Goal: Transaction & Acquisition: Purchase product/service

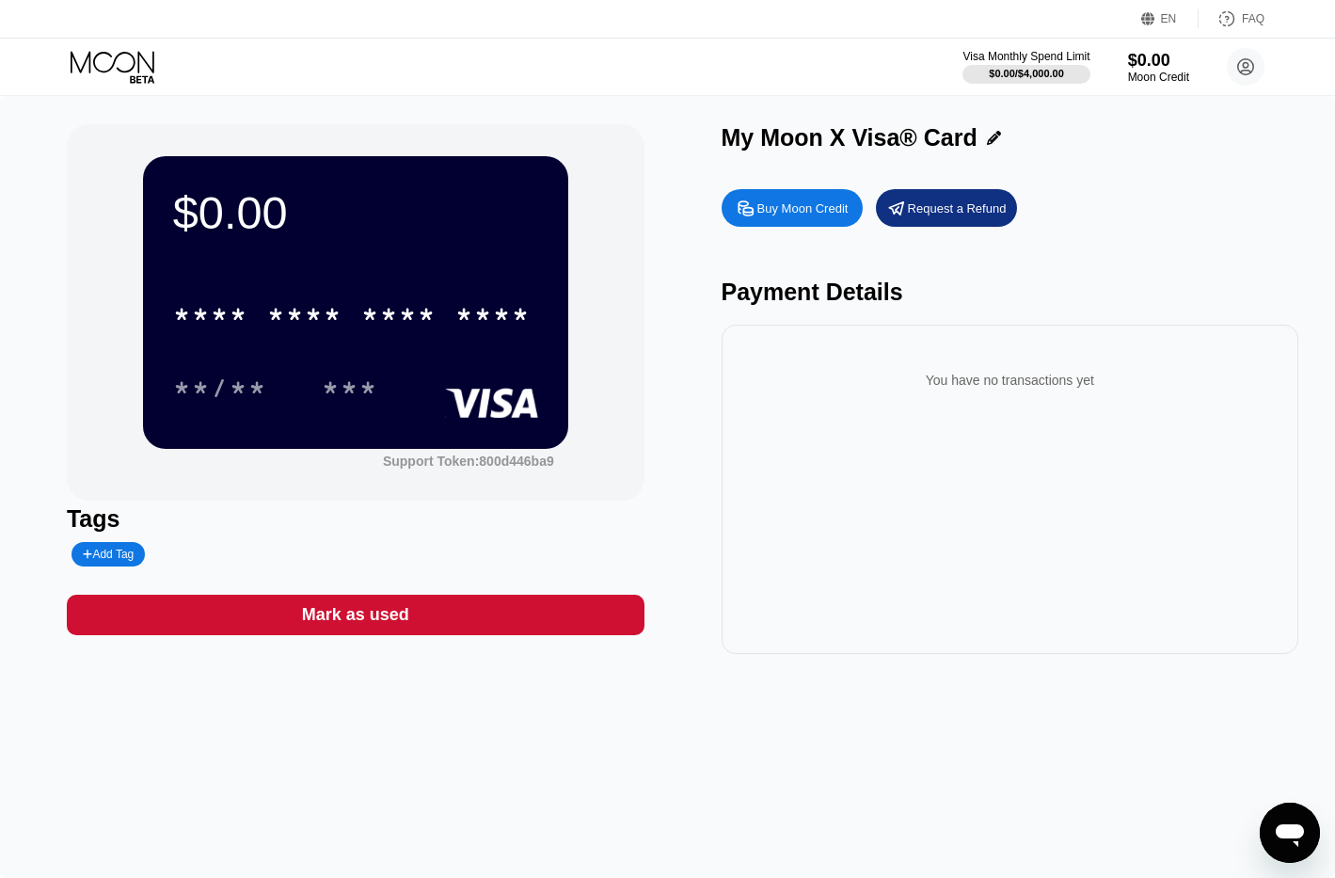
click at [445, 320] on div "* * * * * * * * * * * * ****" at bounding box center [352, 314] width 380 height 47
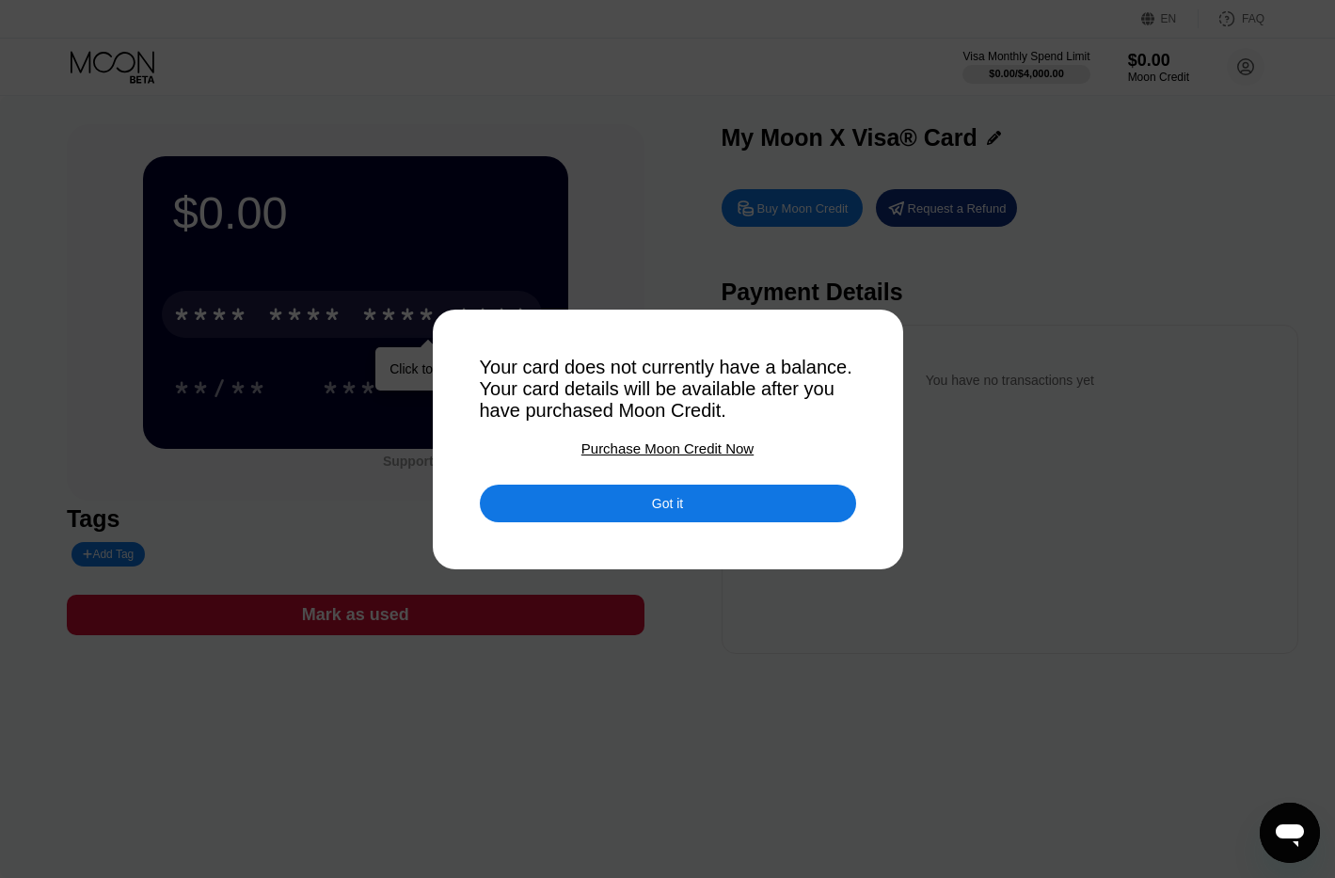
click at [694, 456] on div "Purchase Moon Credit Now" at bounding box center [667, 448] width 172 height 16
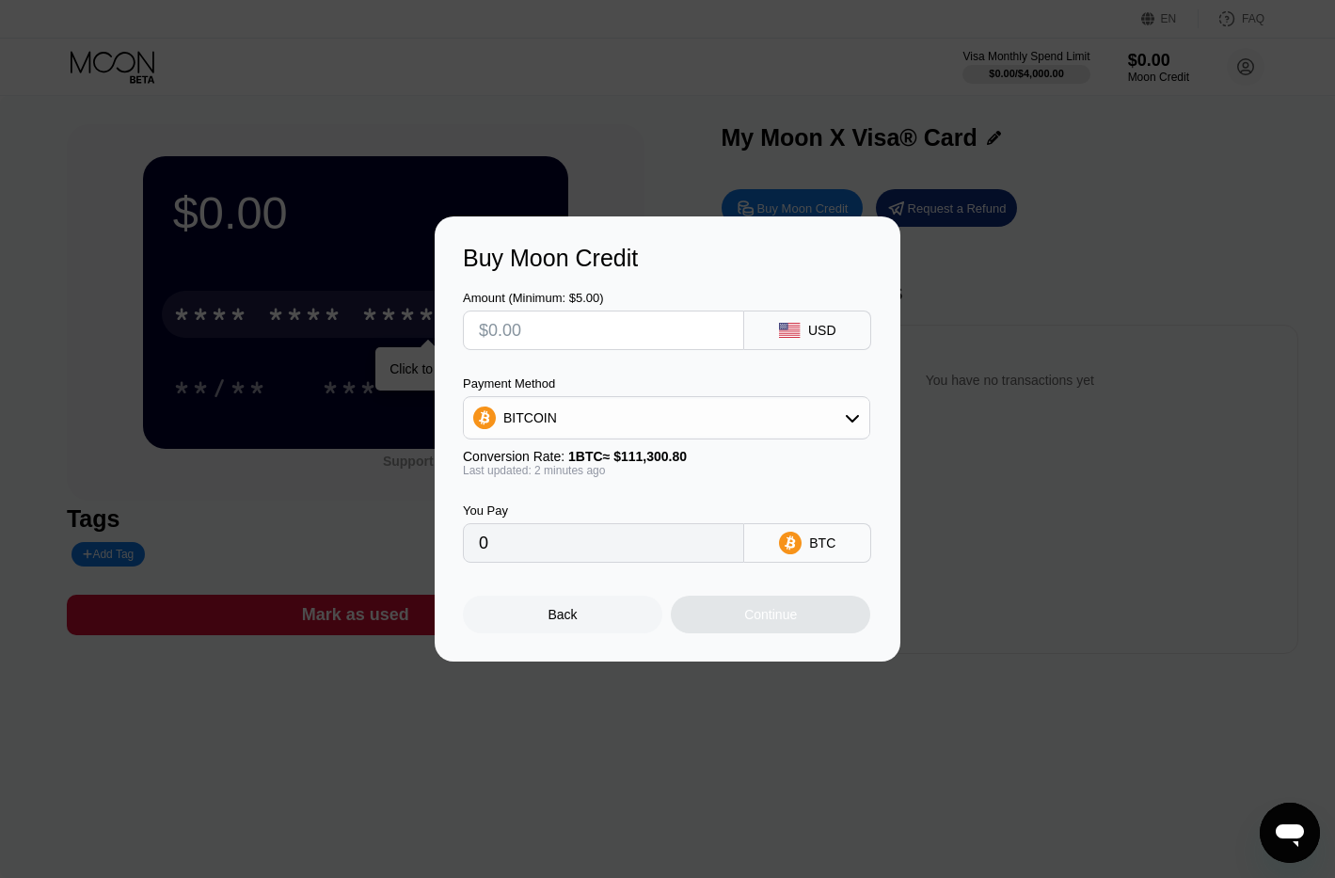
click at [639, 329] on input "text" at bounding box center [603, 330] width 249 height 38
type input "$2"
type input "0.00001797"
type input "$20"
type input "0.00017970"
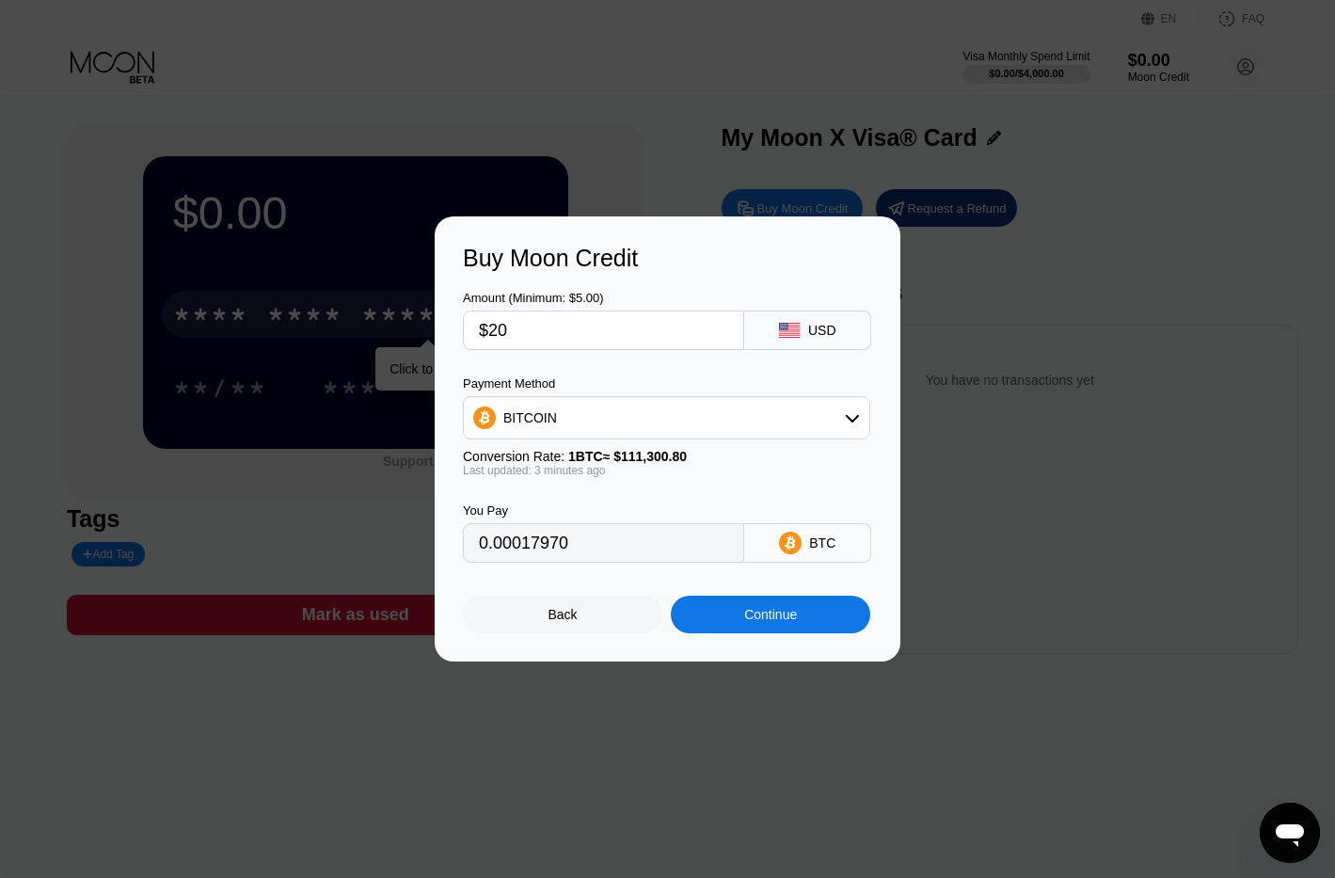
click at [770, 622] on div "Continue" at bounding box center [770, 614] width 53 height 15
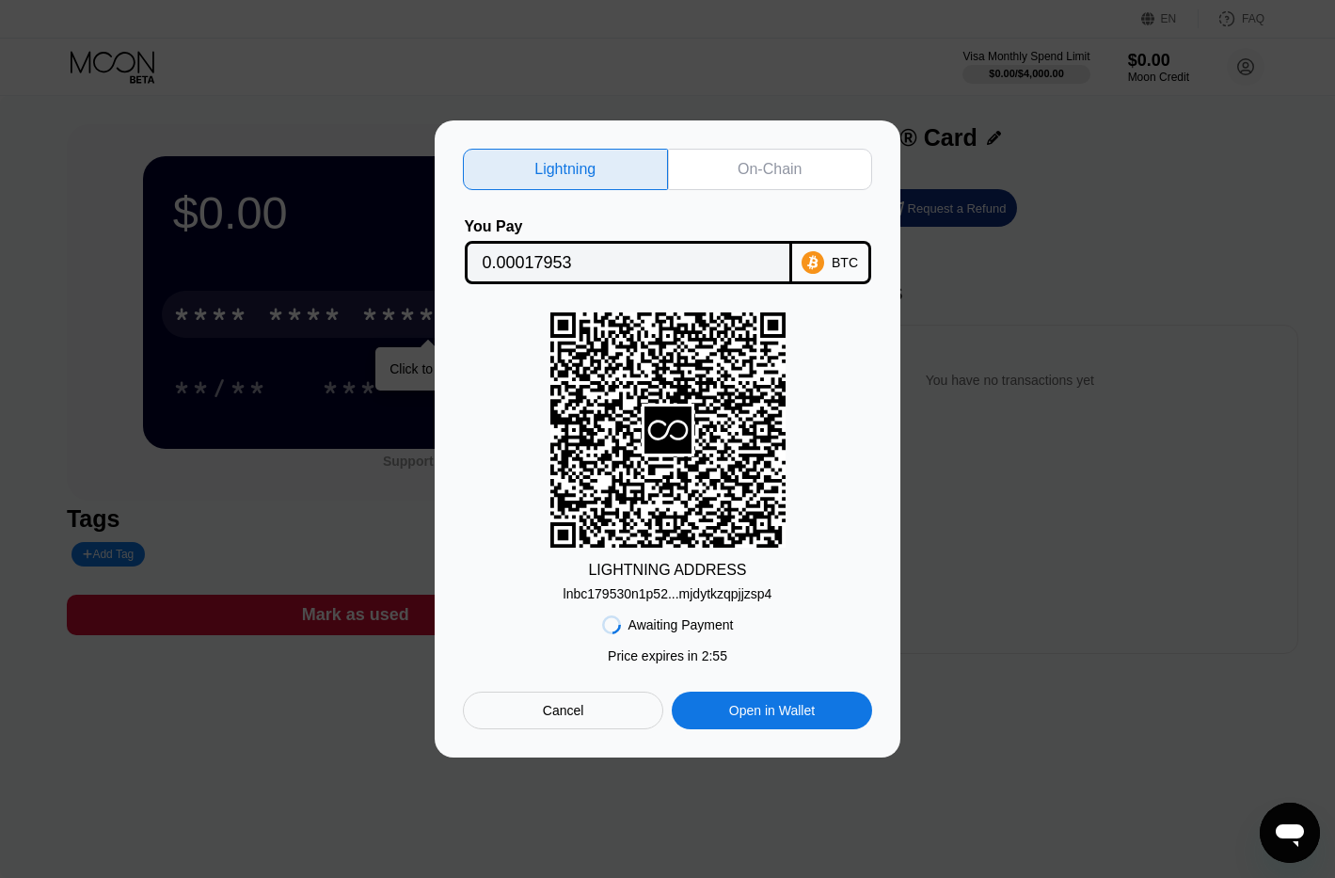
click at [778, 168] on div "On-Chain" at bounding box center [770, 169] width 64 height 19
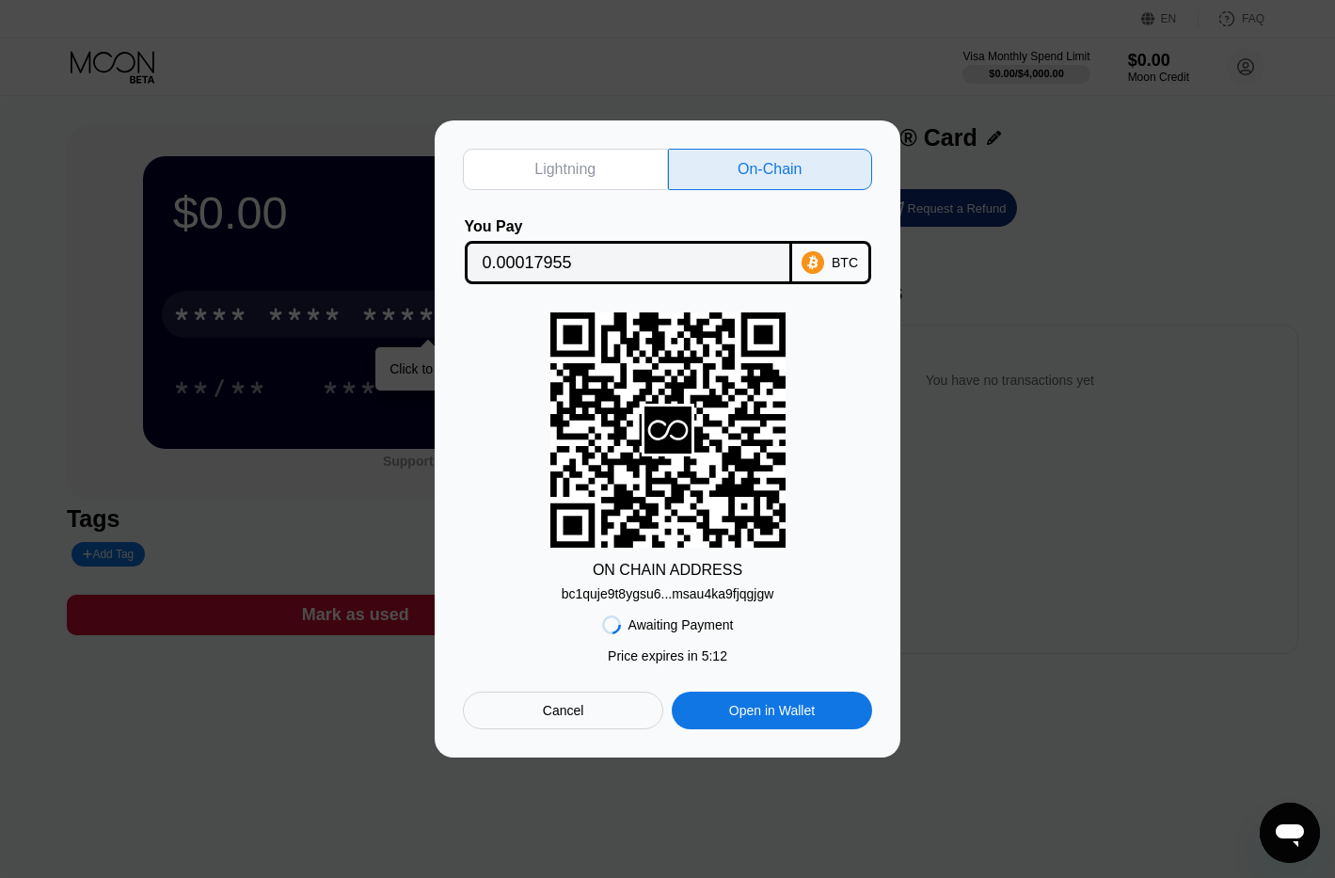
click at [583, 166] on div "Lightning" at bounding box center [564, 169] width 61 height 19
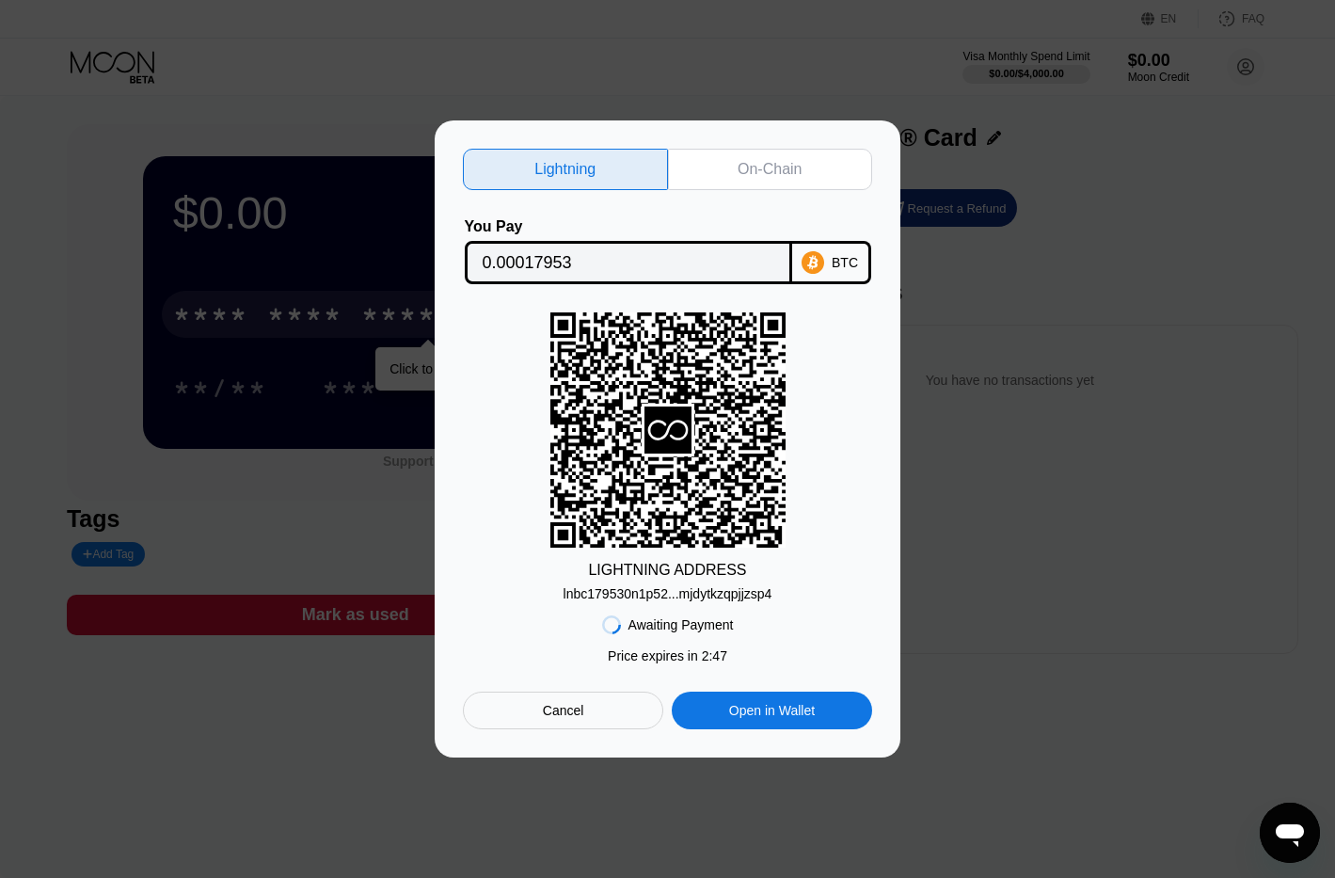
click at [776, 165] on div "On-Chain" at bounding box center [770, 169] width 64 height 19
type input "0.00017955"
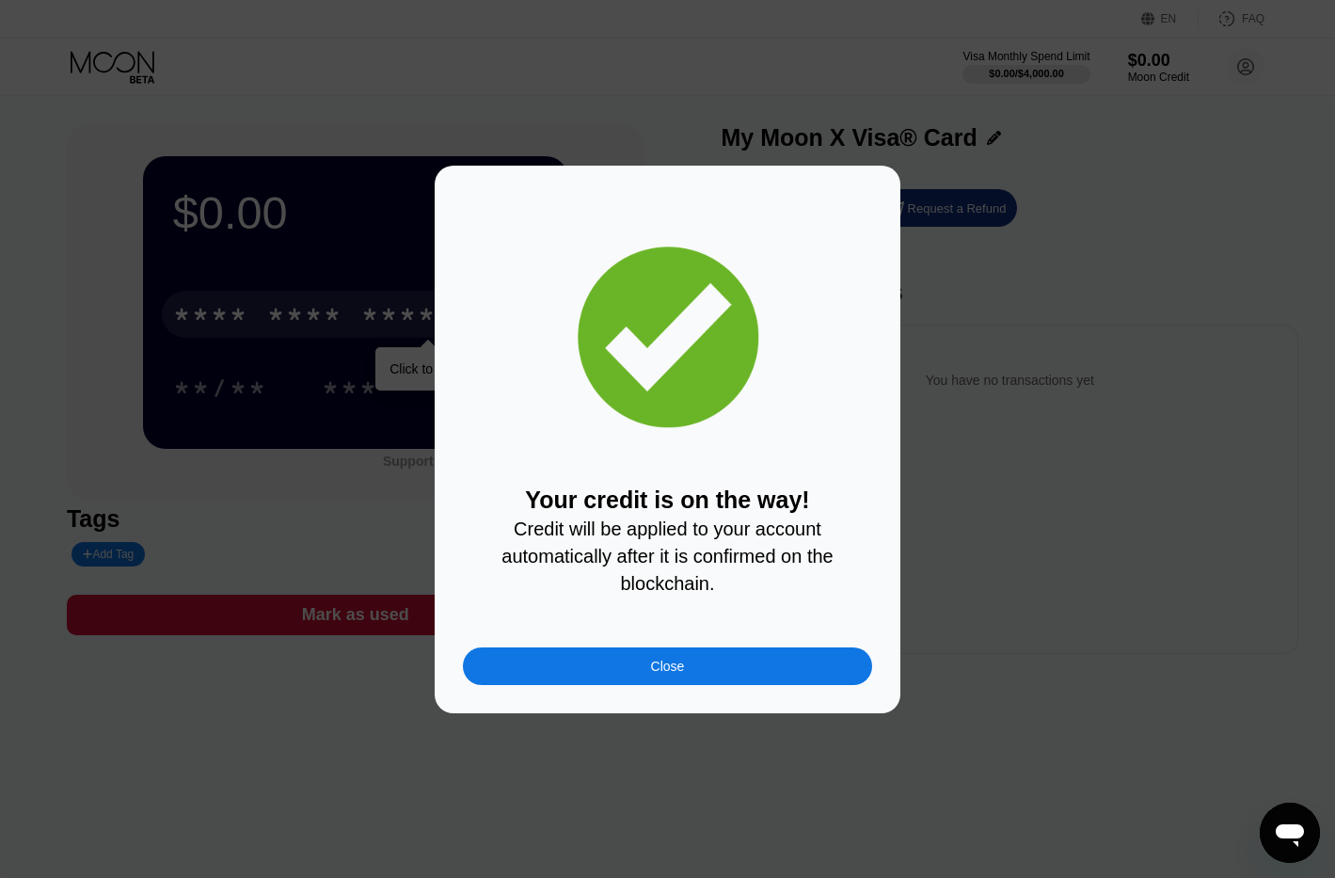
click at [767, 679] on div "Close" at bounding box center [667, 666] width 409 height 38
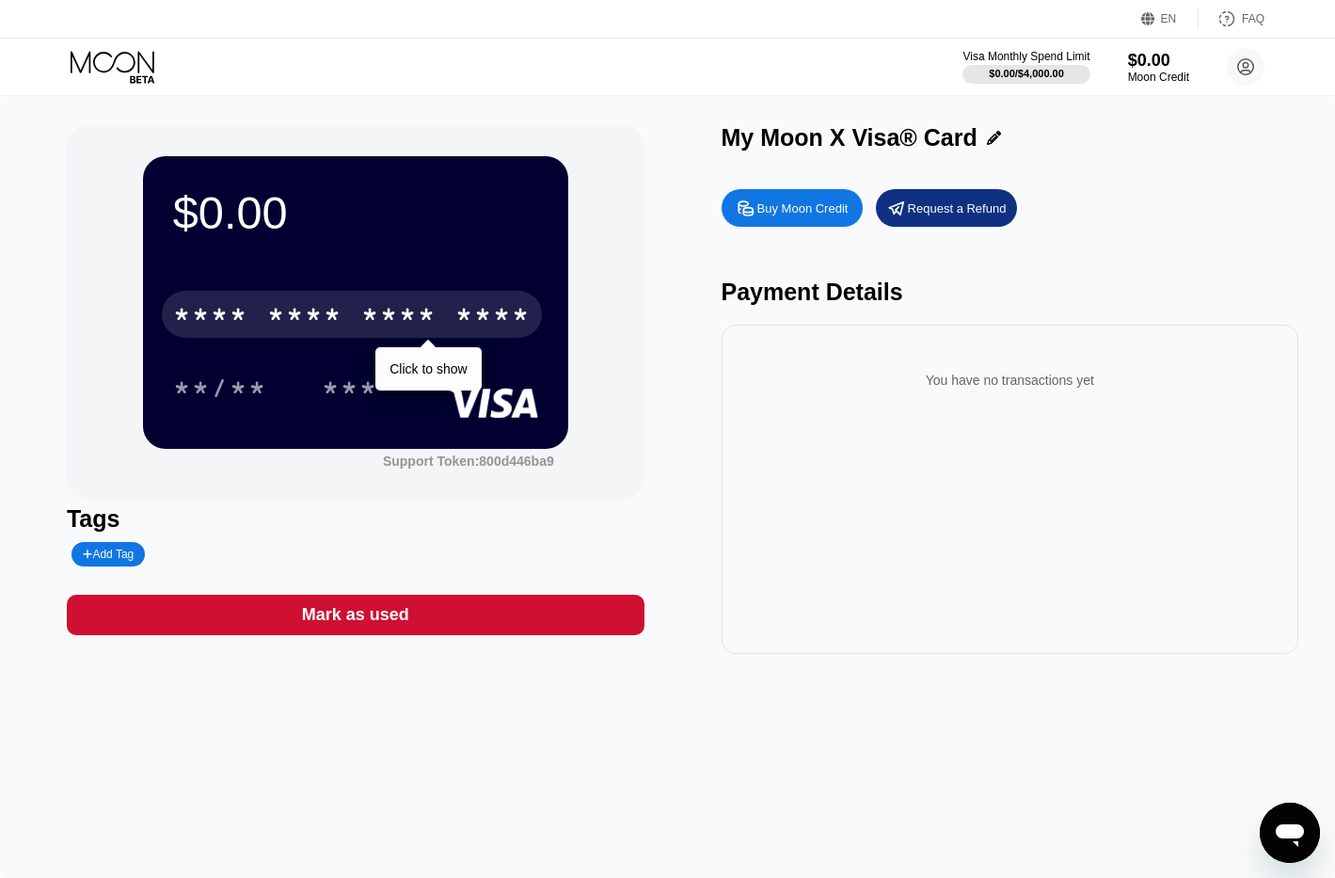
click at [705, 448] on div "$0.00 * * * * * * * * * * * * **** Click to show **/** *** Support Token: 800d4…" at bounding box center [667, 389] width 1201 height 530
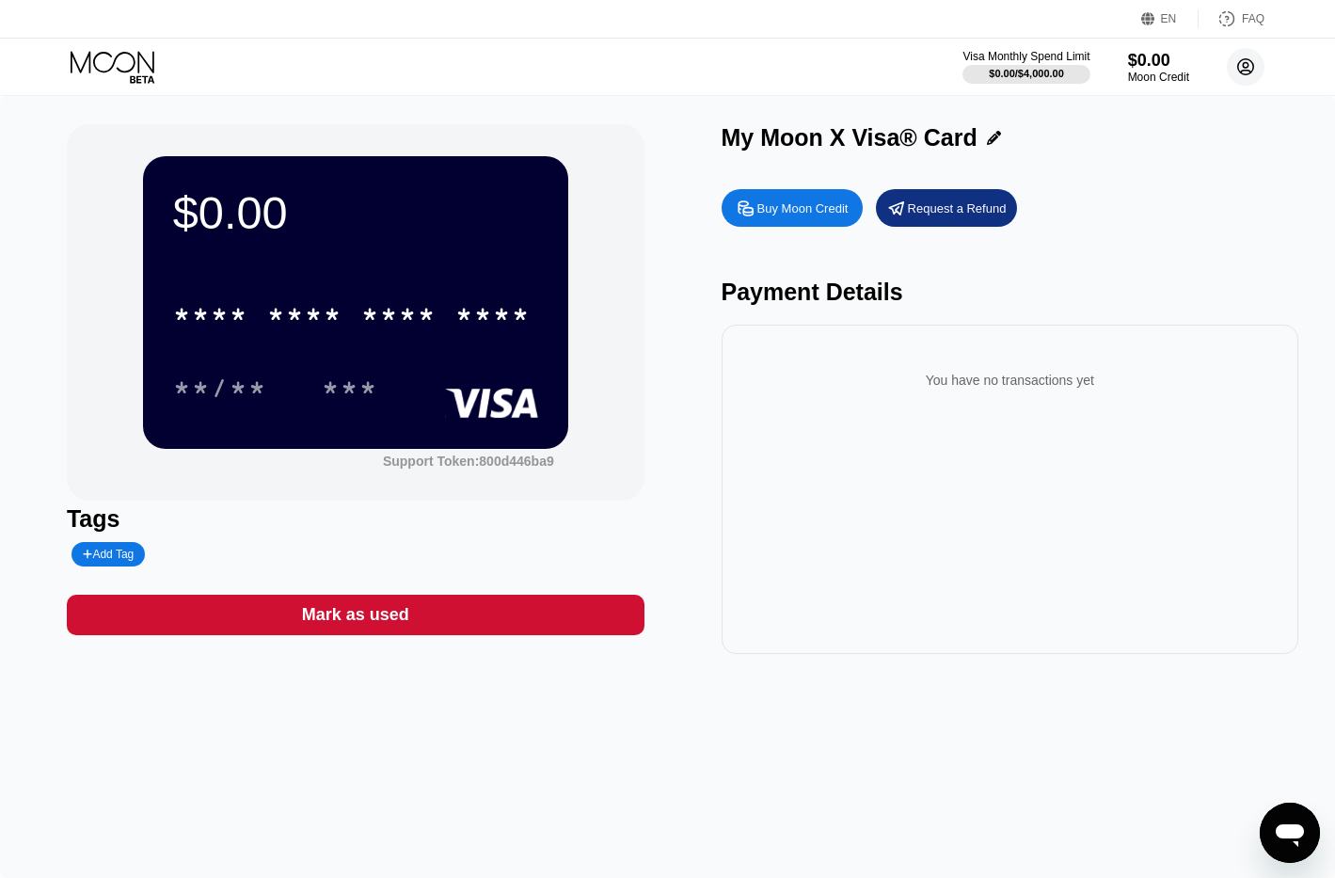
click at [1248, 57] on circle at bounding box center [1246, 67] width 38 height 38
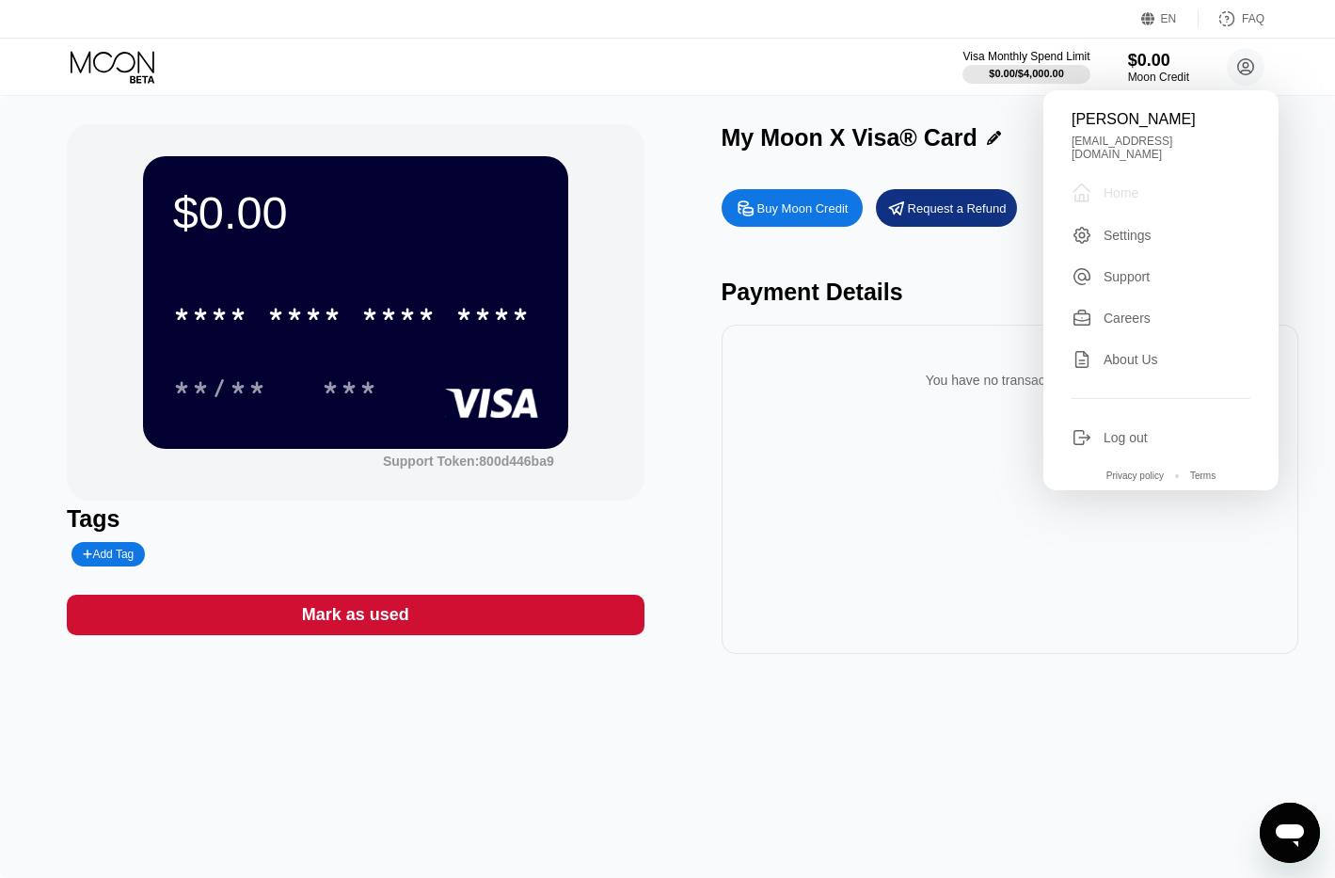
click at [1114, 188] on div "Home" at bounding box center [1121, 192] width 35 height 15
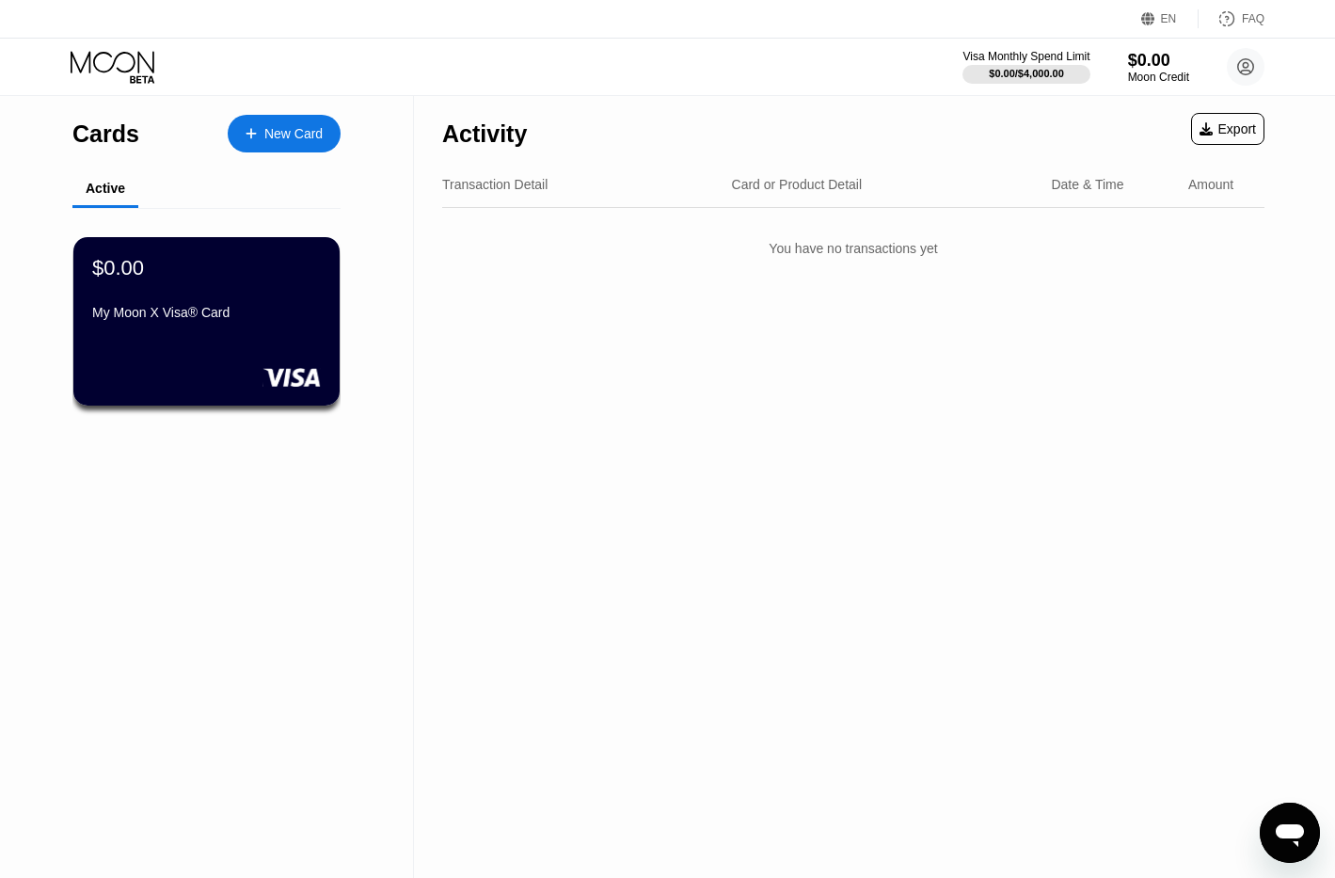
click at [702, 396] on div "Activity Export Transaction Detail Card or Product Detail Date & Time Amount Yo…" at bounding box center [853, 487] width 879 height 782
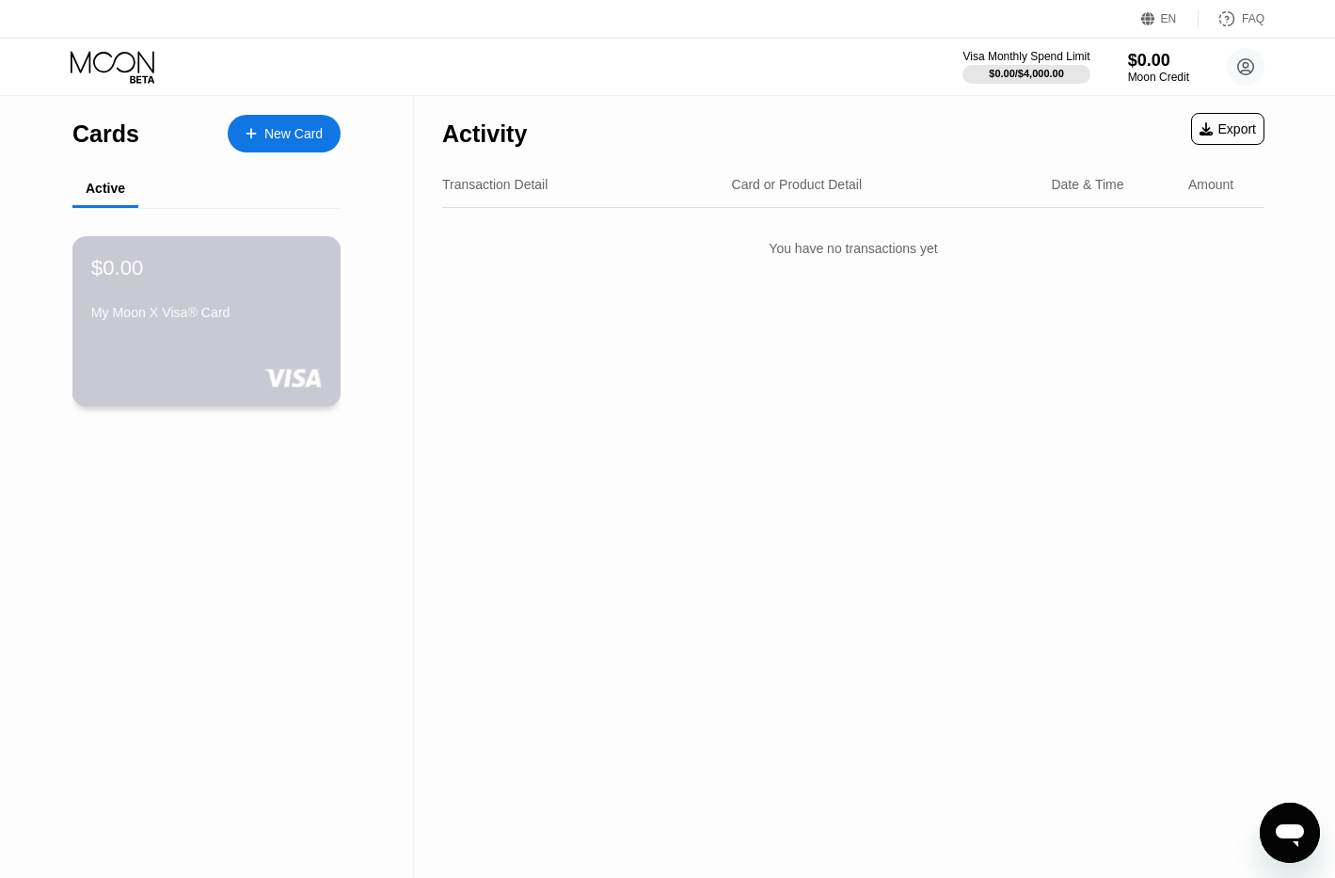
click at [164, 310] on div "My Moon X Visa® Card" at bounding box center [206, 312] width 231 height 15
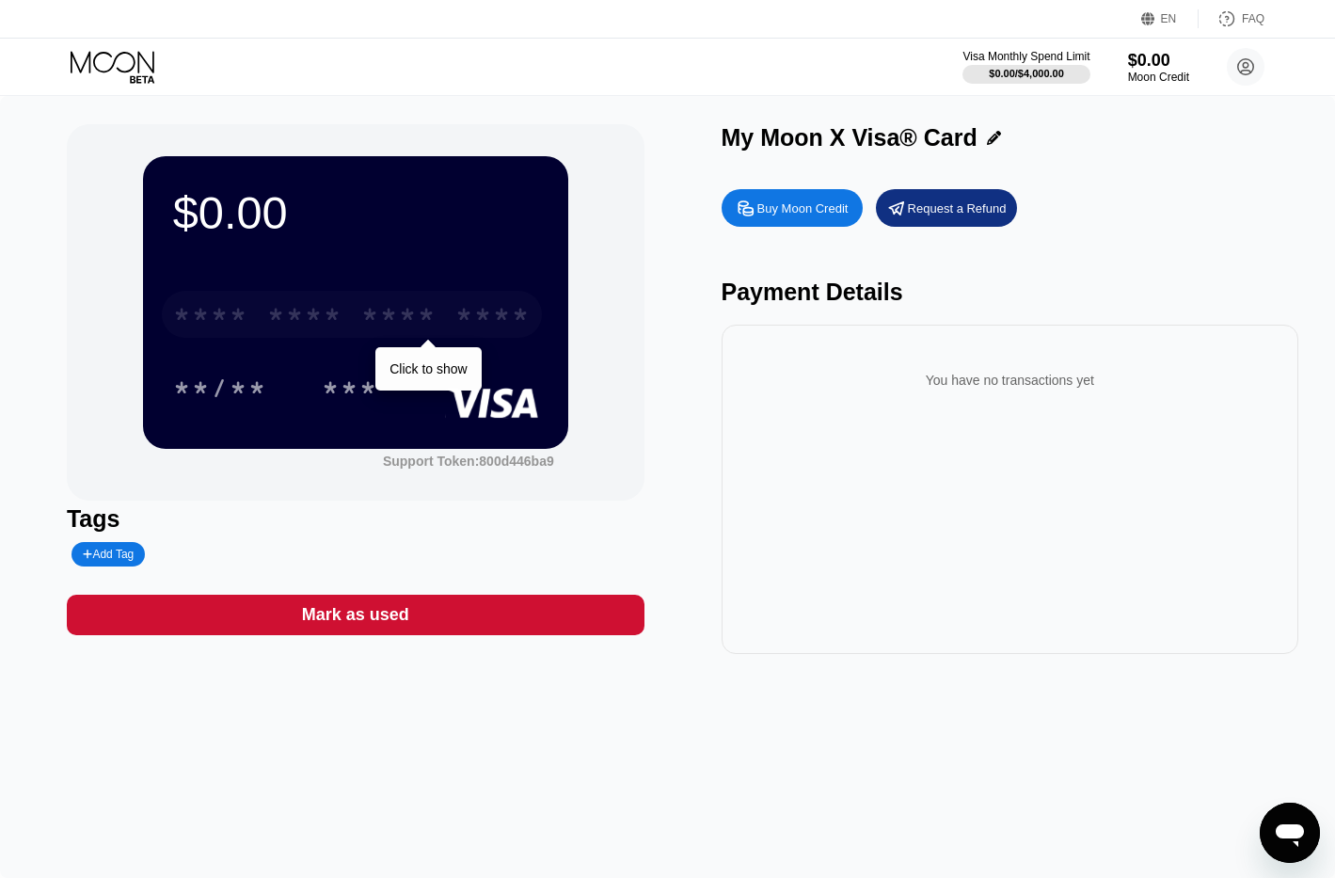
click at [378, 308] on div "* * * *" at bounding box center [398, 317] width 75 height 30
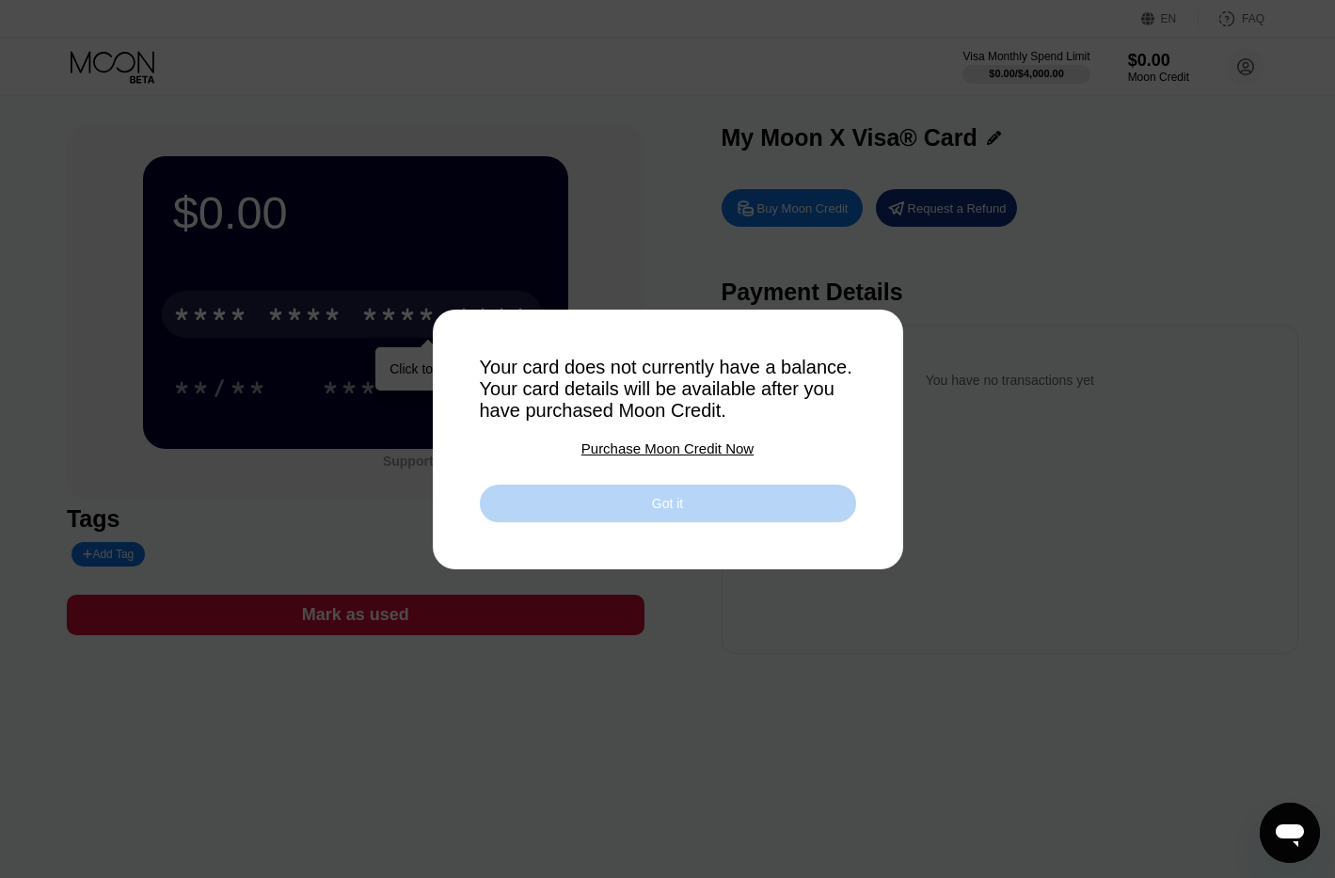
click at [723, 507] on div "Got it" at bounding box center [668, 504] width 376 height 38
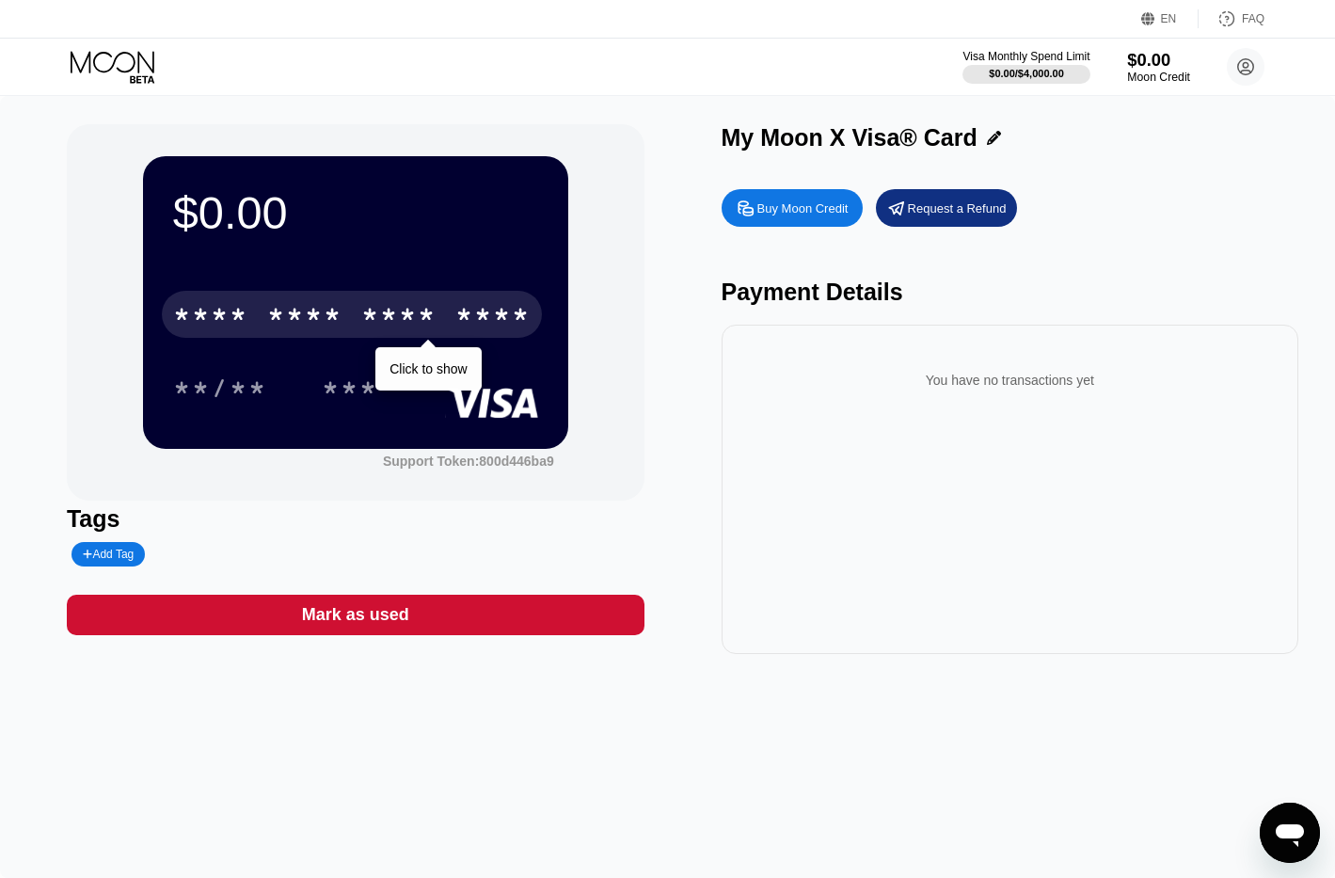
click at [1152, 61] on div "$0.00" at bounding box center [1158, 60] width 63 height 20
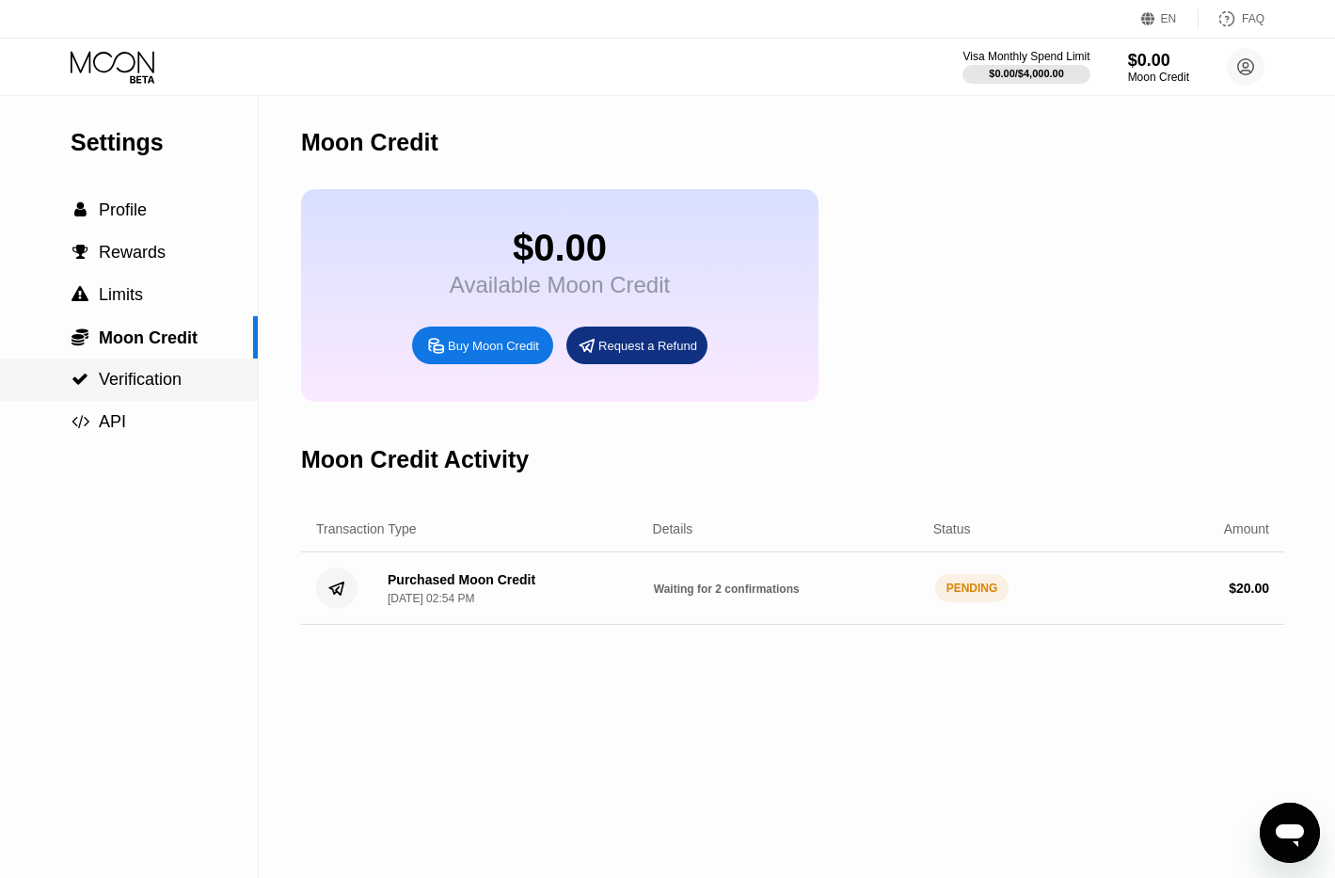
click at [132, 389] on span "Verification" at bounding box center [140, 379] width 83 height 19
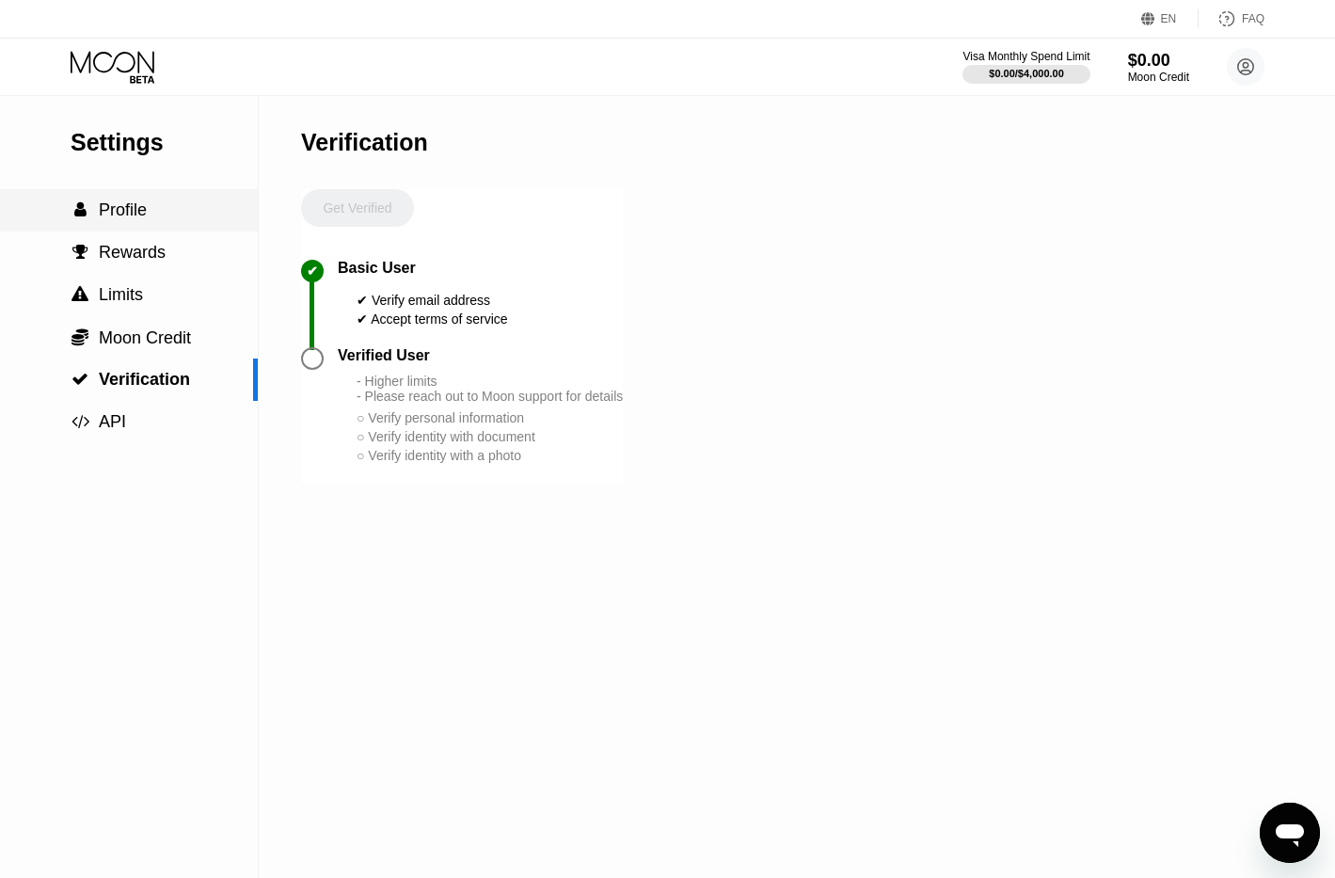
click at [140, 218] on span "Profile" at bounding box center [123, 209] width 48 height 19
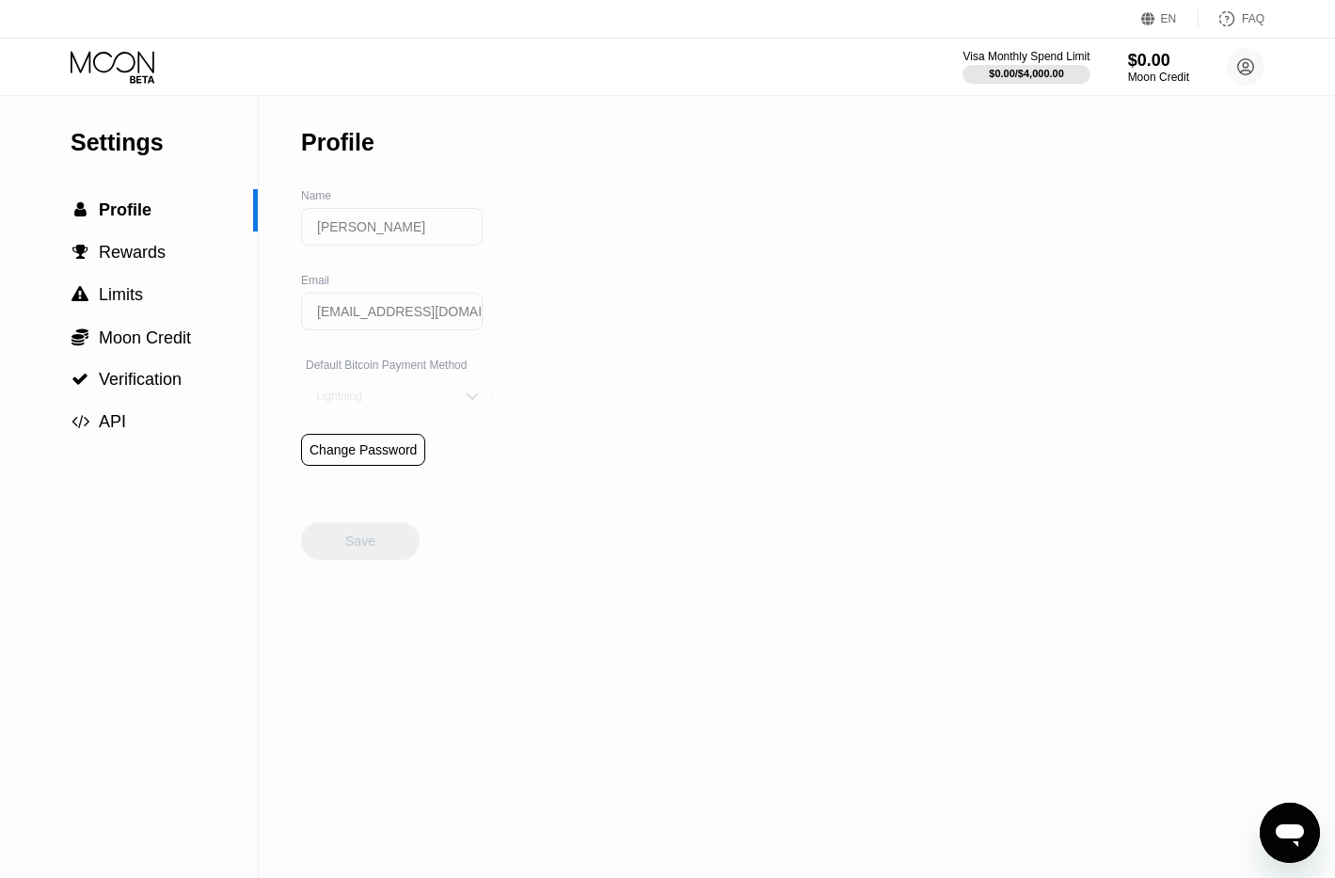
click at [432, 403] on div "Lightning" at bounding box center [382, 396] width 142 height 13
click at [365, 478] on div "On-Chain" at bounding box center [396, 471] width 170 height 13
click at [371, 549] on div "Save" at bounding box center [360, 541] width 30 height 17
click at [1135, 75] on div "Moon Credit" at bounding box center [1158, 77] width 63 height 13
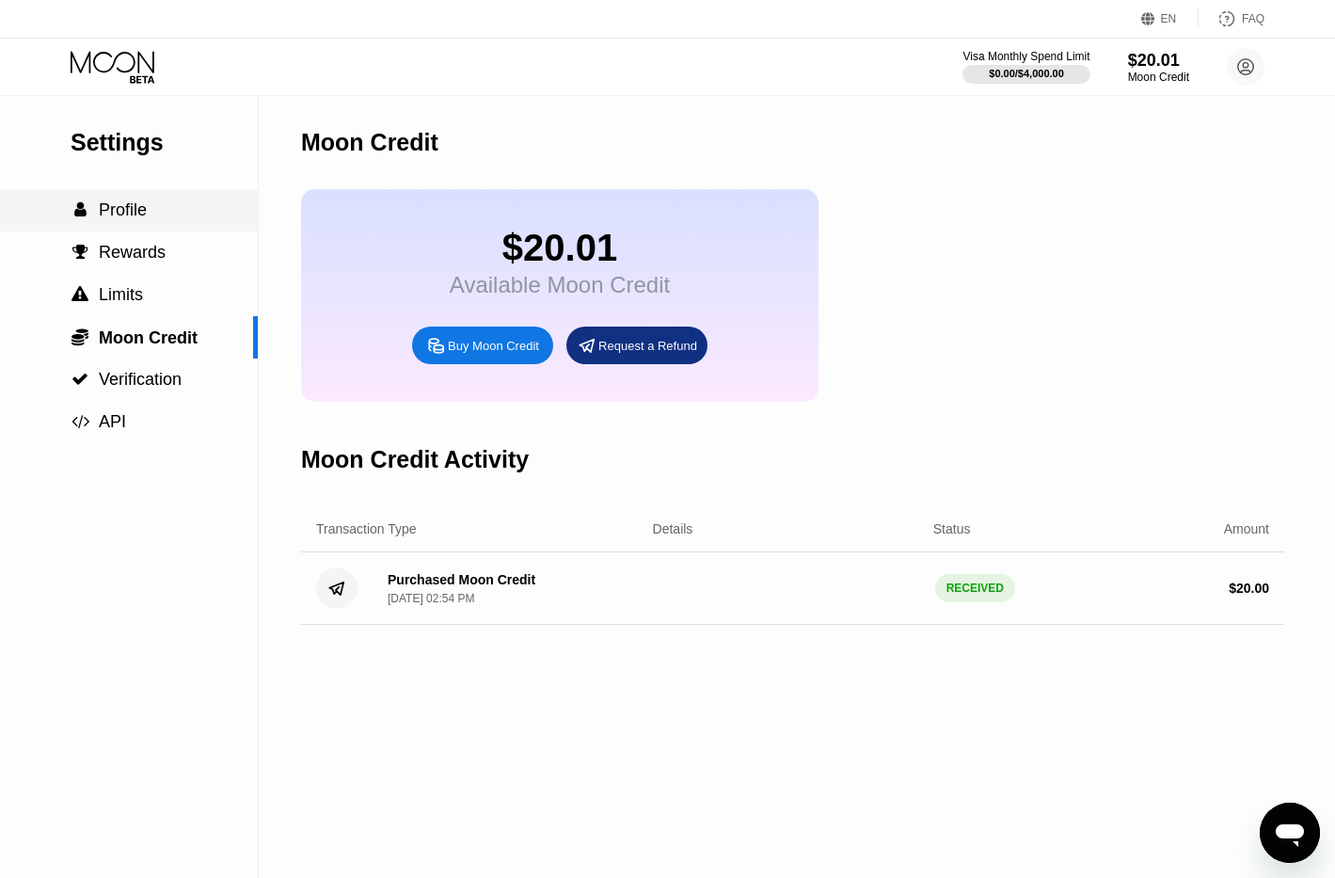
click at [118, 210] on span "Profile" at bounding box center [123, 209] width 48 height 19
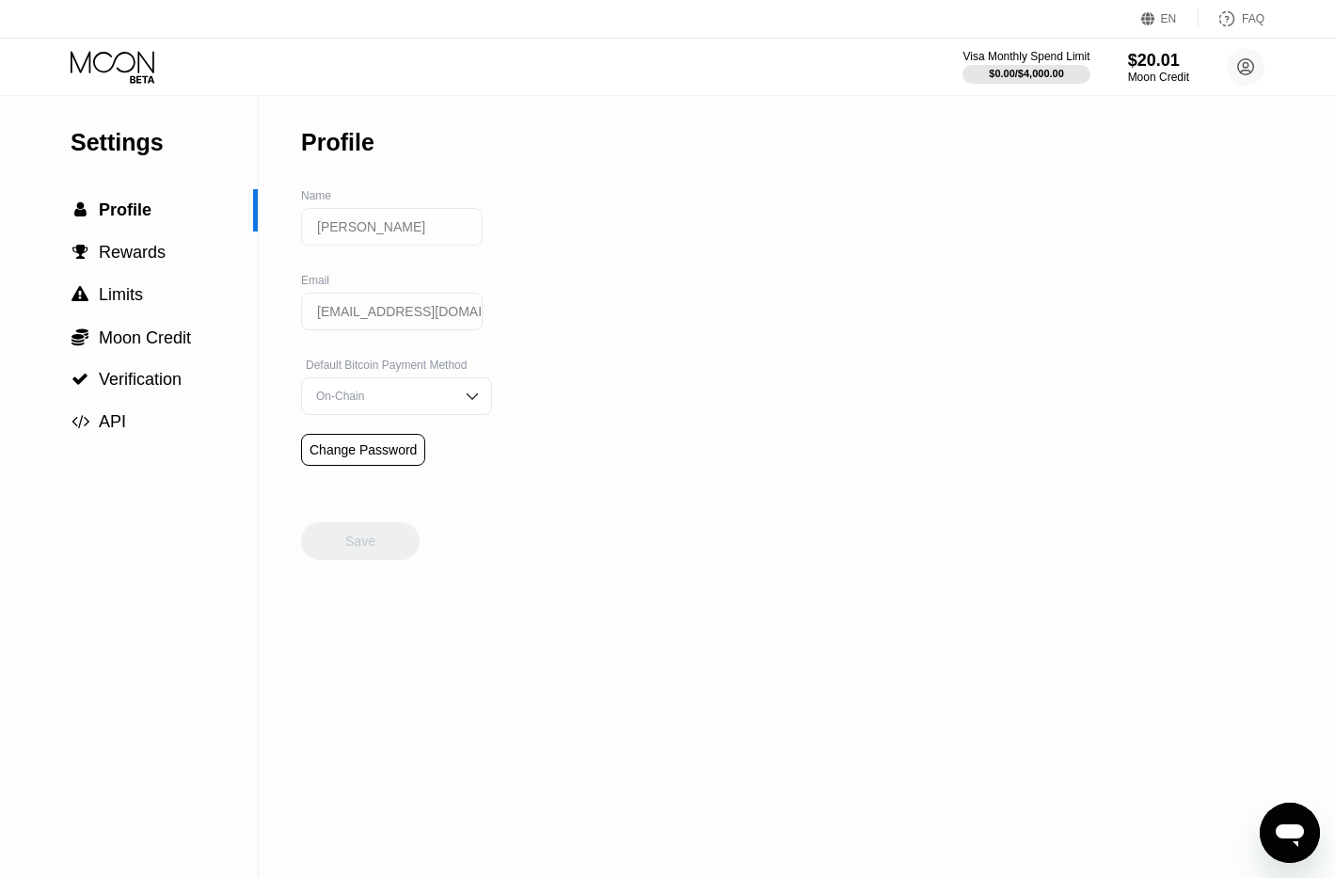
click at [108, 64] on icon at bounding box center [114, 67] width 87 height 33
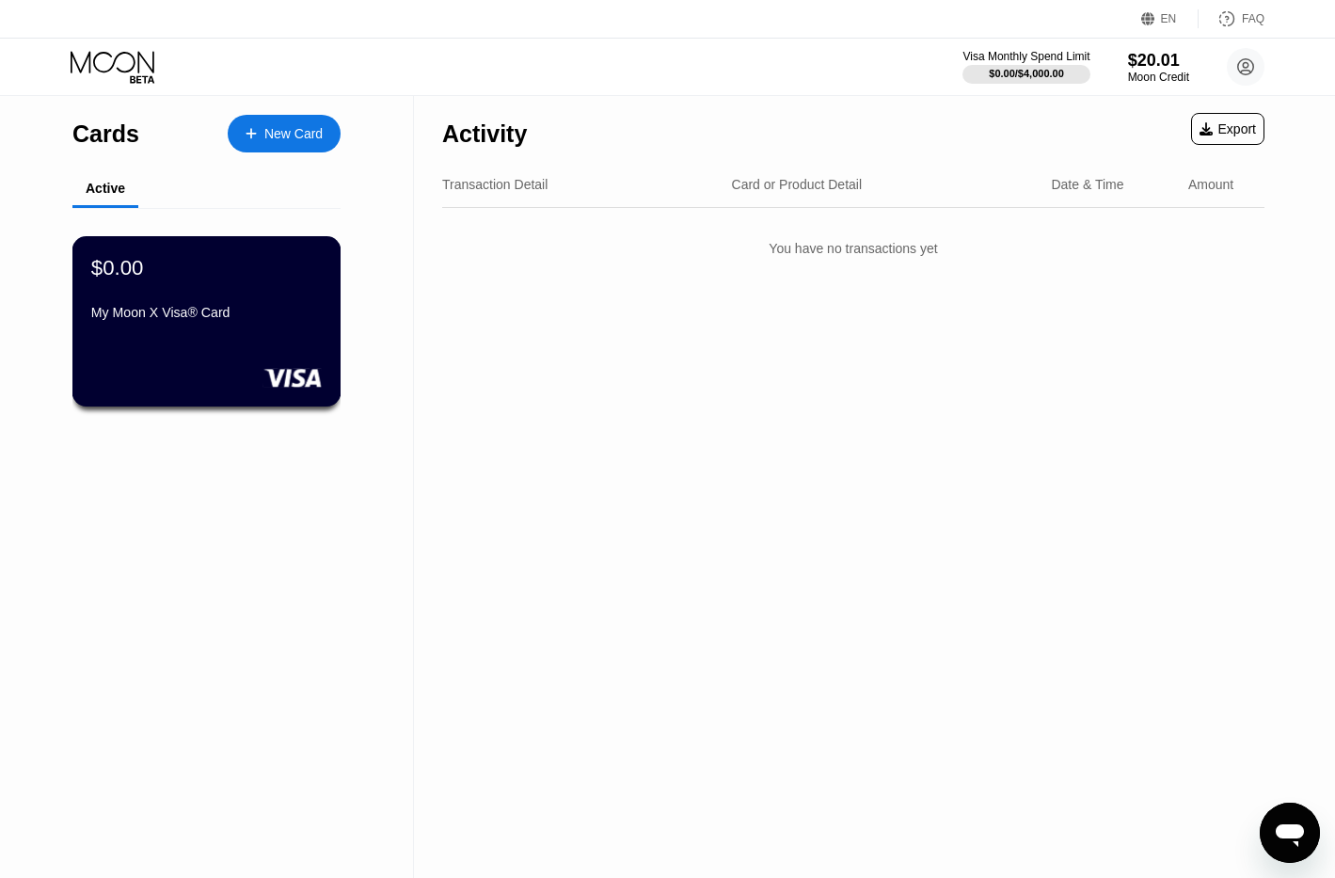
click at [163, 345] on div "$0.00 My Moon X Visa® Card" at bounding box center [206, 321] width 269 height 170
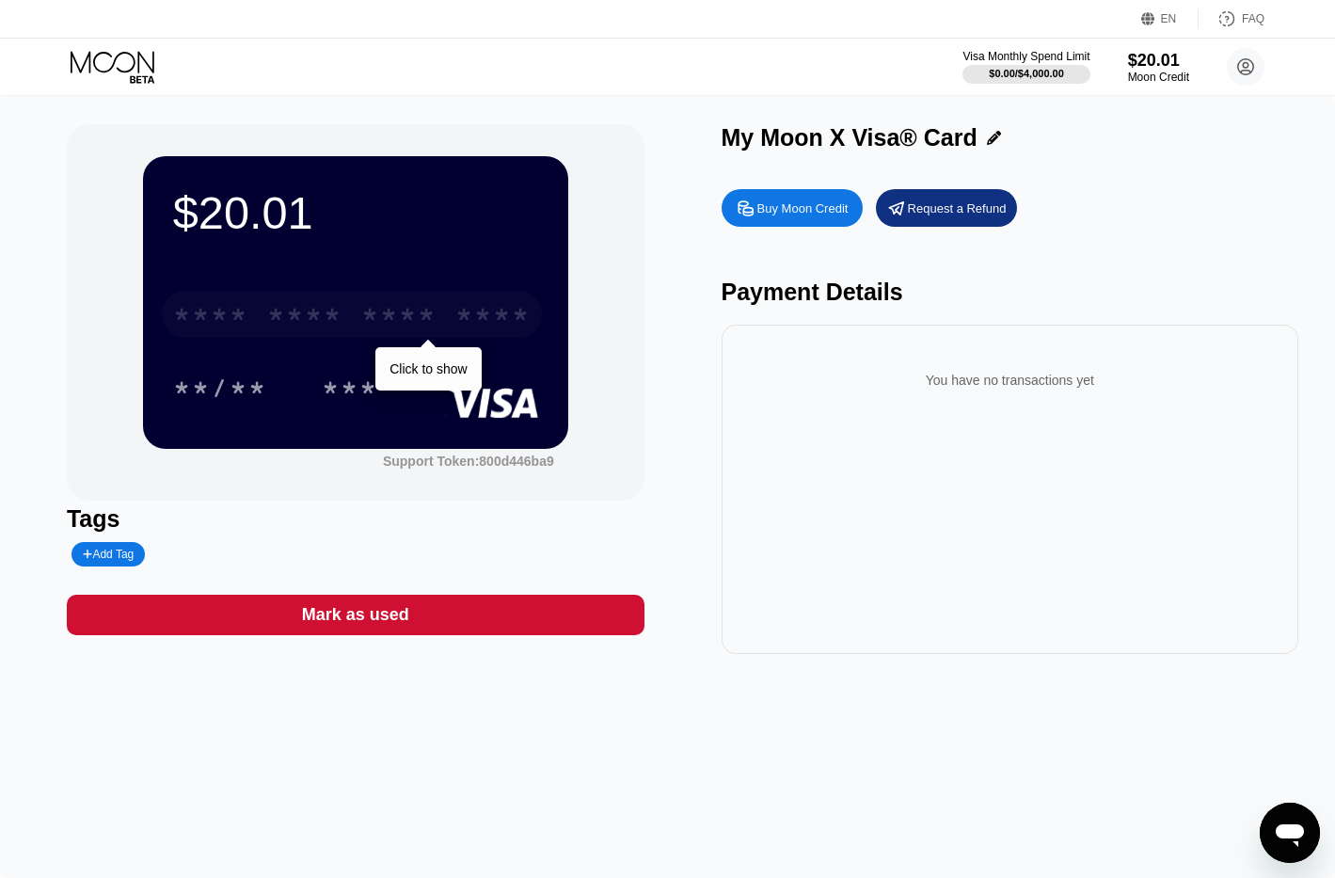
click at [429, 303] on div "* * * * * * * * * * * * ****" at bounding box center [352, 314] width 380 height 47
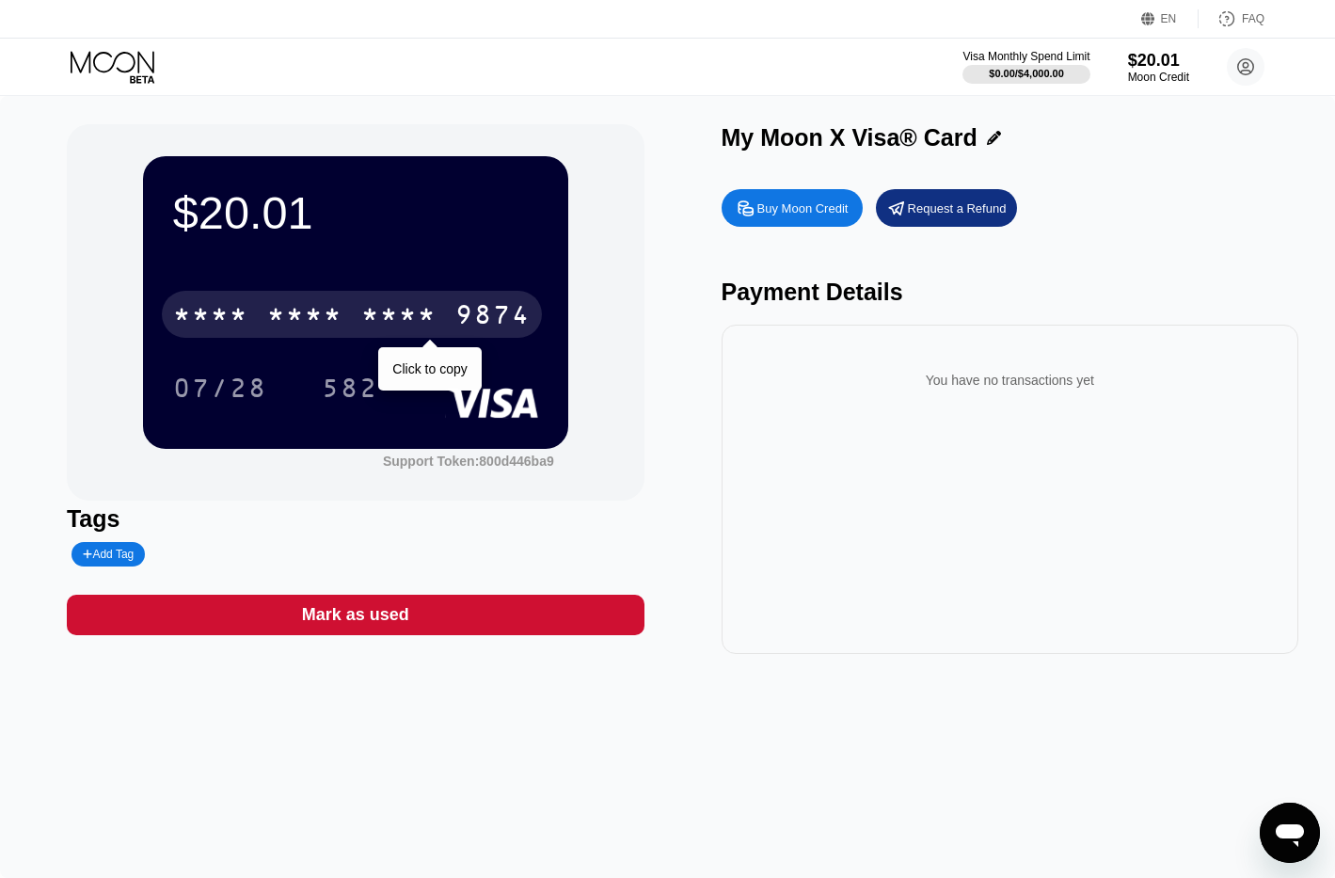
click at [298, 325] on div "* * * *" at bounding box center [304, 317] width 75 height 30
click at [444, 324] on div "4513 6500 2905 9874" at bounding box center [352, 314] width 380 height 47
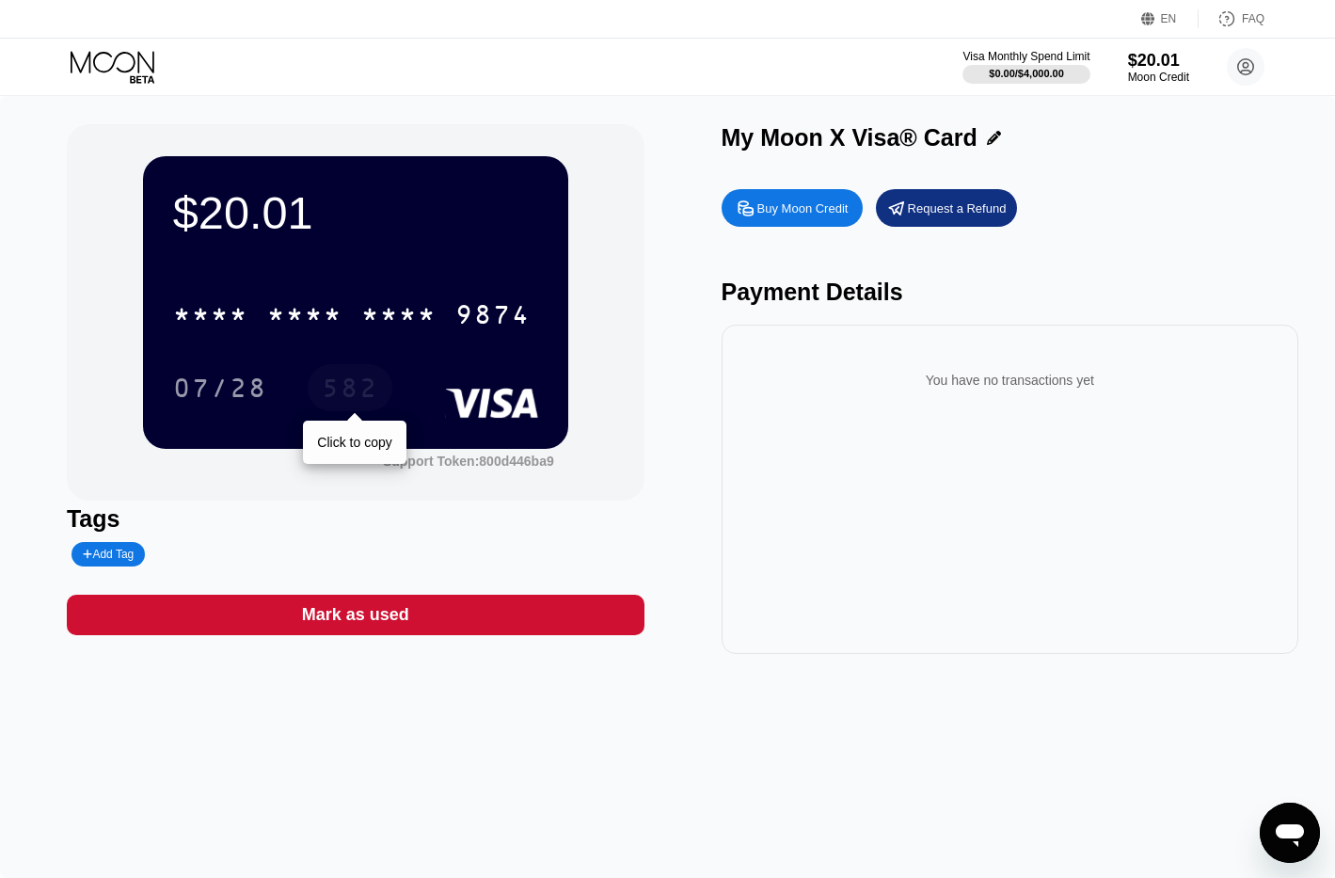
click at [344, 389] on div "582" at bounding box center [350, 390] width 56 height 30
click at [1241, 70] on circle at bounding box center [1246, 67] width 38 height 38
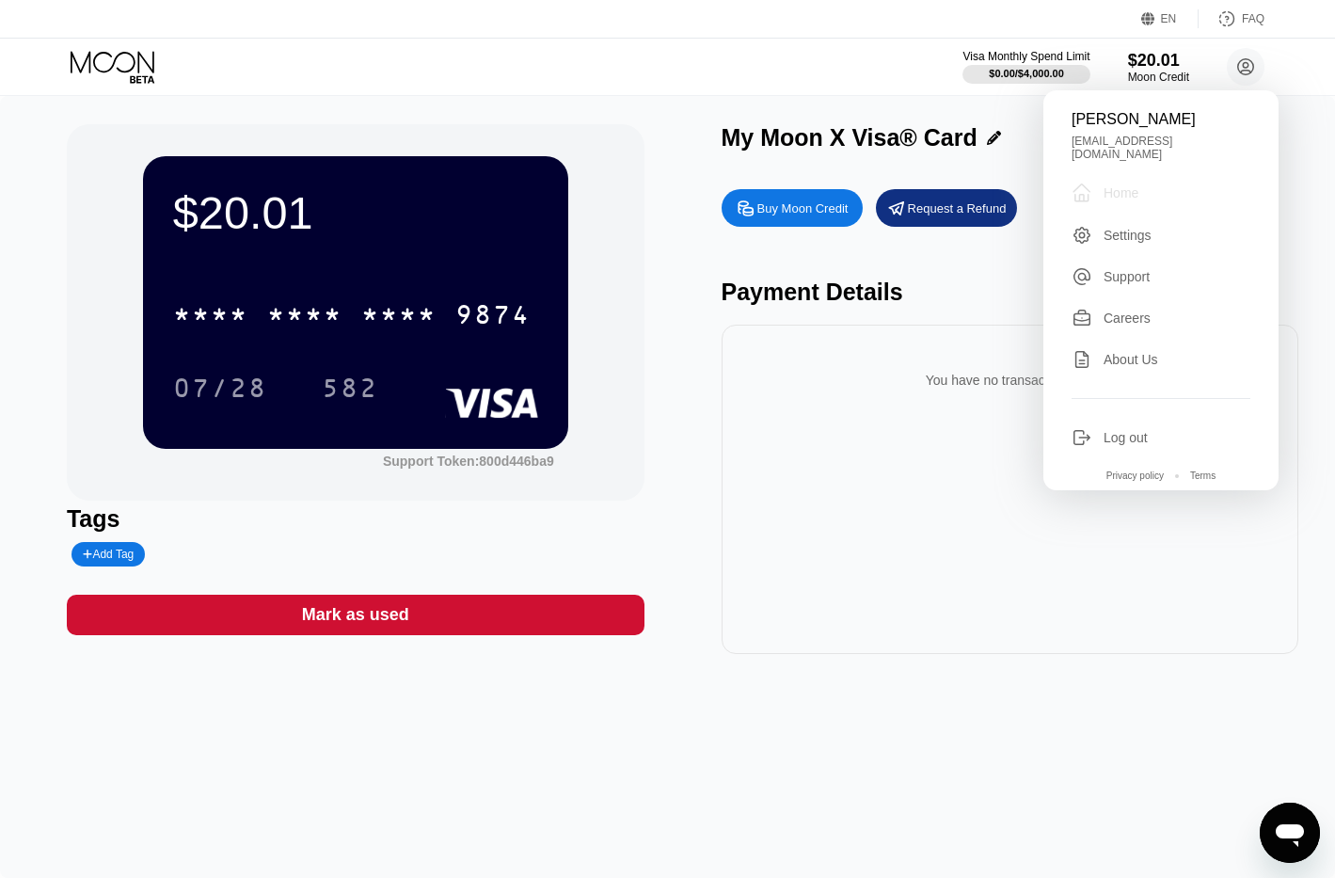
click at [1123, 187] on div "Home" at bounding box center [1121, 192] width 35 height 15
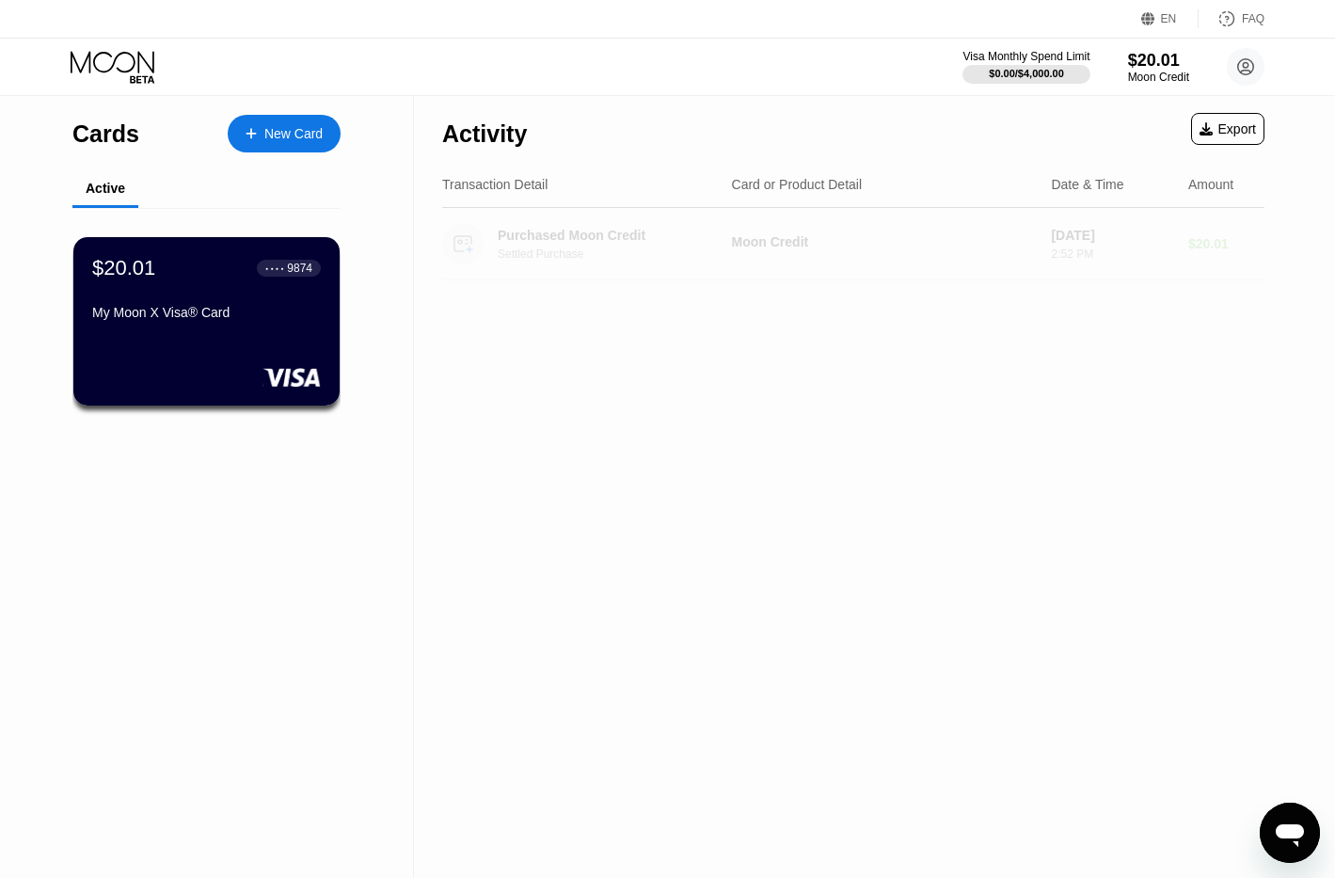
click at [1212, 250] on div "$20.01" at bounding box center [1226, 243] width 76 height 15
click at [639, 240] on div "Purchased Moon Credit" at bounding box center [613, 235] width 230 height 15
click at [1249, 65] on circle at bounding box center [1246, 67] width 38 height 38
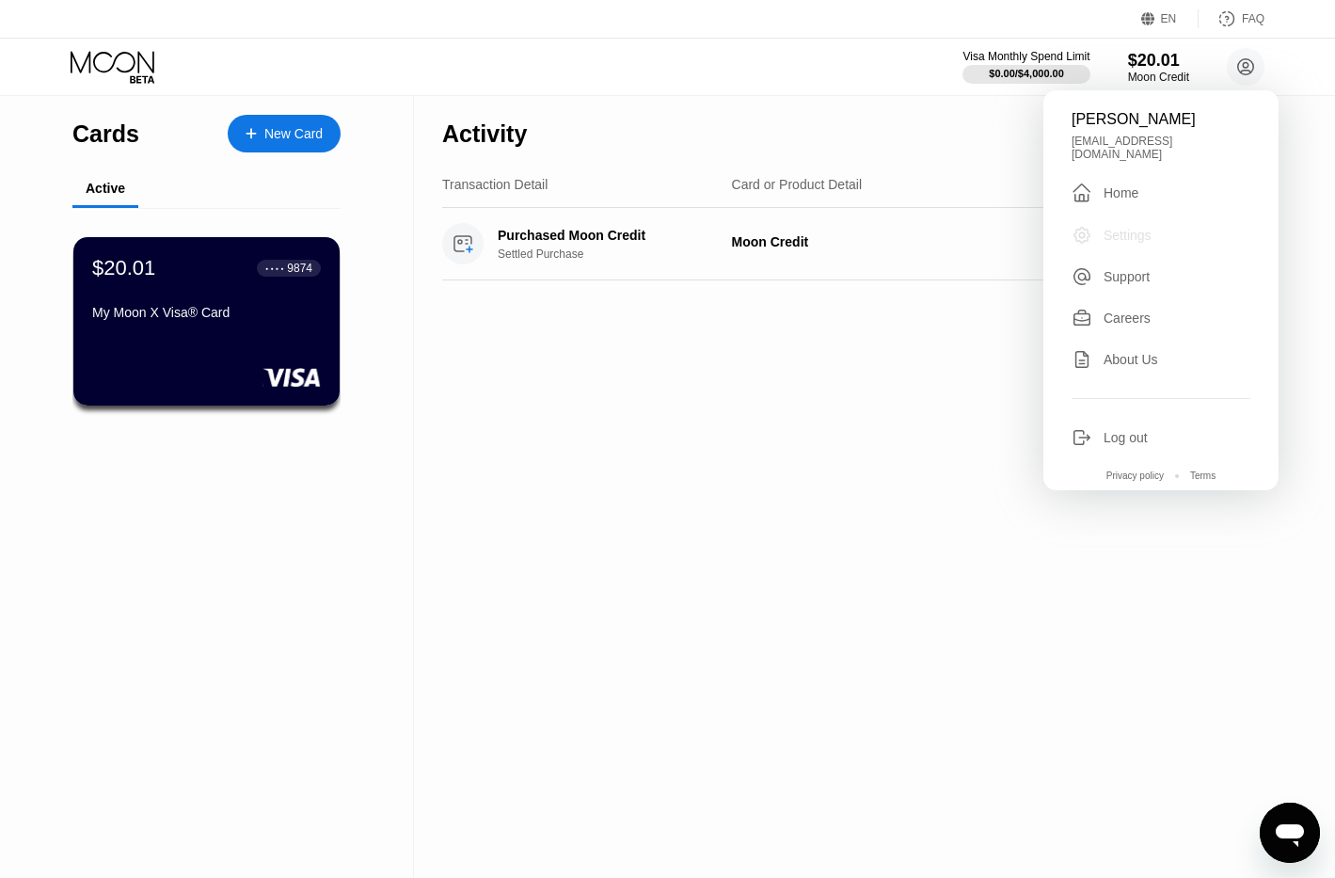
click at [1122, 228] on div "Settings" at bounding box center [1128, 235] width 48 height 15
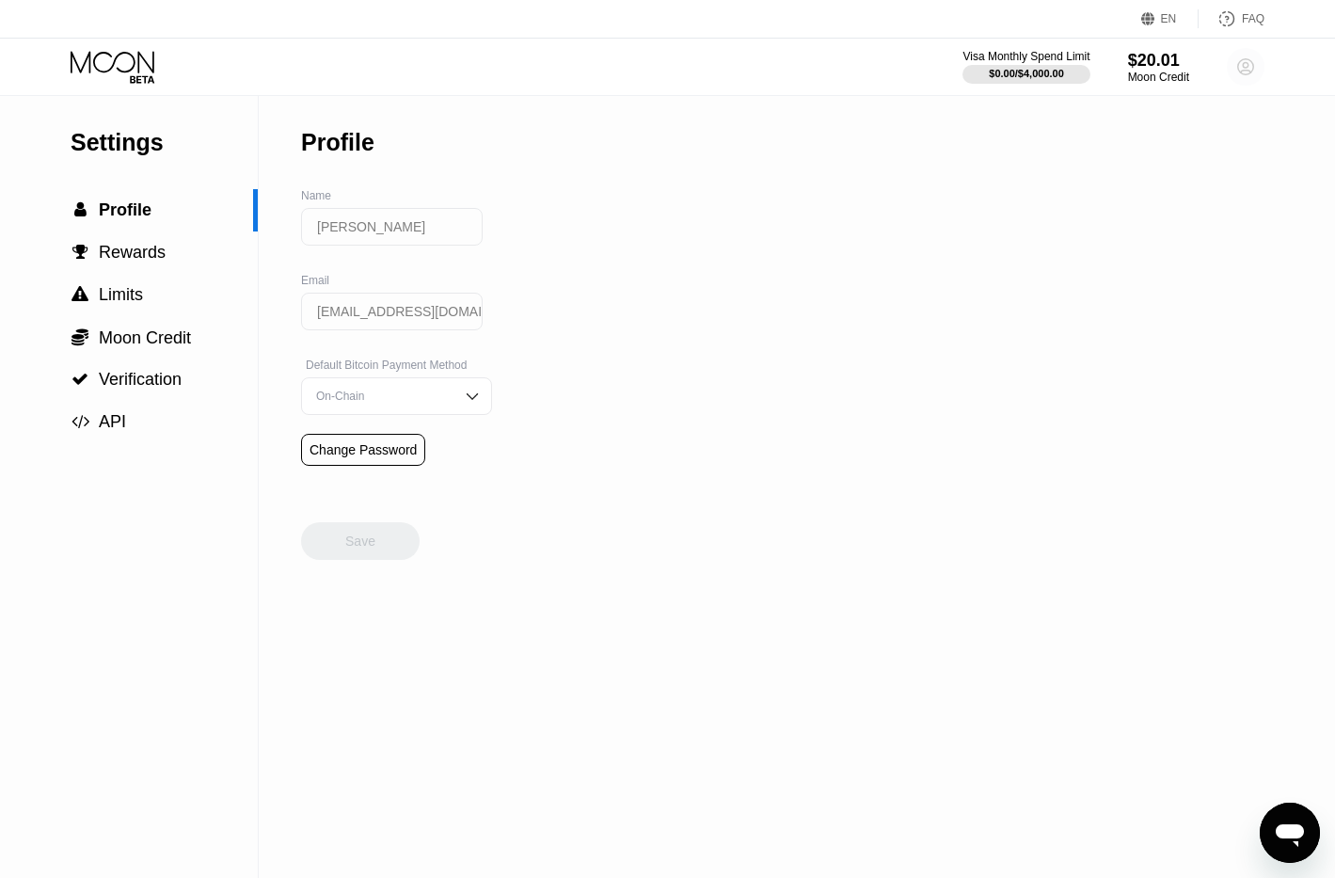
click at [1242, 64] on circle at bounding box center [1246, 67] width 38 height 38
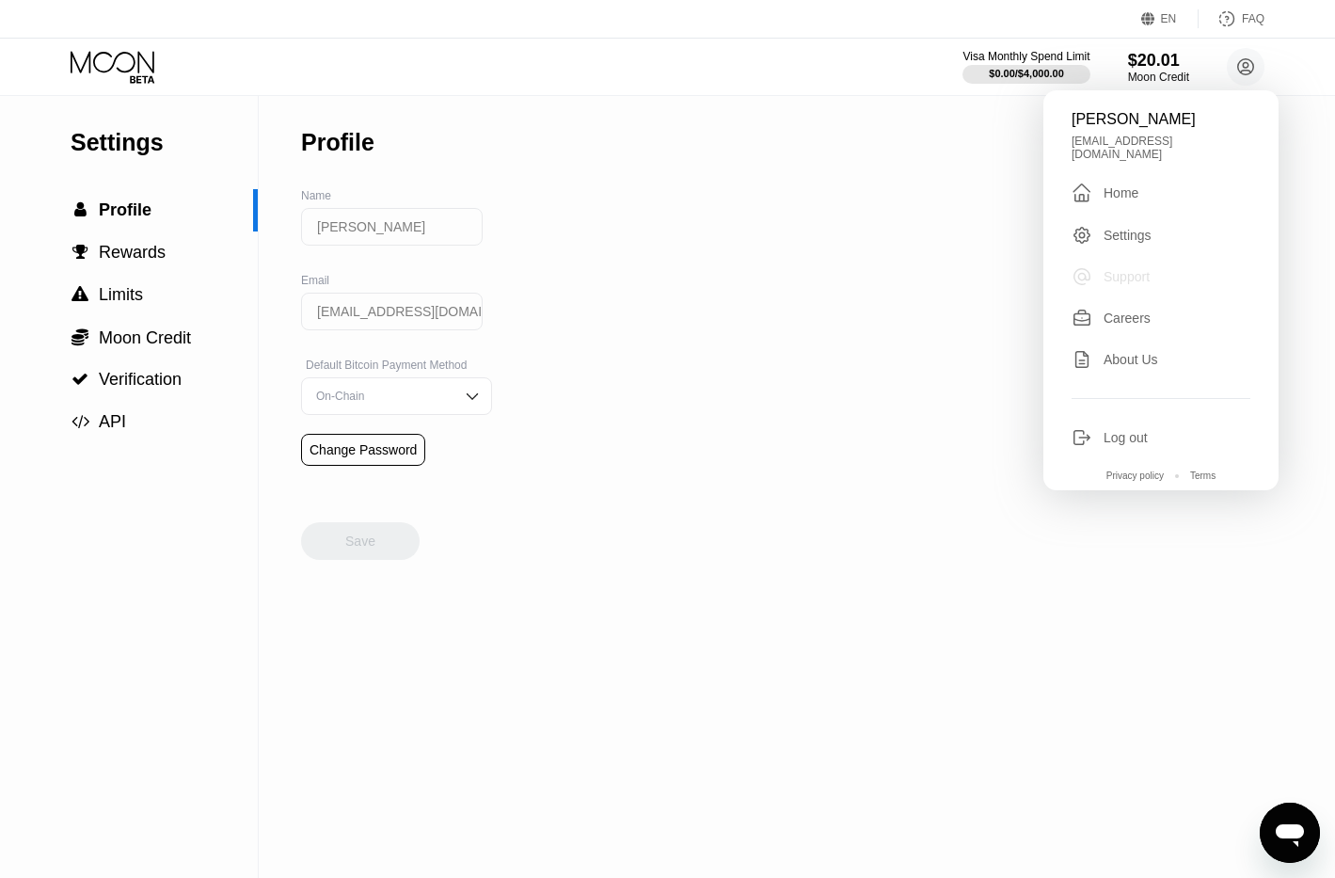
click at [1110, 269] on div "Support" at bounding box center [1127, 276] width 46 height 15
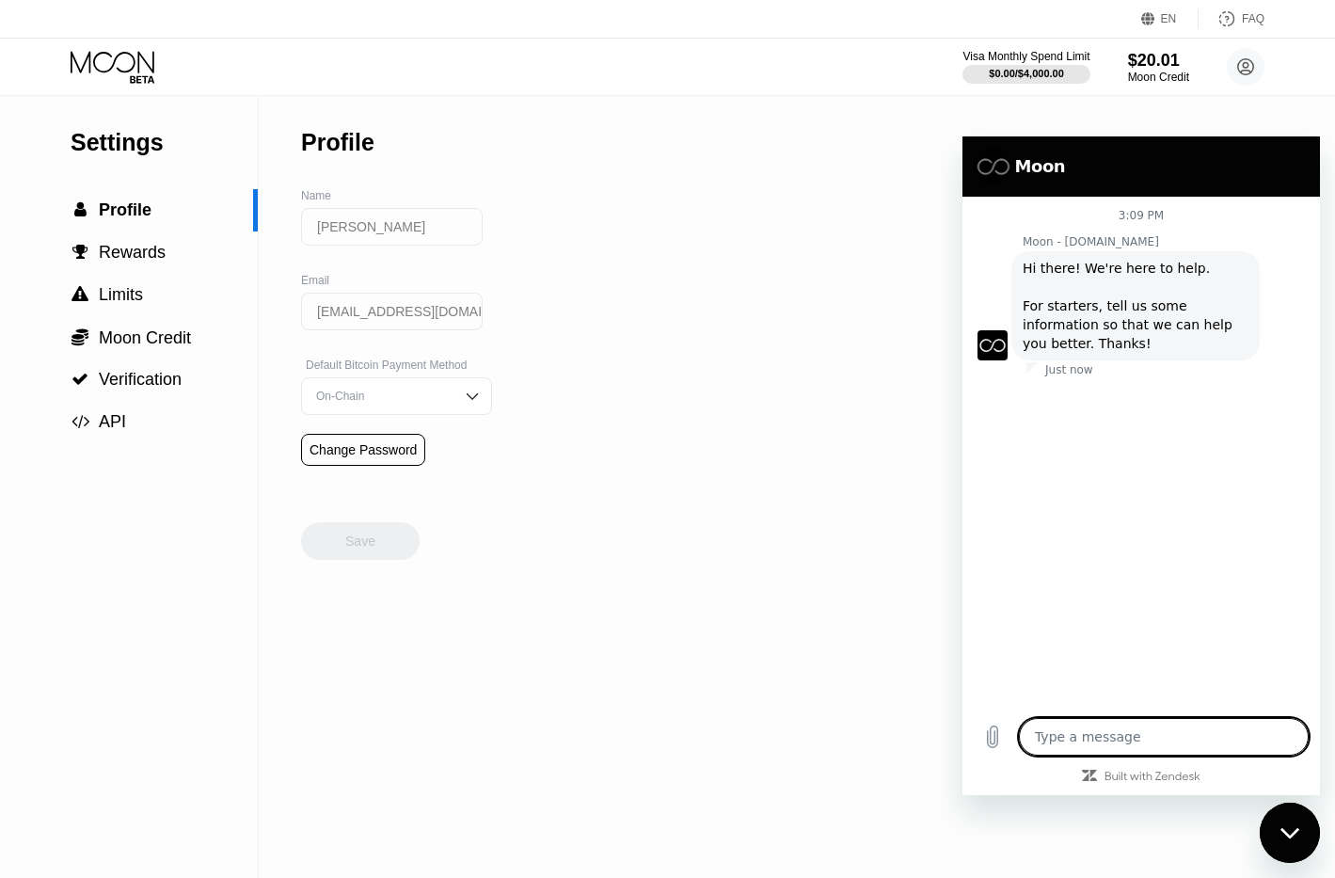
type textarea "x"
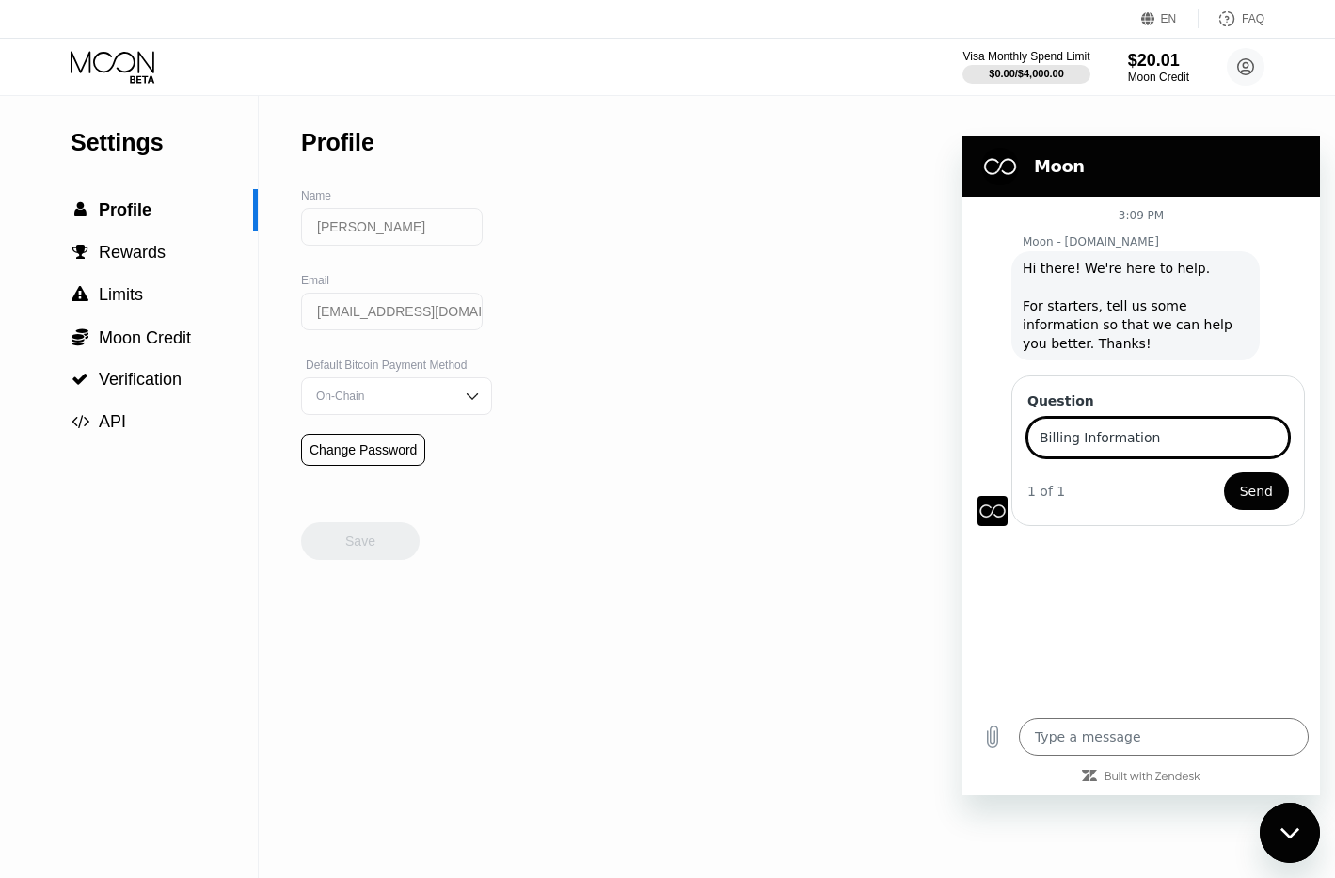
type input "Billing Information"
click at [1224, 472] on button "Send" at bounding box center [1256, 491] width 65 height 38
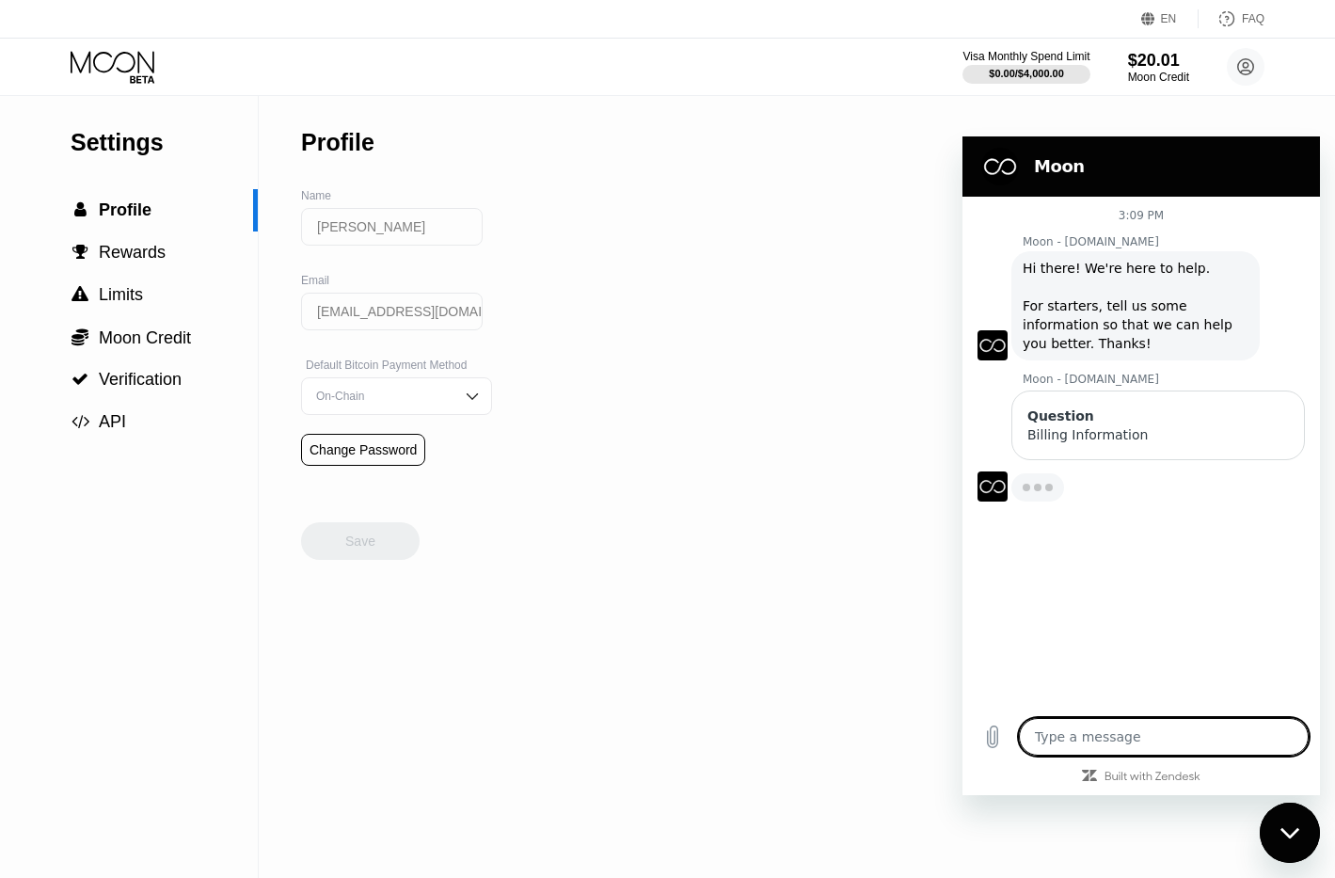
type textarea "x"
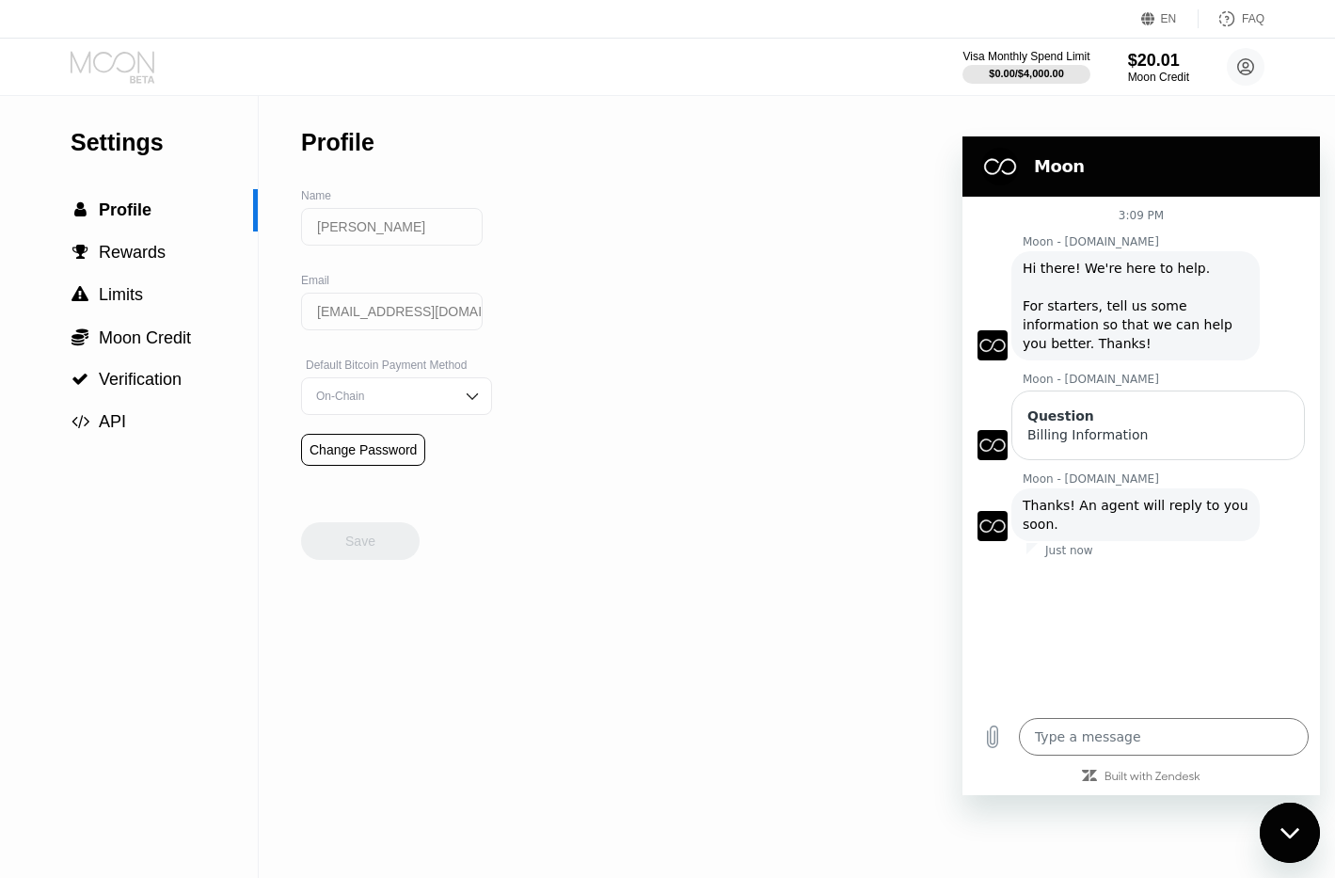
click at [116, 51] on icon at bounding box center [114, 67] width 87 height 33
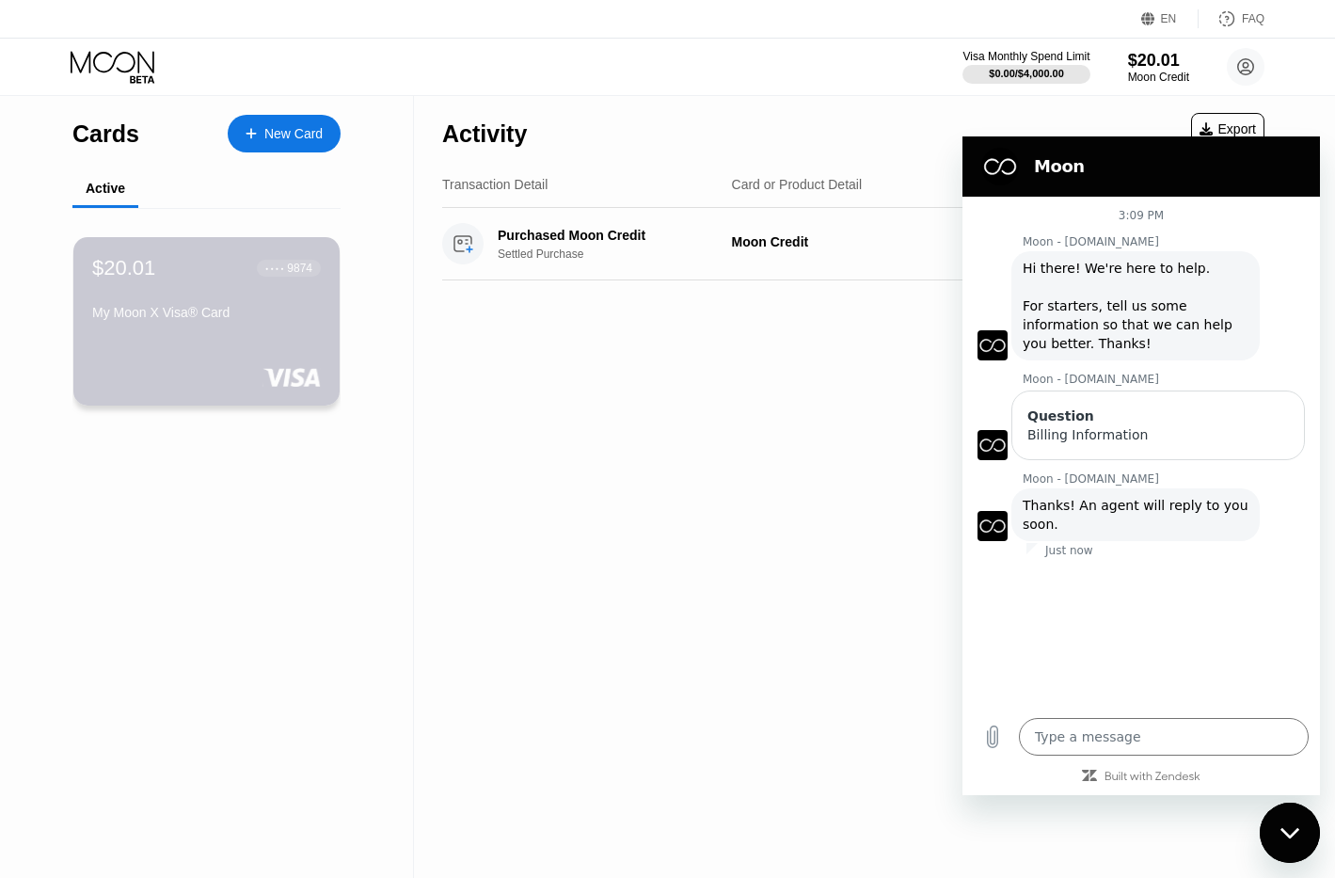
click at [179, 308] on div "$20.01 ● ● ● ● 9874 My Moon X Visa® Card" at bounding box center [206, 292] width 229 height 72
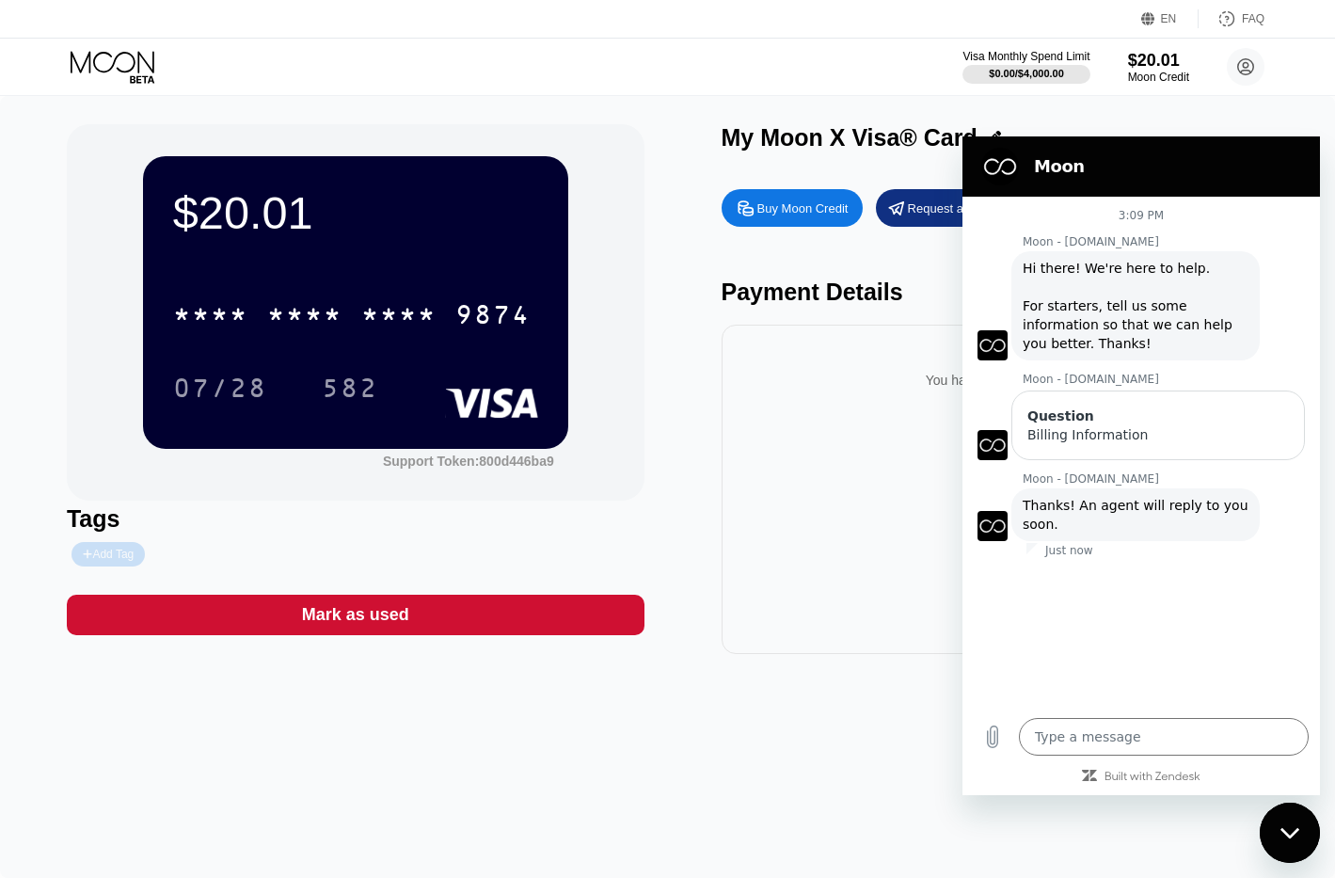
click at [92, 560] on div "Add Tag" at bounding box center [108, 554] width 51 height 13
click at [490, 532] on div "Tags" at bounding box center [356, 518] width 578 height 27
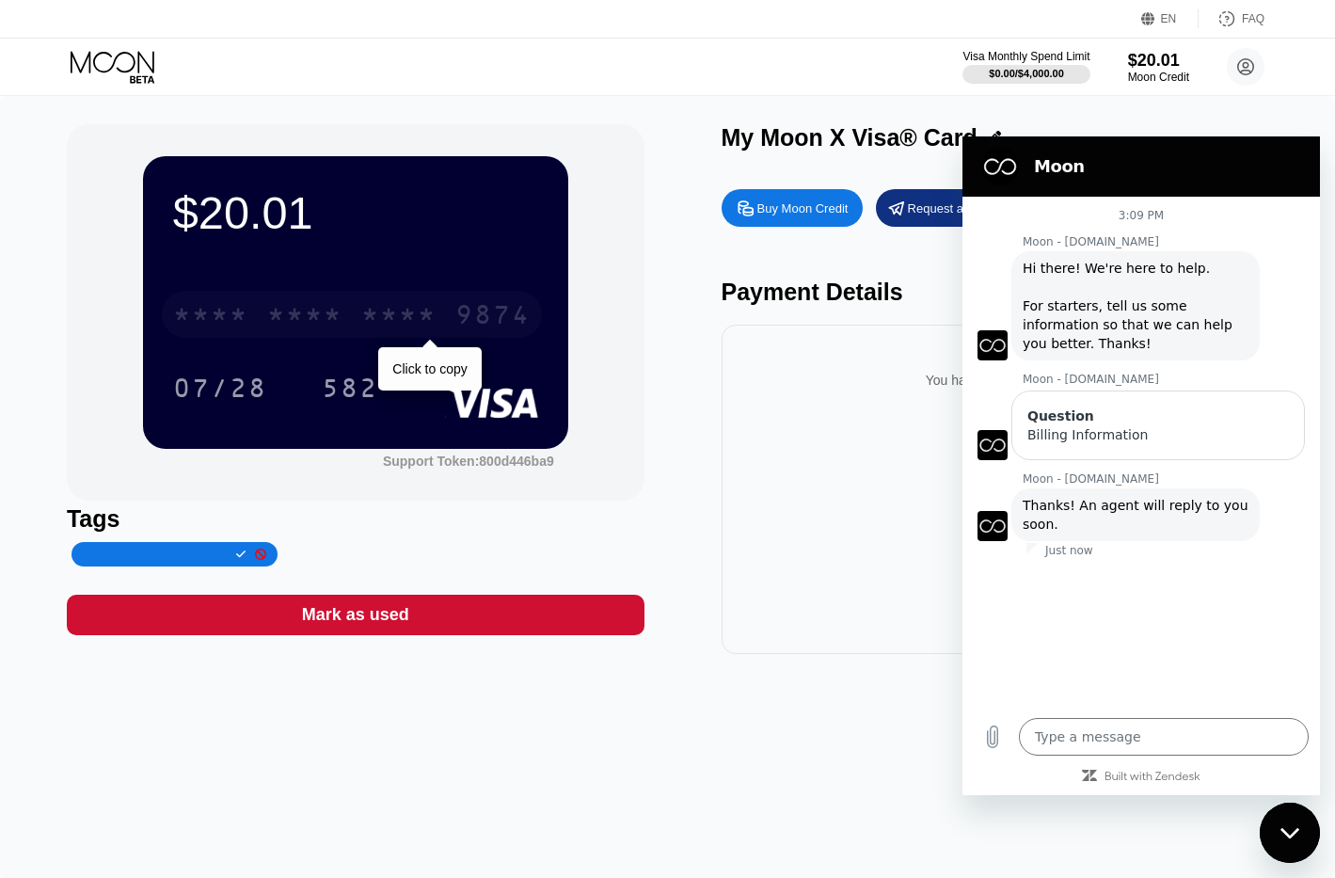
click at [350, 311] on div "* * * * * * * * * * * * 9874" at bounding box center [352, 314] width 380 height 47
click at [1177, 732] on textarea at bounding box center [1164, 737] width 290 height 38
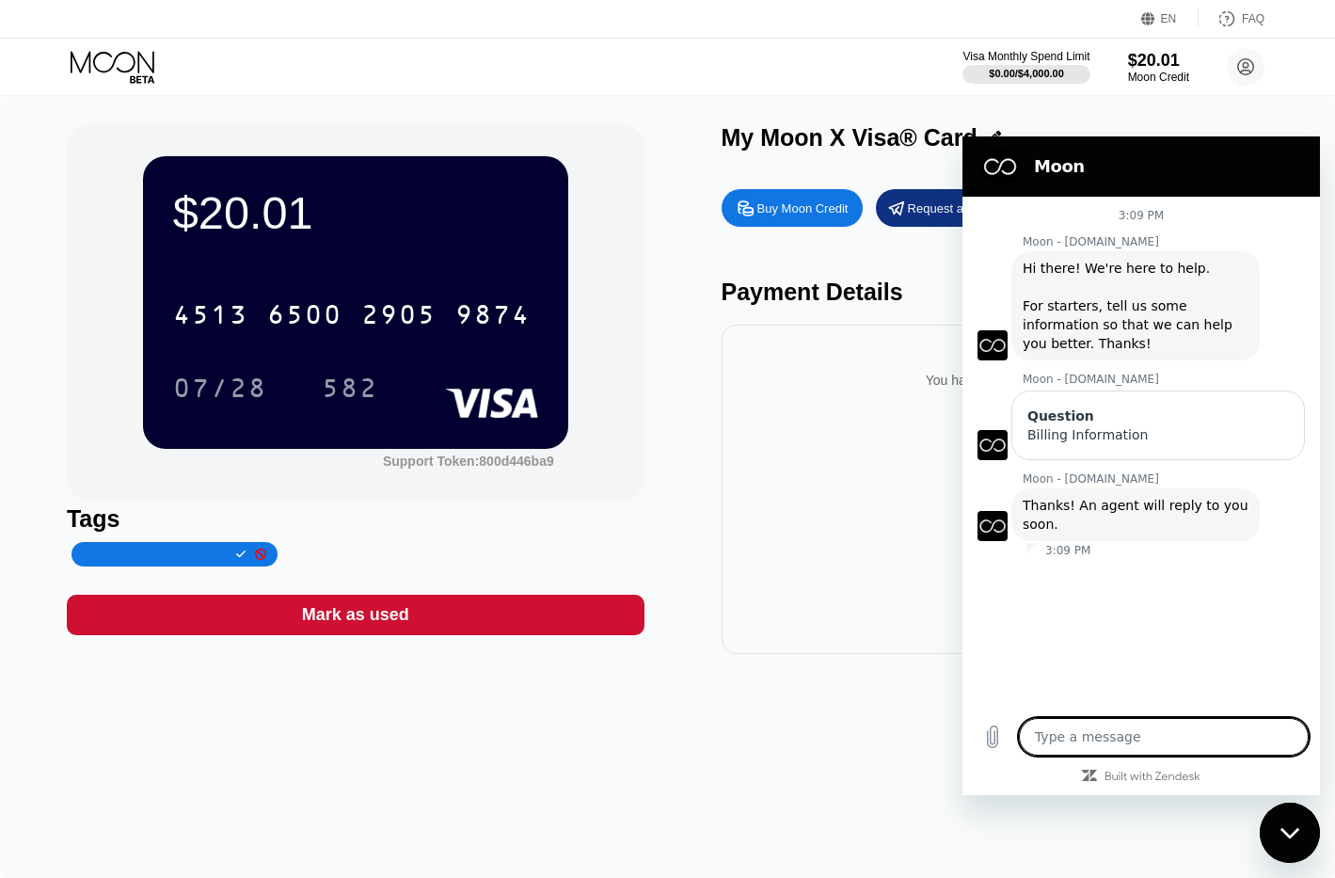
type textarea "o"
type textarea "x"
type textarea "ok"
type textarea "x"
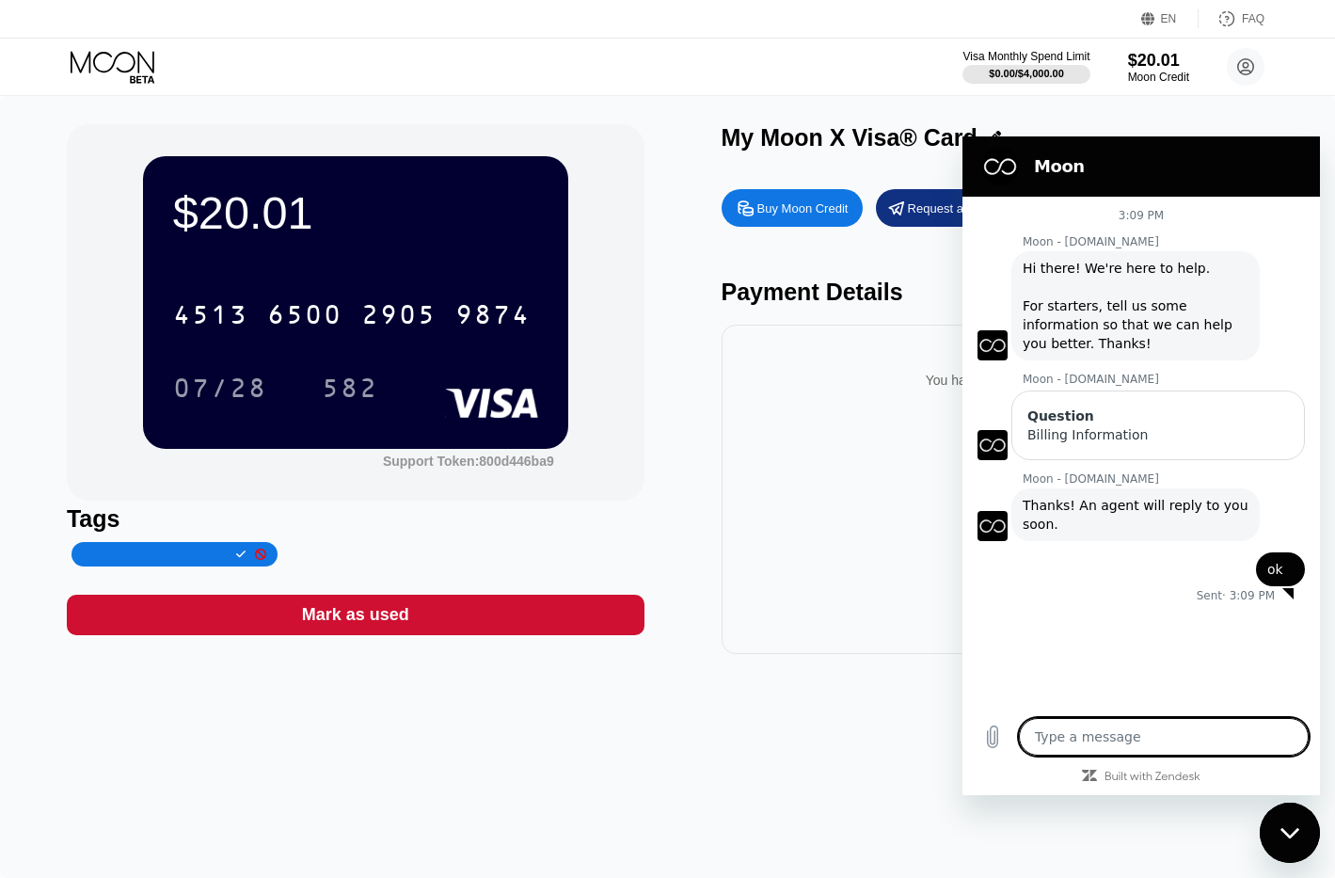
click at [103, 62] on icon at bounding box center [114, 67] width 87 height 33
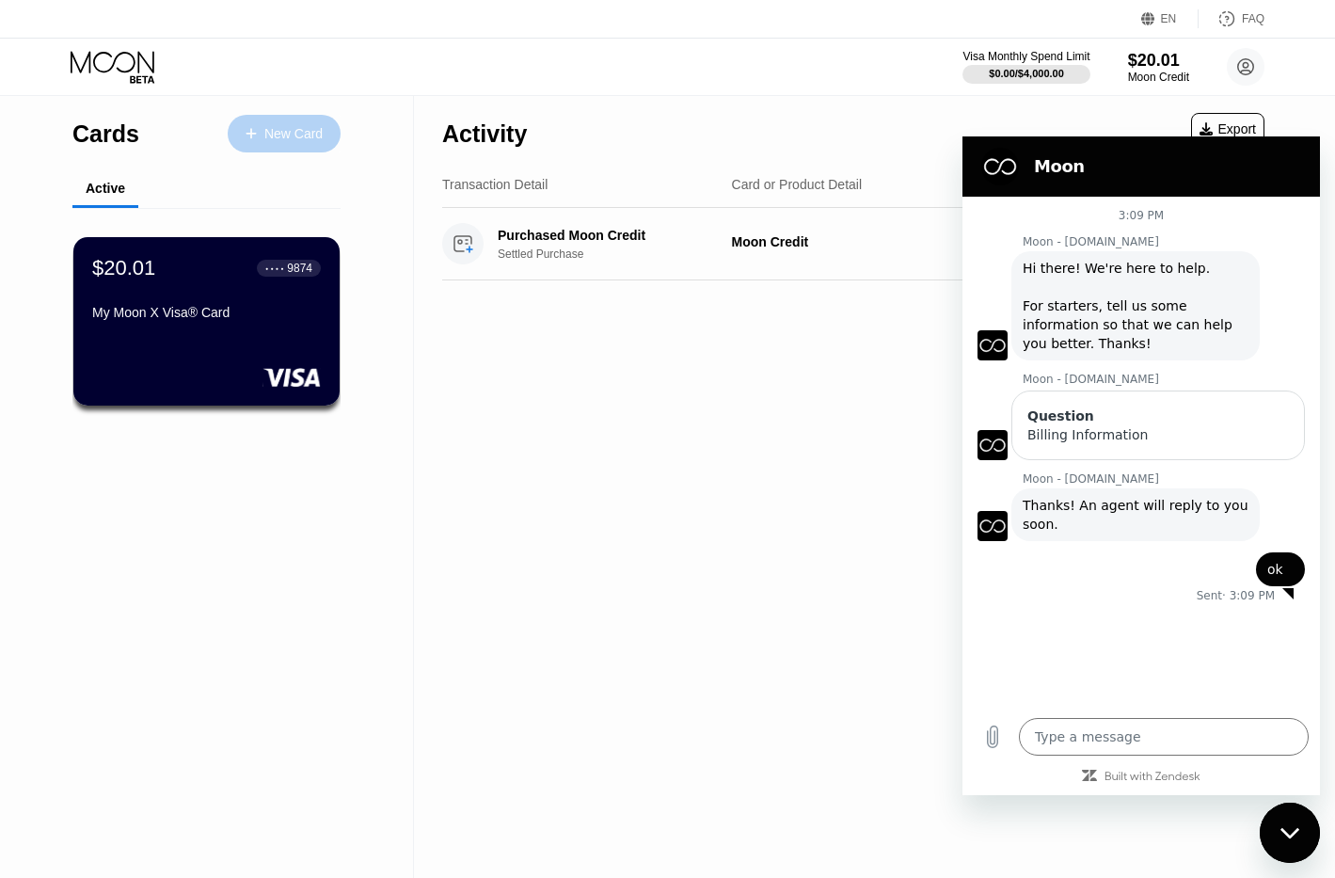
click at [287, 138] on div "New Card" at bounding box center [293, 134] width 58 height 16
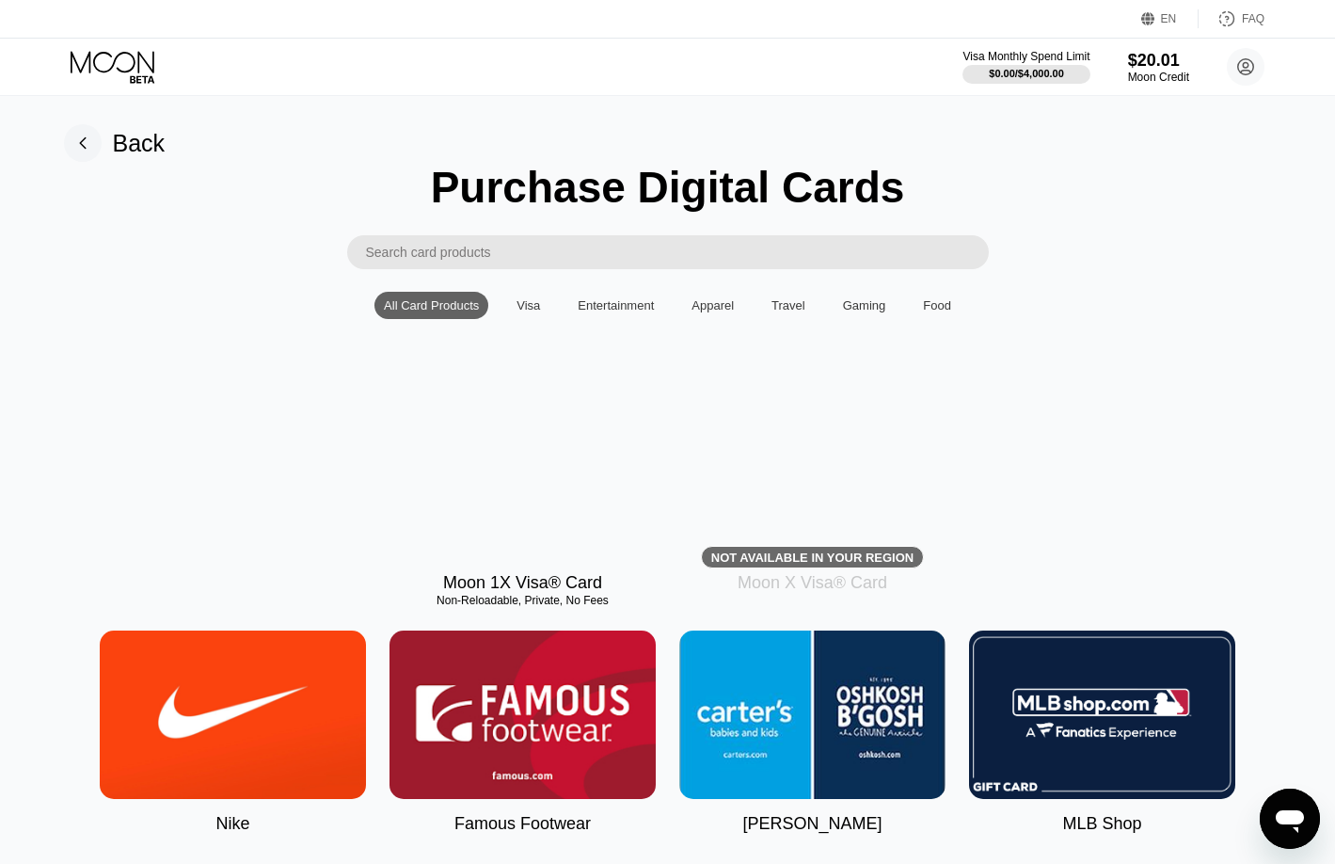
click at [520, 312] on div "Visa" at bounding box center [529, 305] width 24 height 14
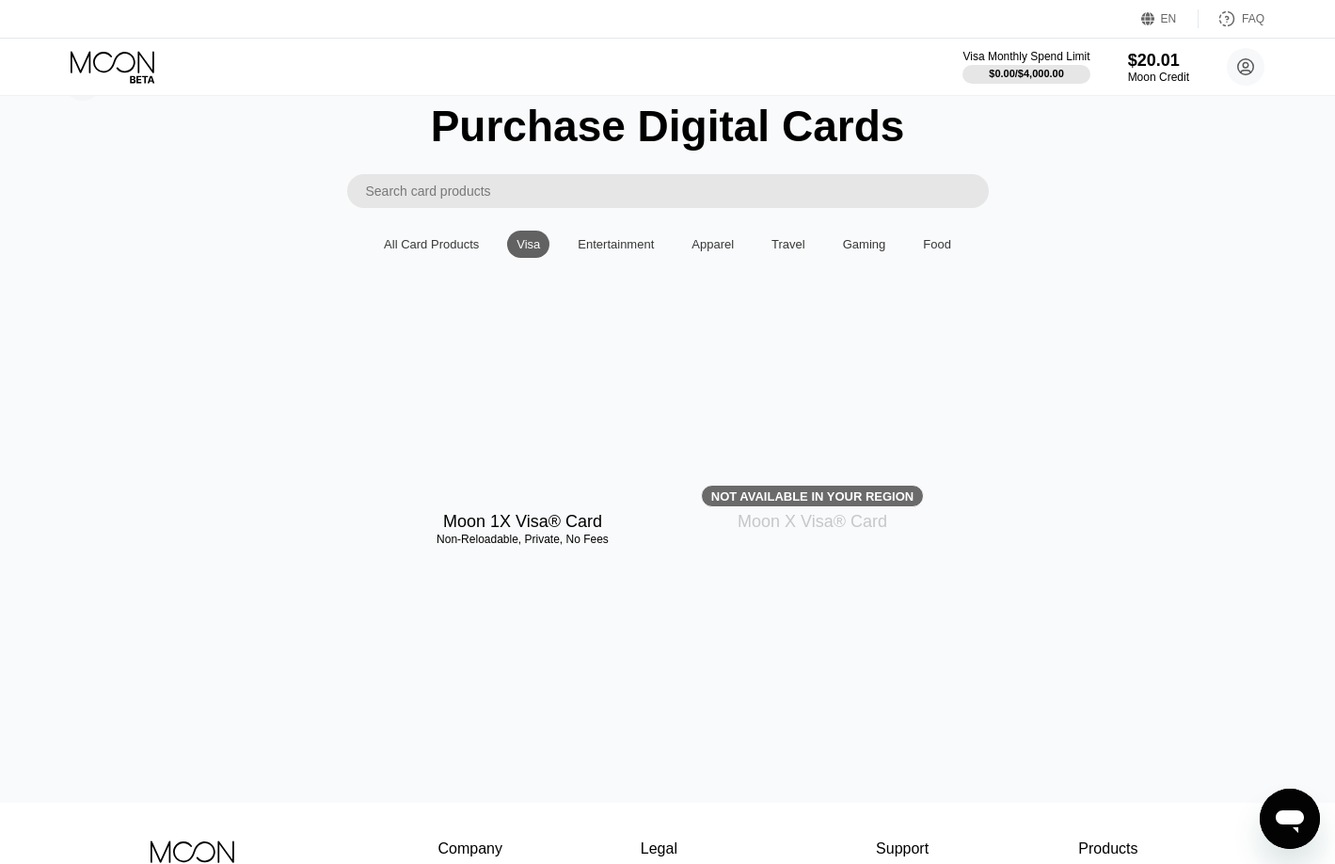
scroll to position [54, 0]
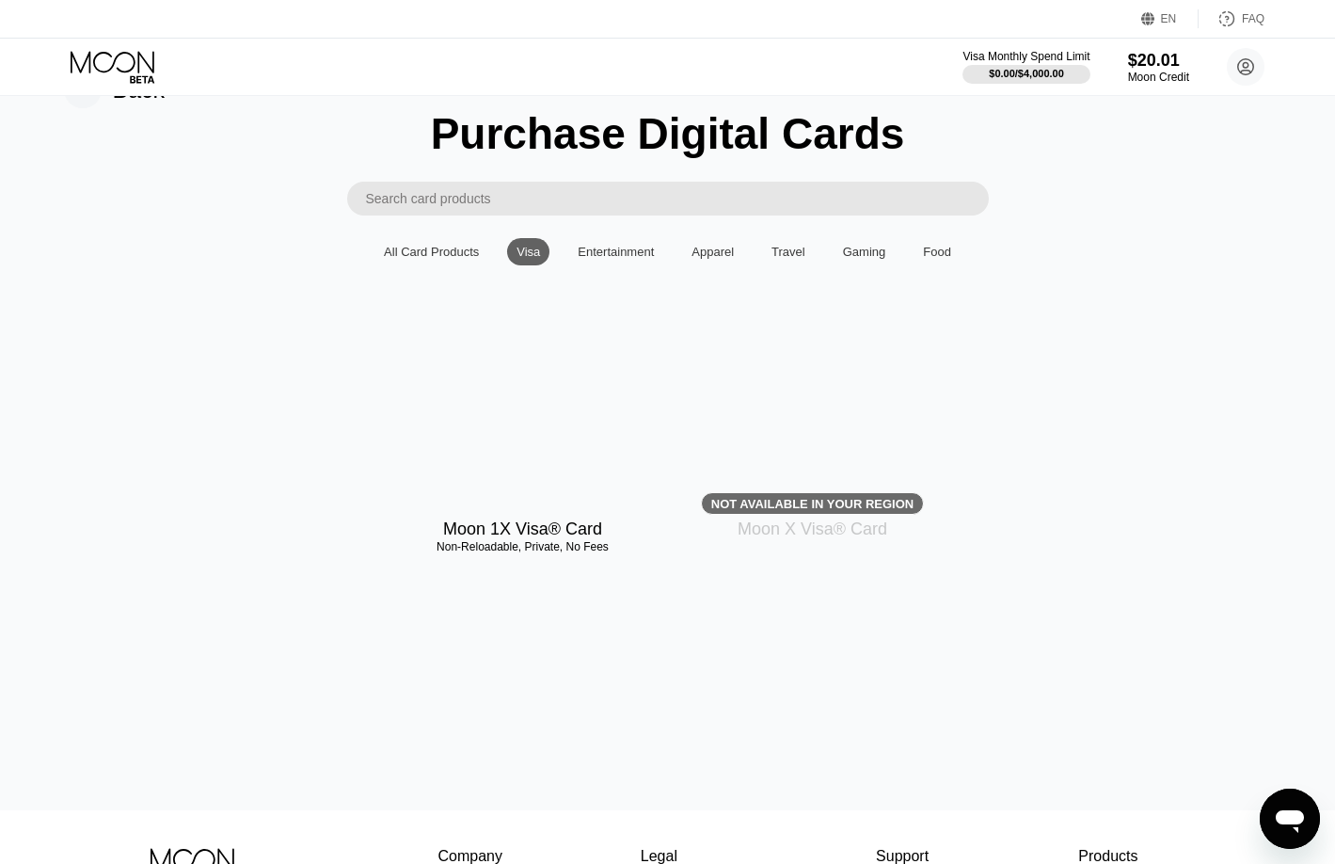
click at [267, 411] on div "Moon 1X Visa® Card Non-Reloadable, Private, No Fees Not available in your regio…" at bounding box center [668, 437] width 1293 height 203
click at [432, 257] on div "All Card Products" at bounding box center [431, 252] width 95 height 14
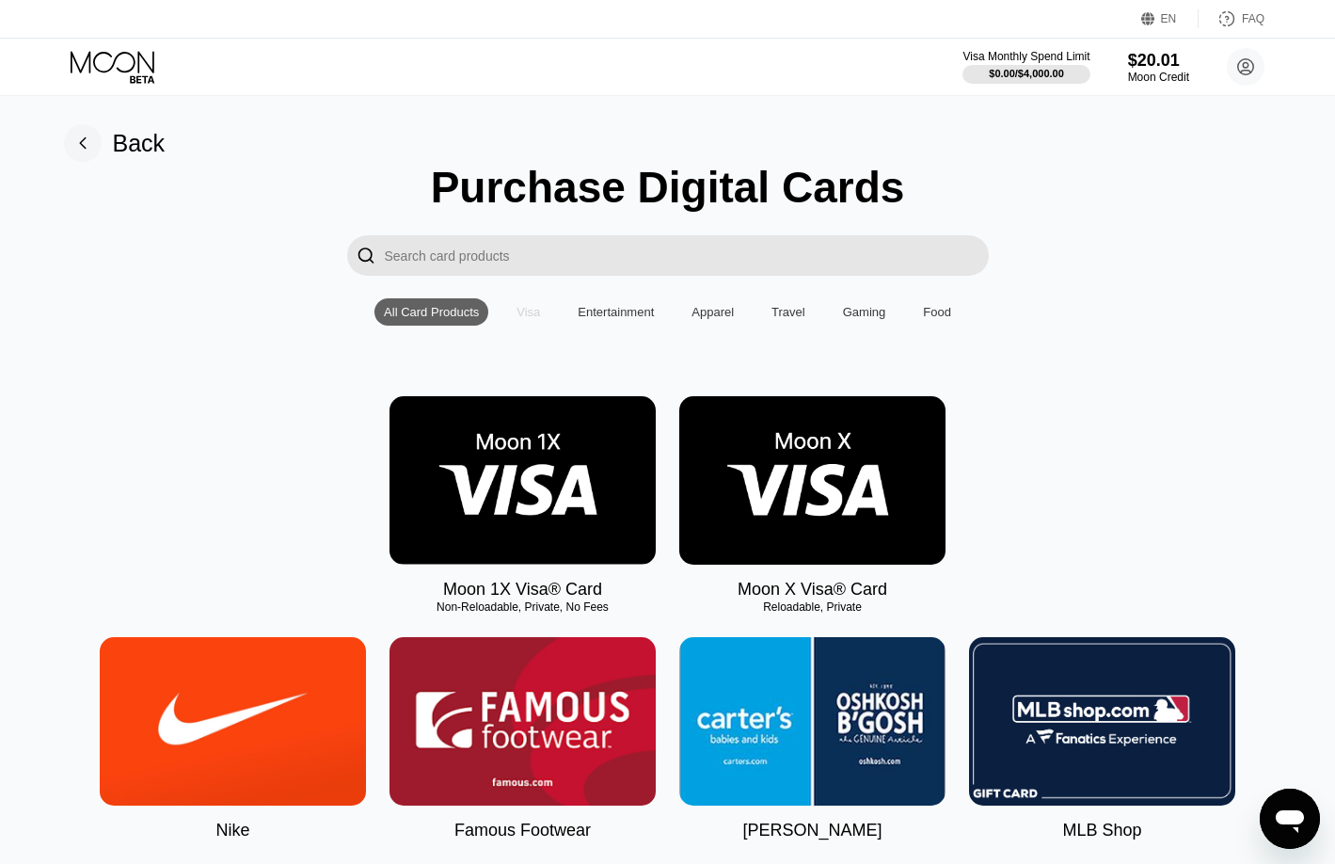
click at [534, 316] on div "Visa" at bounding box center [529, 312] width 24 height 14
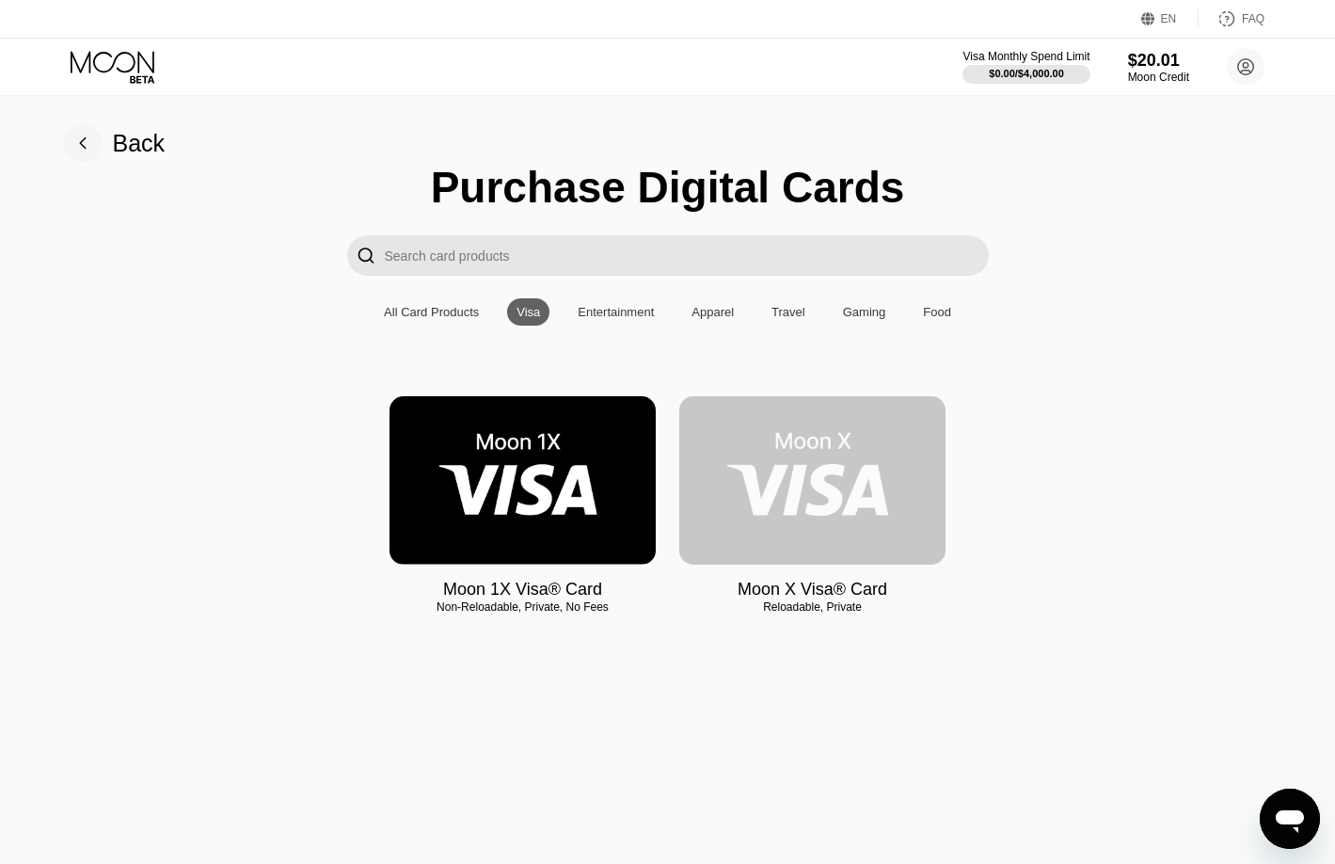
click at [845, 564] on img at bounding box center [812, 480] width 266 height 168
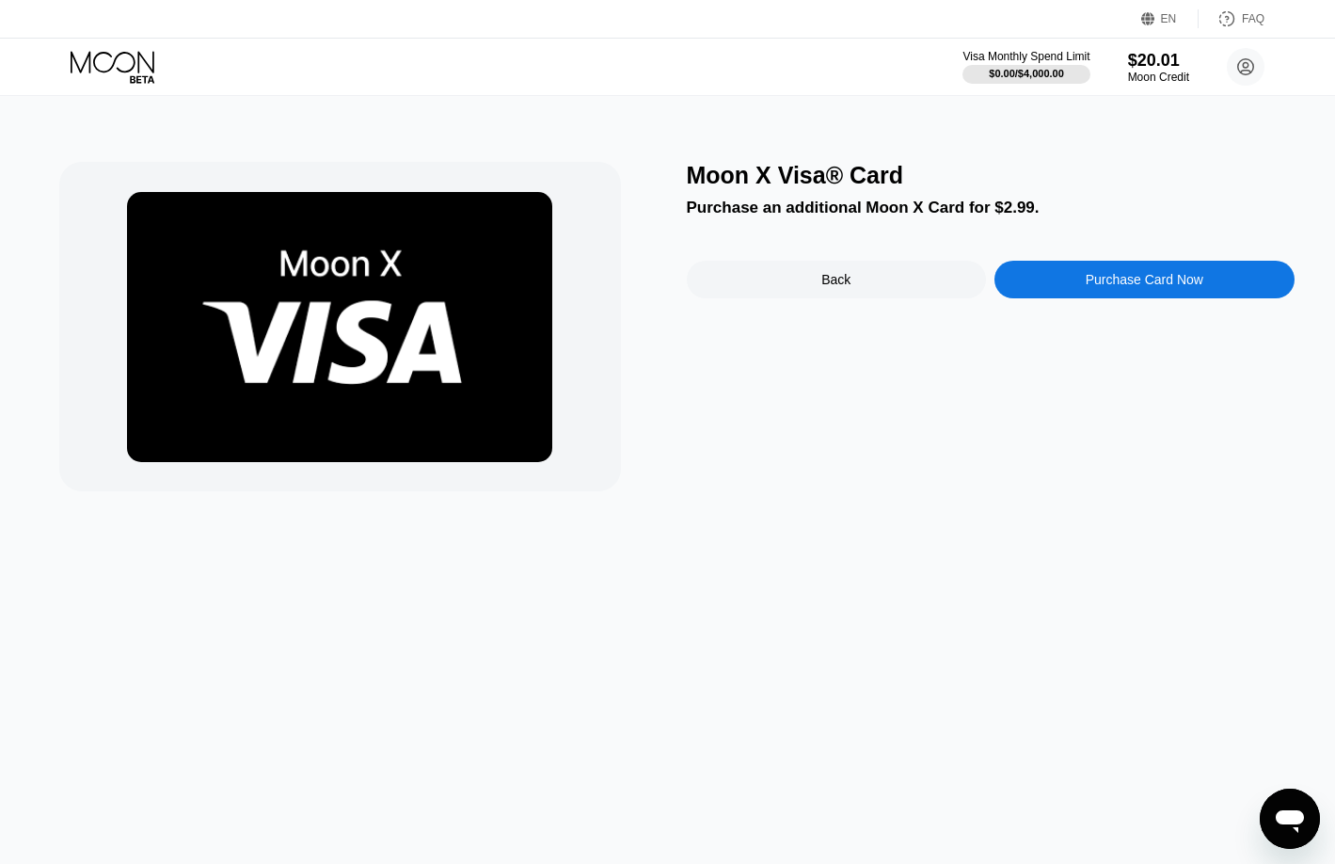
click at [811, 217] on div "Purchase an additional Moon X Card for $2.99." at bounding box center [991, 208] width 608 height 19
click at [1153, 64] on div "$20.01" at bounding box center [1158, 60] width 63 height 20
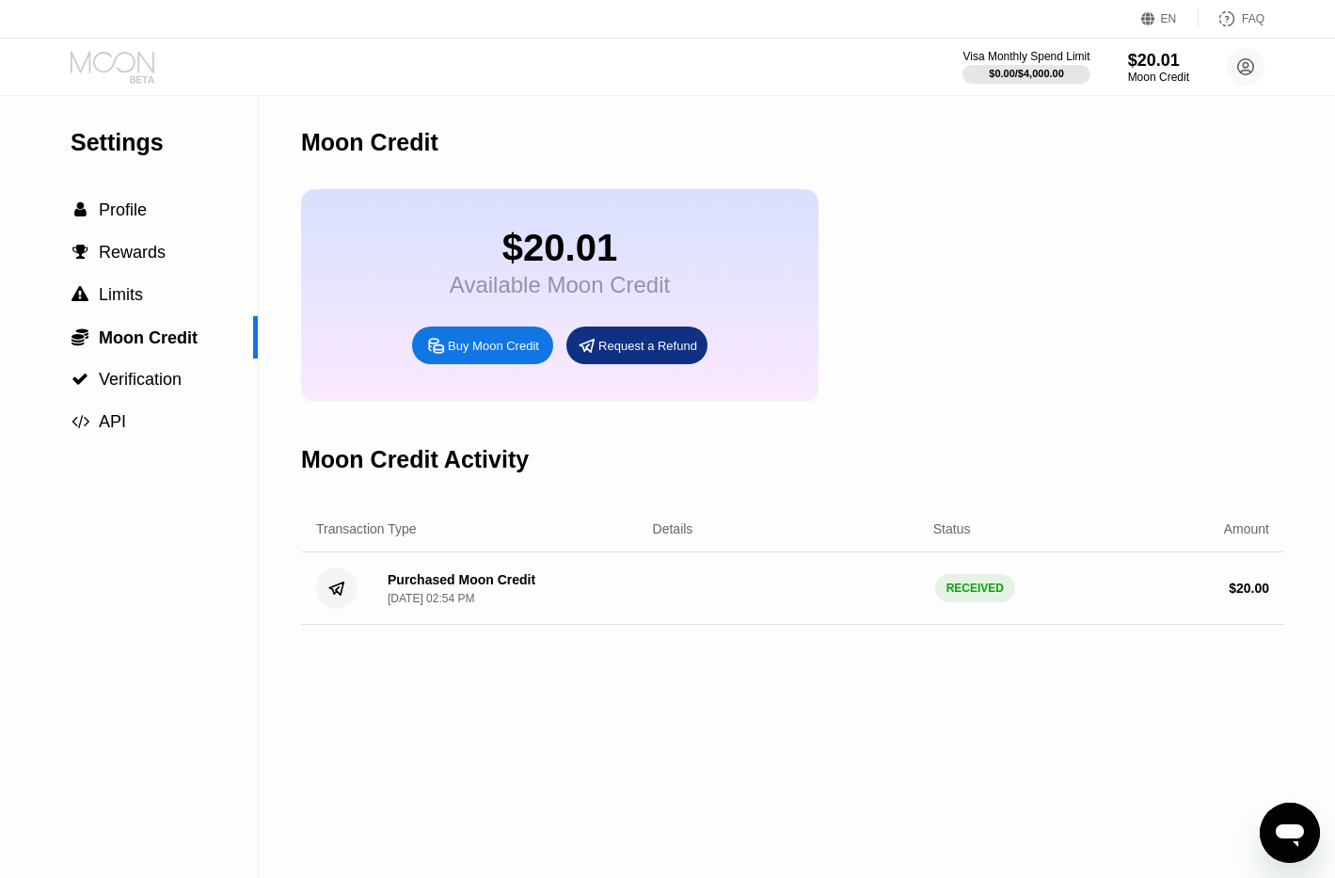
click at [115, 54] on icon at bounding box center [114, 67] width 87 height 33
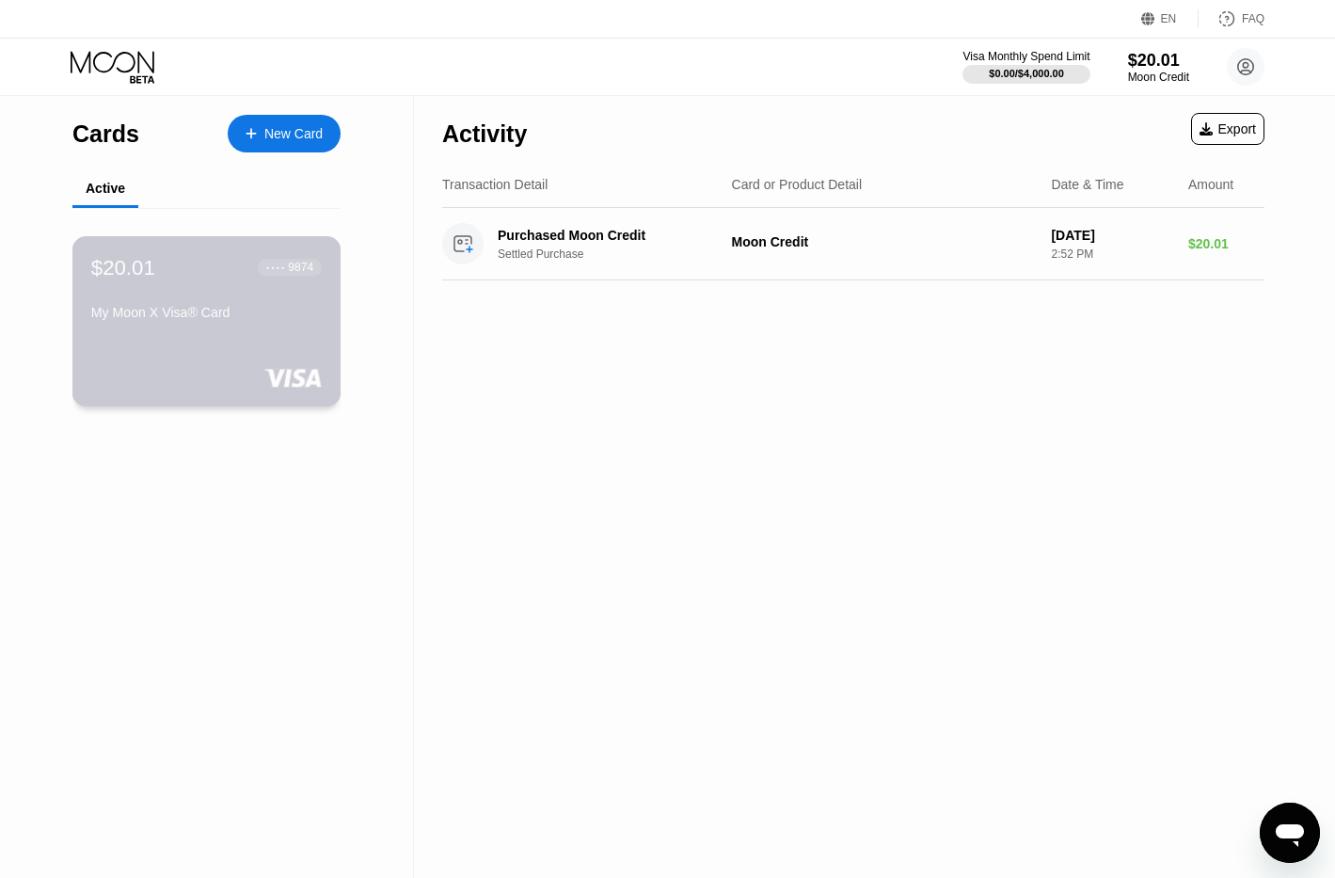
click at [208, 366] on div "$20.01 ● ● ● ● 9874 My Moon X Visa® Card" at bounding box center [206, 321] width 269 height 170
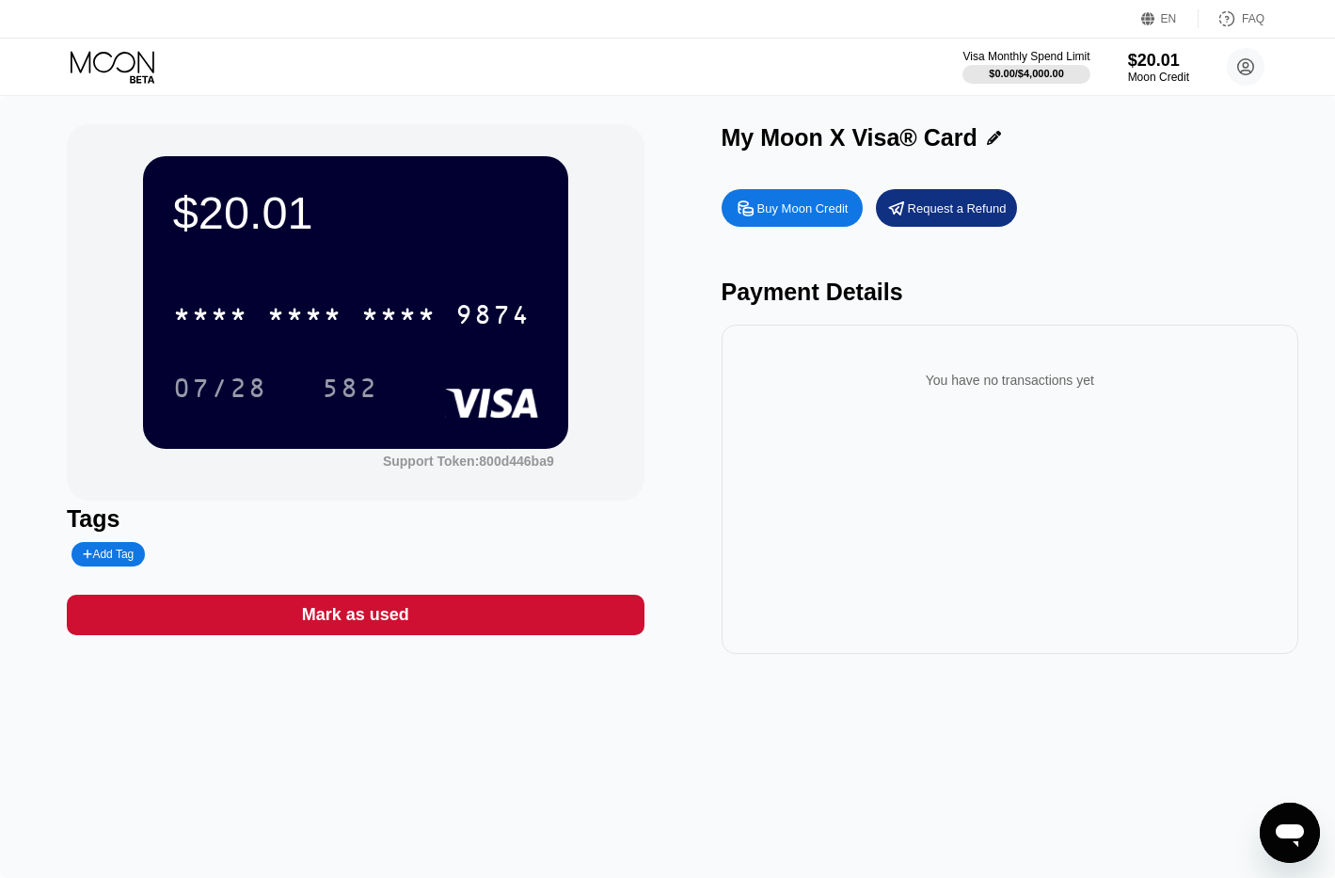
click at [1296, 835] on icon "Open messaging window" at bounding box center [1290, 835] width 28 height 23
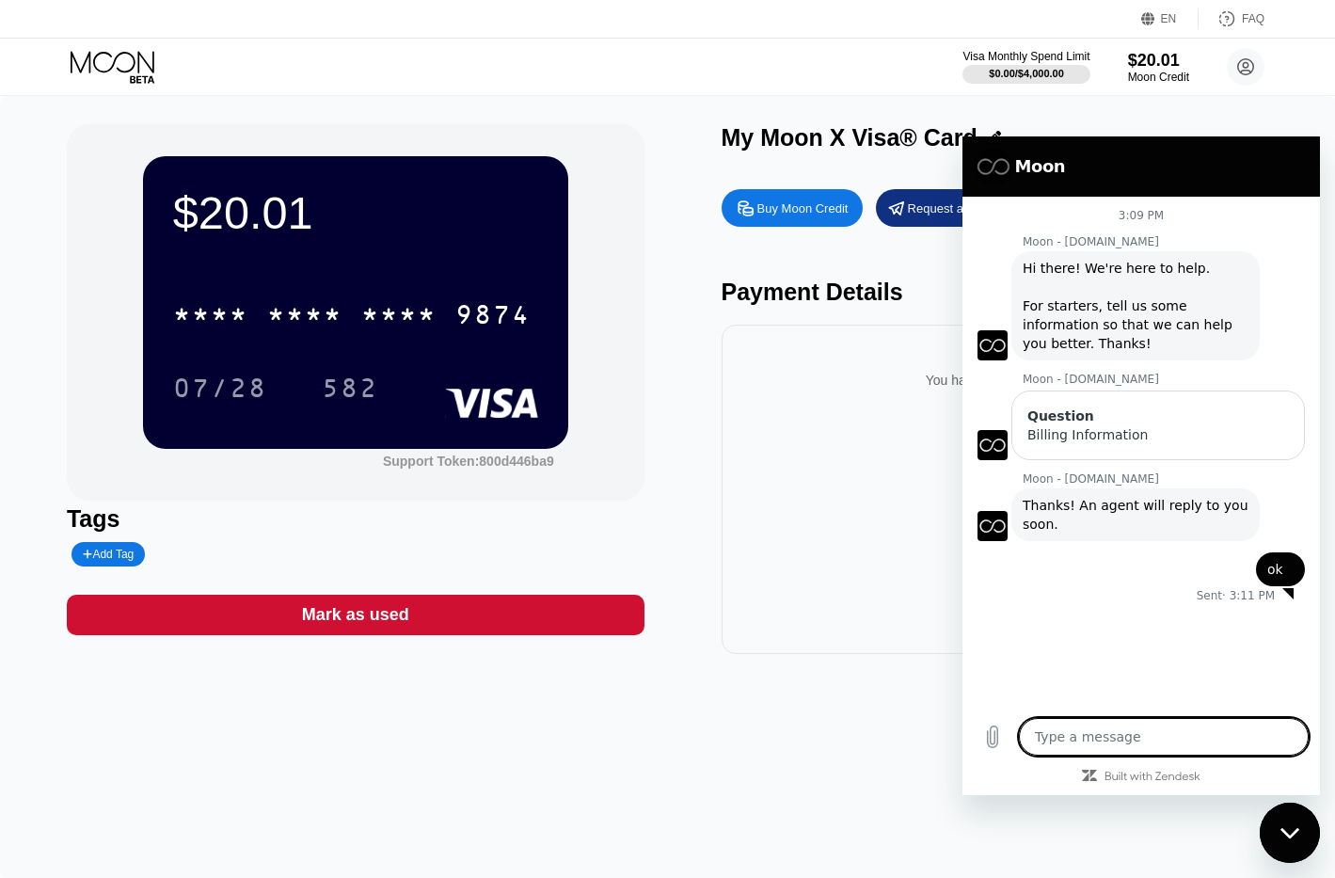
click at [1296, 835] on icon "Close messaging window" at bounding box center [1290, 833] width 20 height 12
type textarea "x"
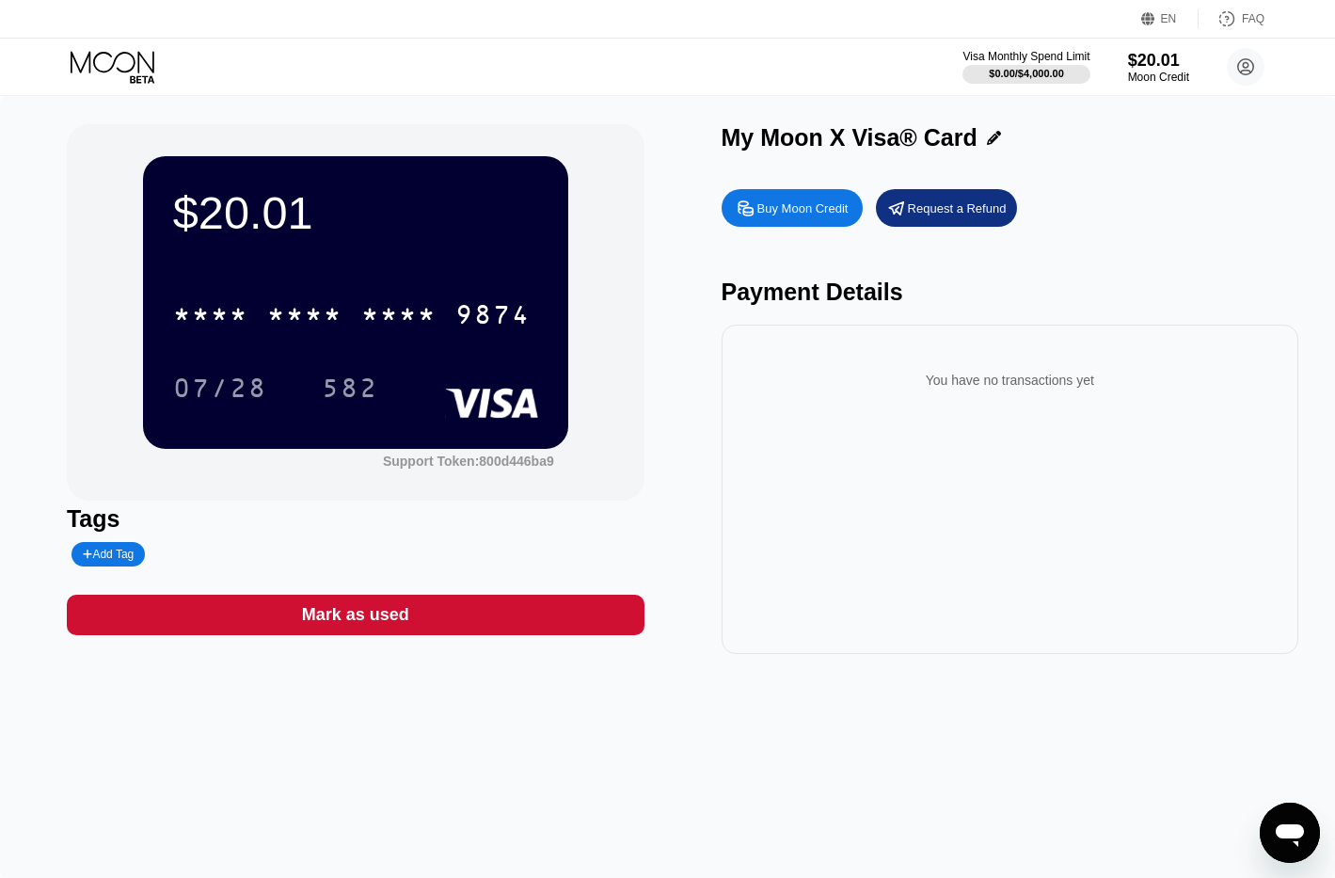
click at [115, 70] on icon at bounding box center [114, 67] width 87 height 33
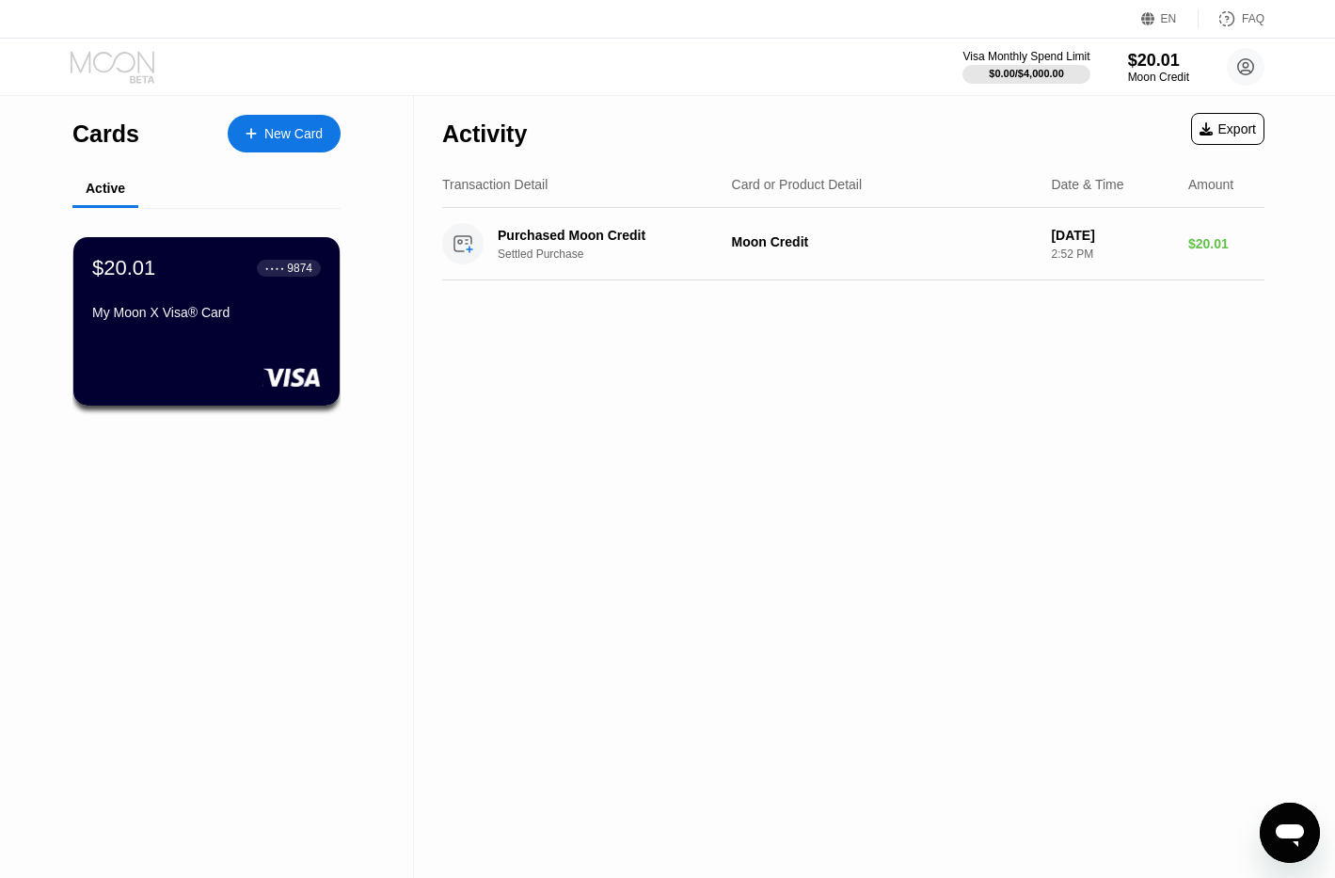
click at [108, 77] on icon at bounding box center [114, 67] width 87 height 33
click at [1255, 24] on div "FAQ" at bounding box center [1253, 18] width 23 height 13
click at [140, 57] on icon at bounding box center [114, 67] width 87 height 33
click at [104, 64] on icon at bounding box center [114, 67] width 87 height 33
click at [646, 4] on div "EN Language Select an item Save FAQ" at bounding box center [667, 19] width 1335 height 39
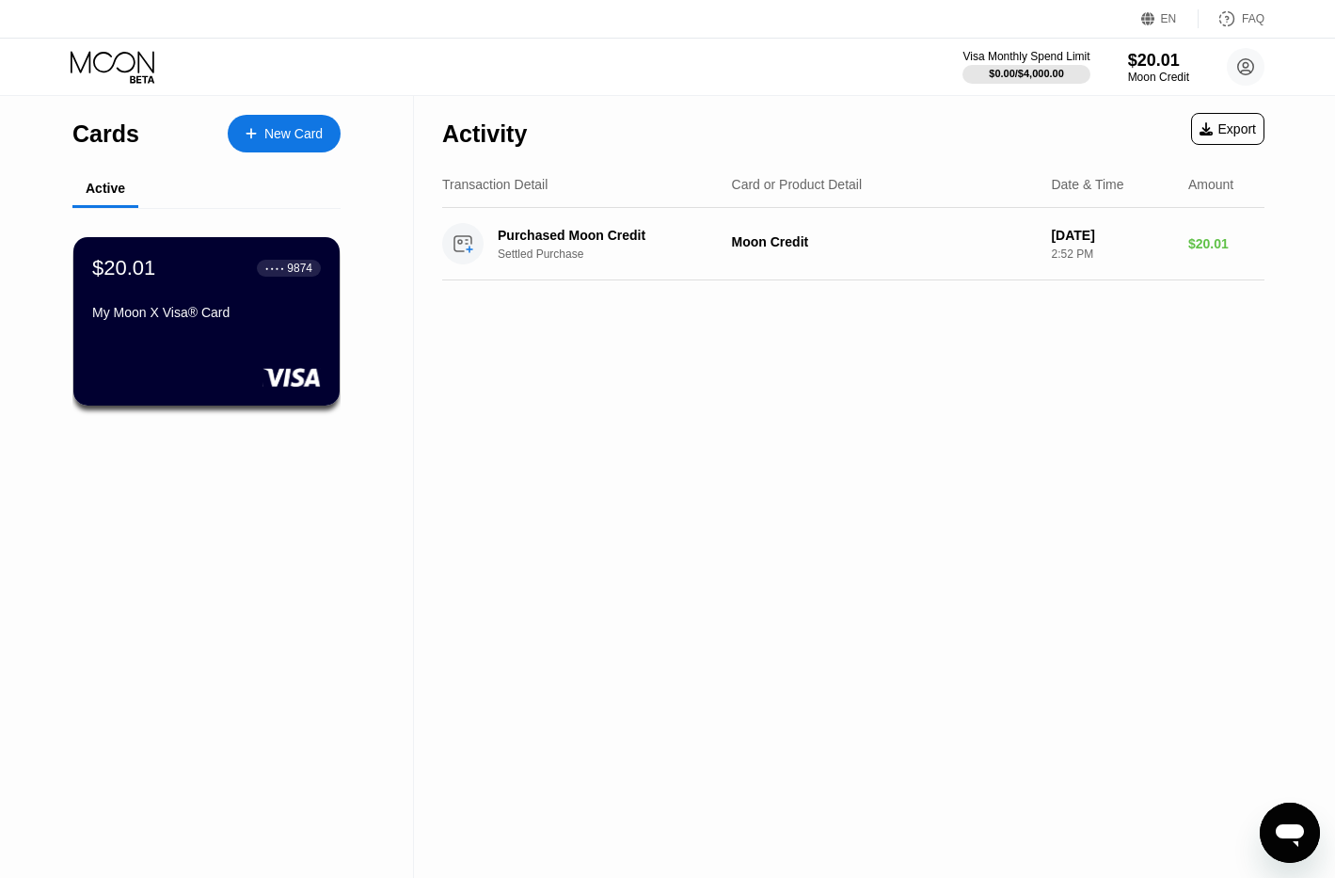
click at [92, 124] on div "Cards" at bounding box center [105, 133] width 67 height 27
click at [285, 140] on div "New Card" at bounding box center [293, 134] width 58 height 16
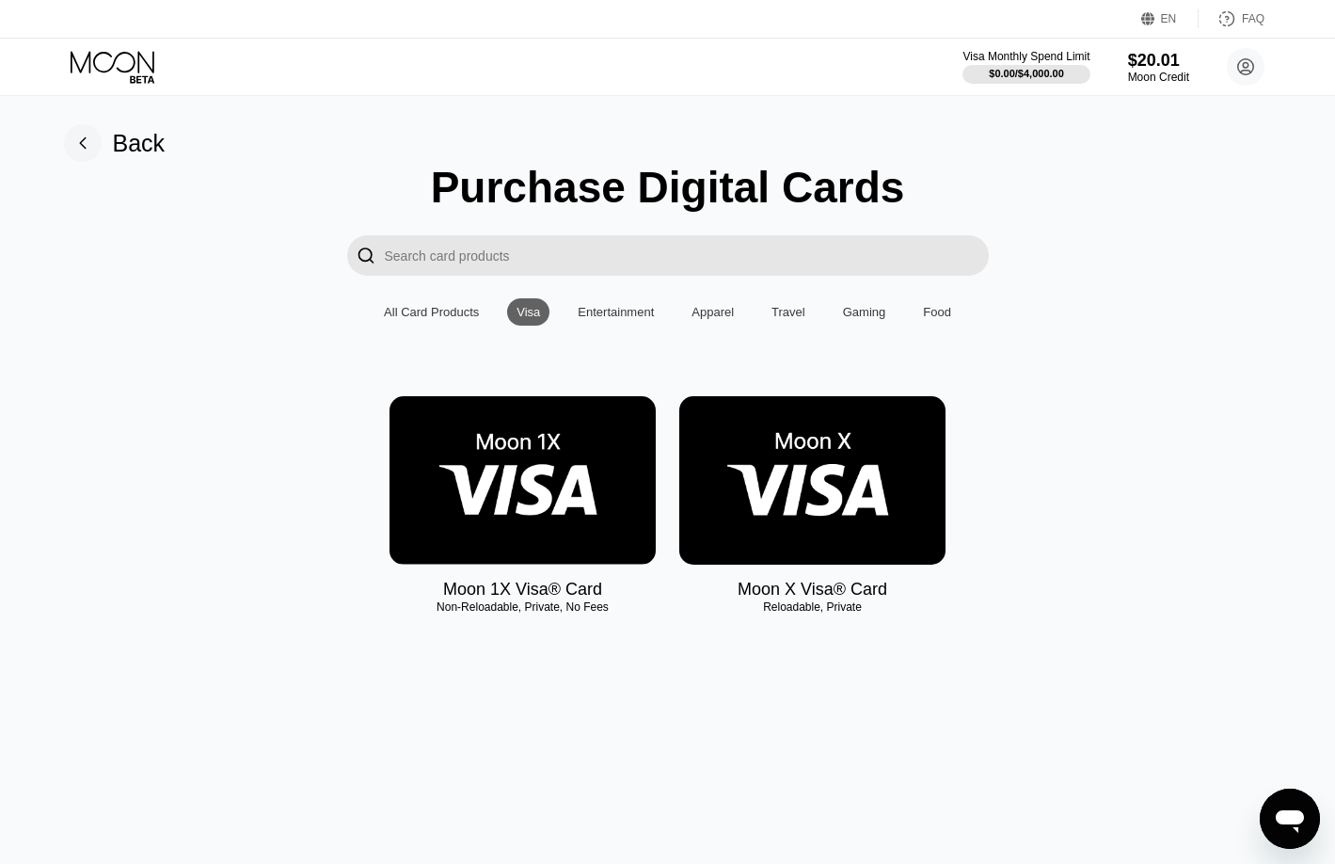
click at [454, 510] on img at bounding box center [523, 480] width 266 height 168
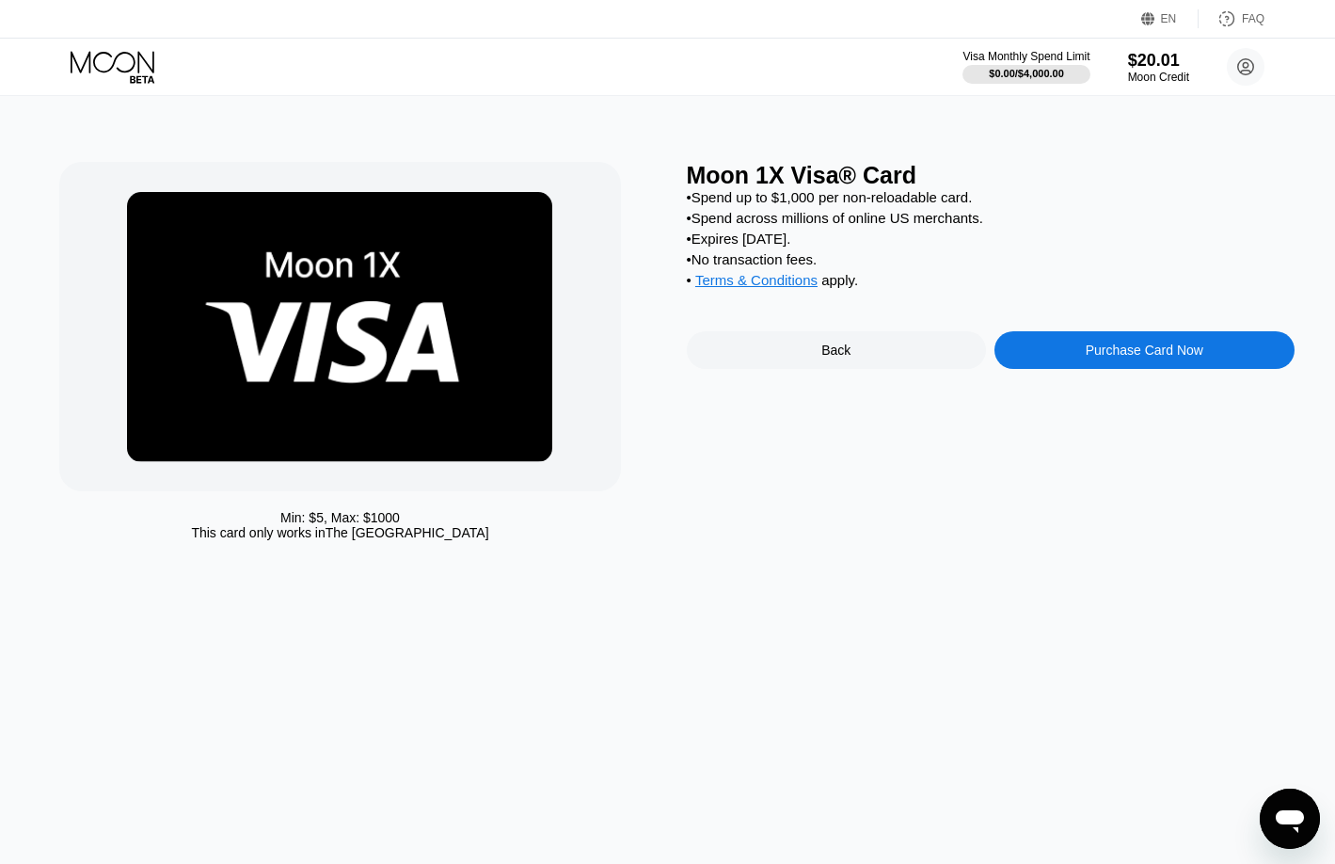
click at [1163, 358] on div "Purchase Card Now" at bounding box center [1145, 349] width 118 height 15
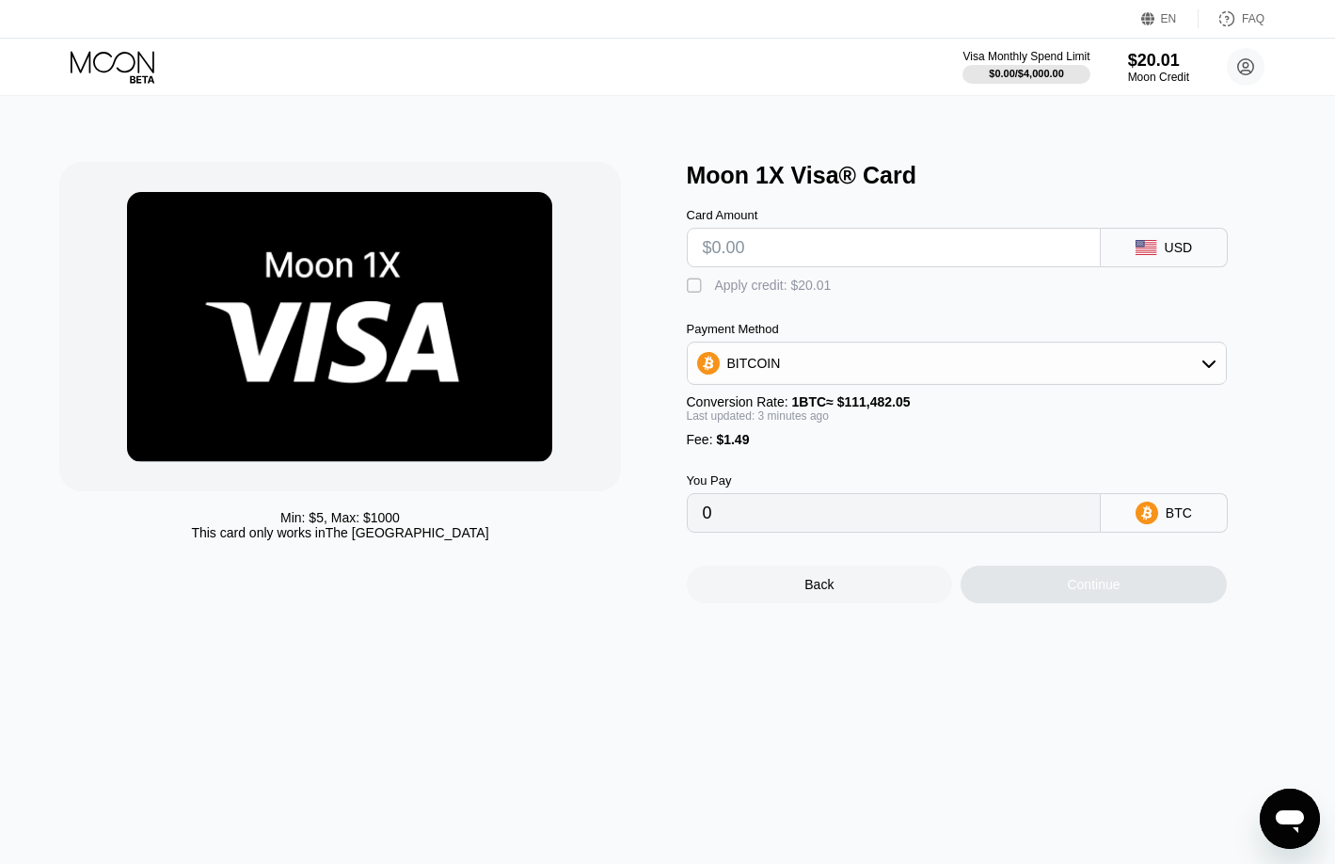
click at [703, 286] on div "" at bounding box center [696, 286] width 19 height 19
click at [940, 254] on input "text" at bounding box center [894, 248] width 382 height 38
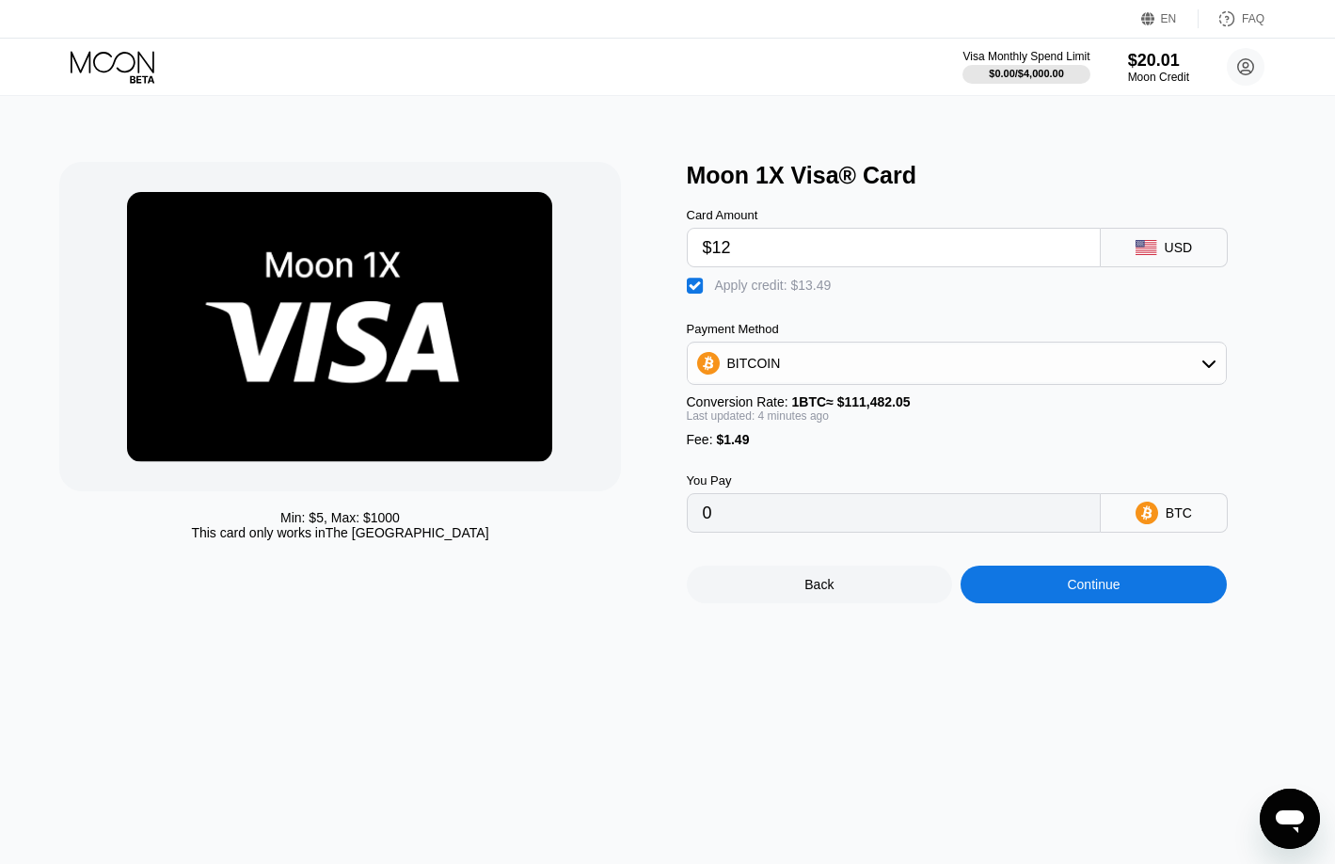
type input "$12"
click at [1118, 379] on div "BITCOIN" at bounding box center [957, 363] width 538 height 38
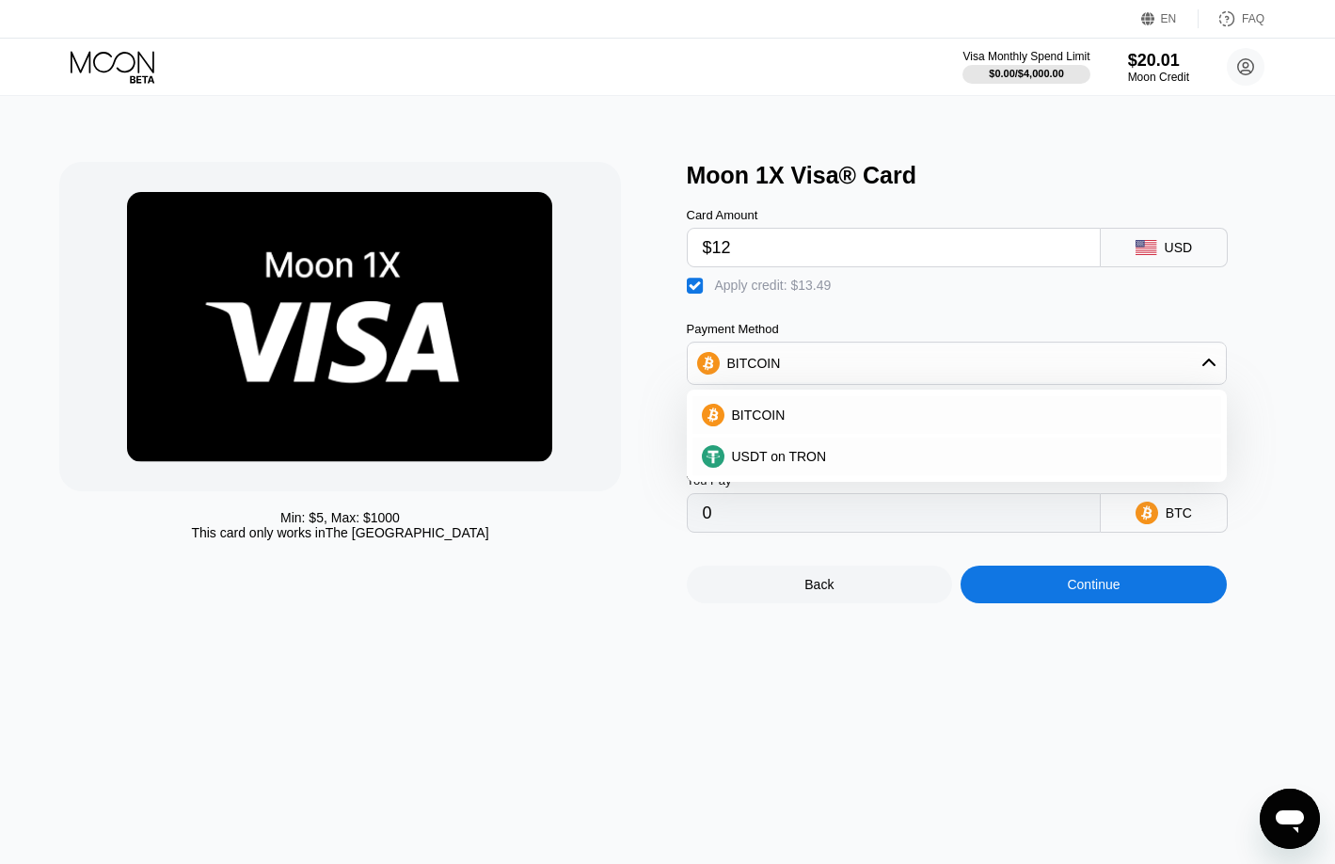
click at [1118, 382] on div "BITCOIN" at bounding box center [957, 363] width 538 height 38
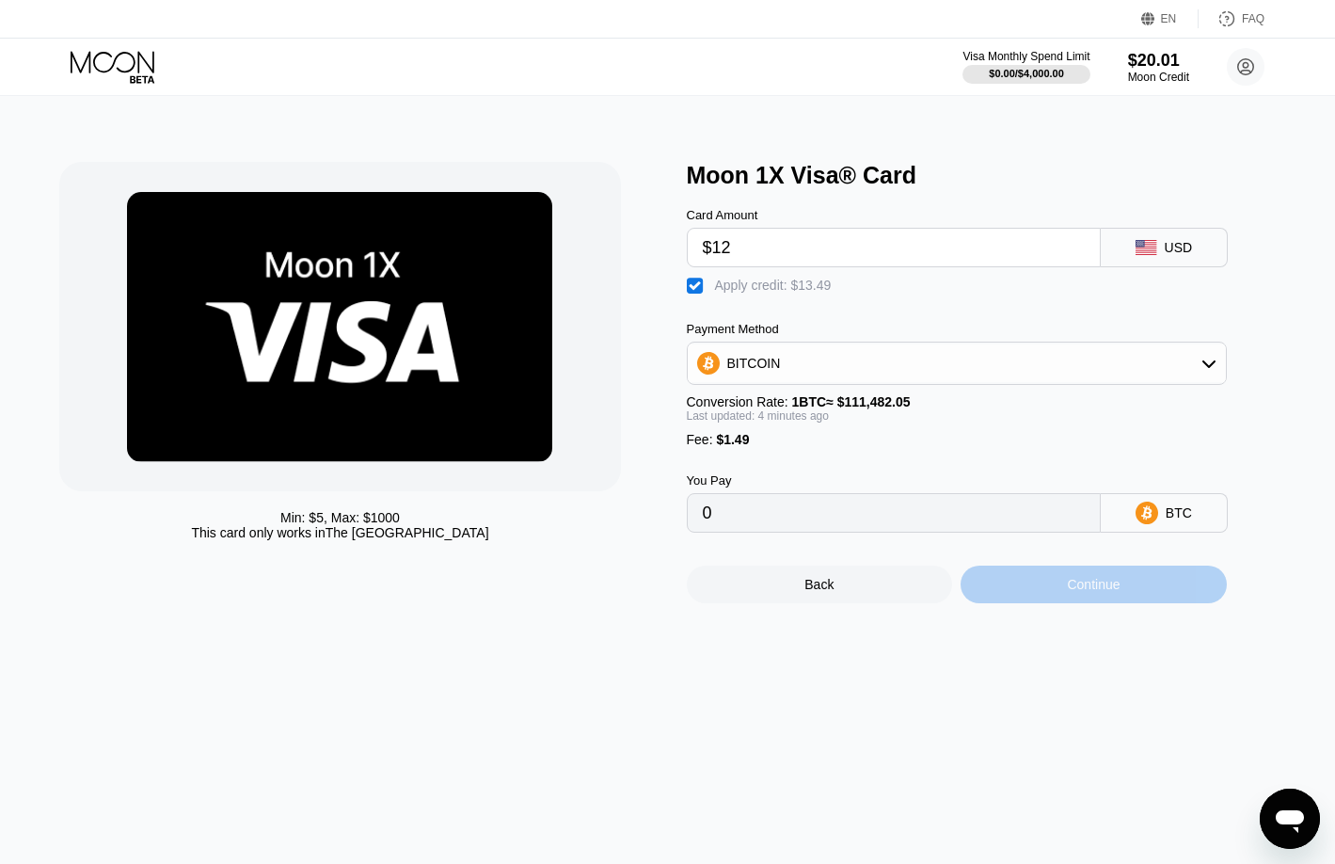
click at [1076, 592] on div "Continue" at bounding box center [1093, 584] width 53 height 15
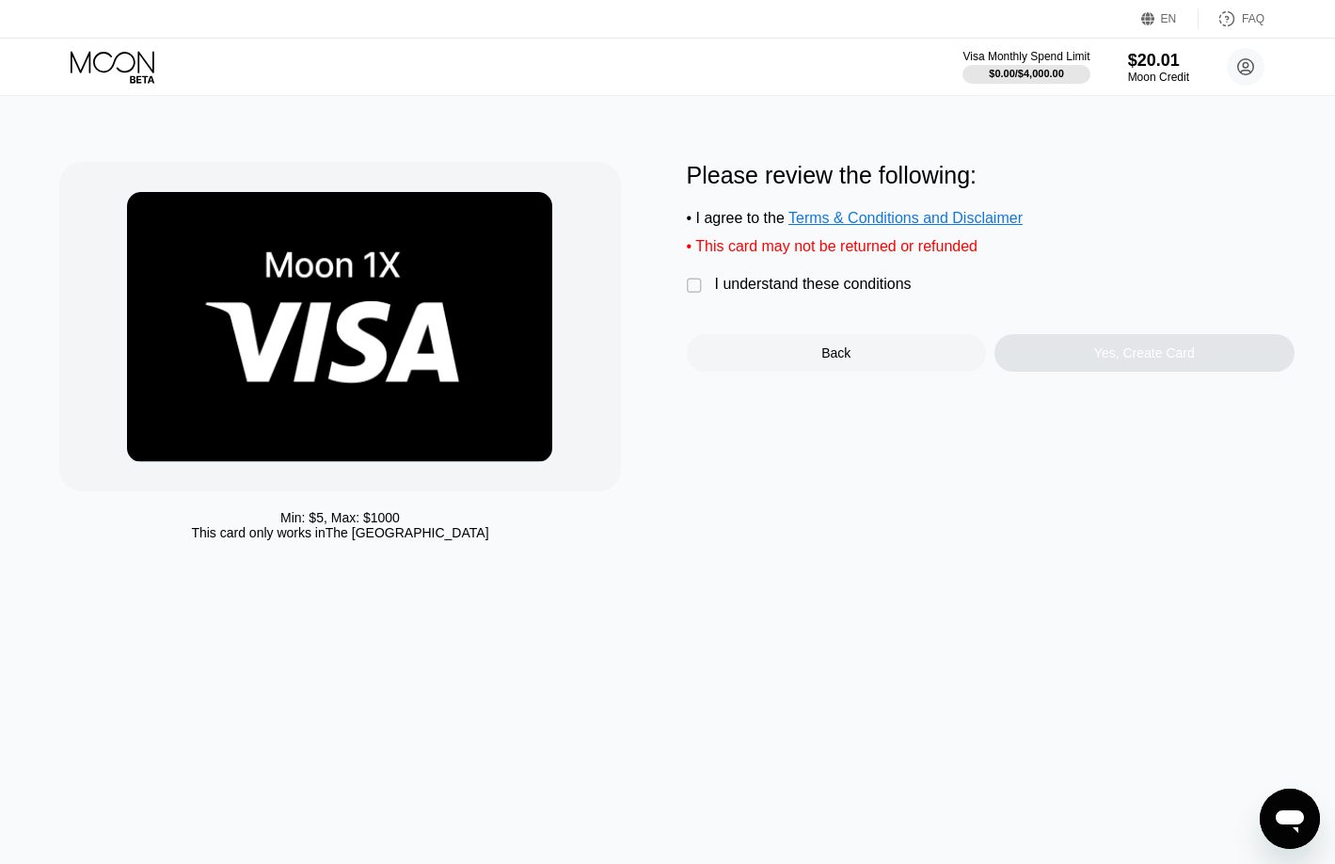
click at [693, 295] on div "" at bounding box center [696, 286] width 19 height 19
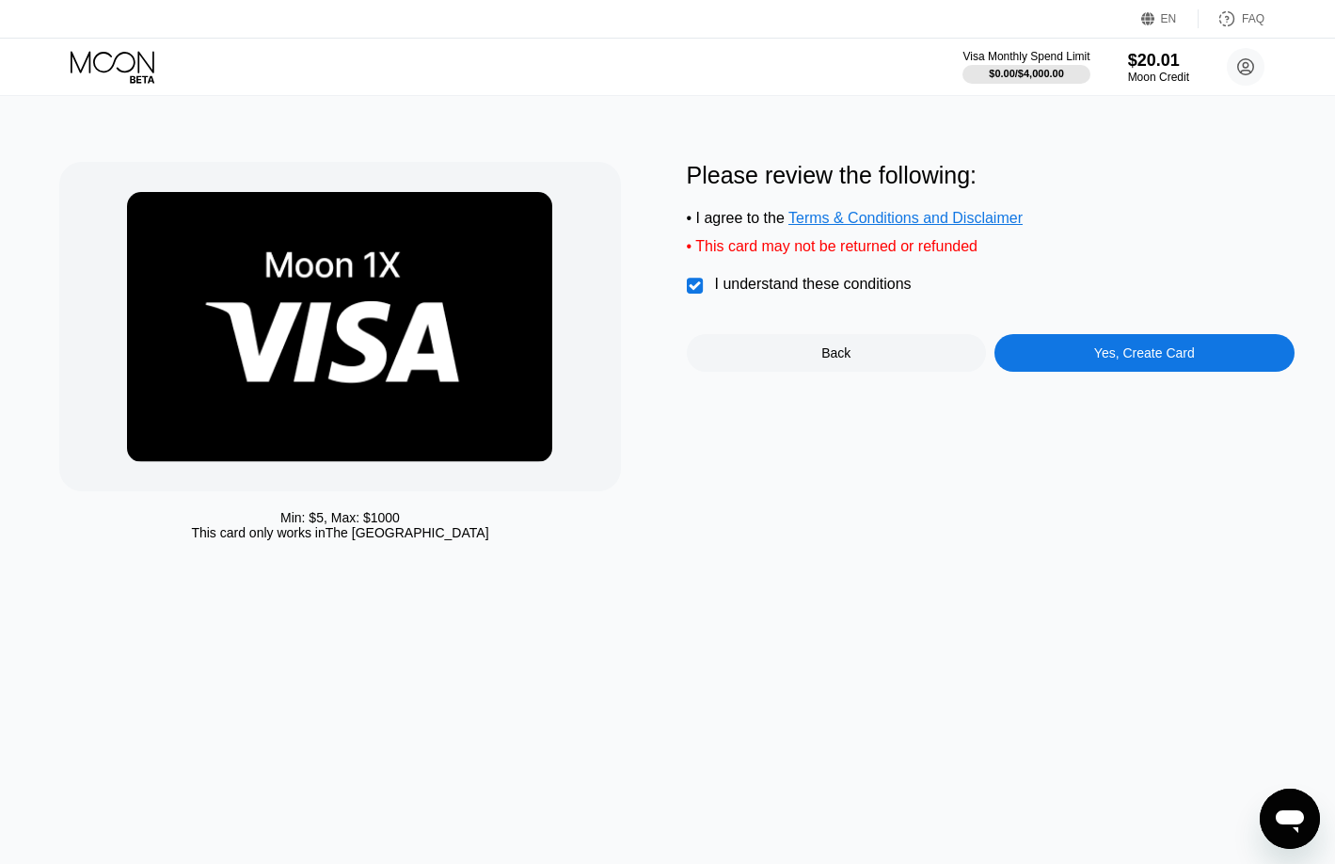
click at [1142, 360] on div "Yes, Create Card" at bounding box center [1144, 352] width 101 height 15
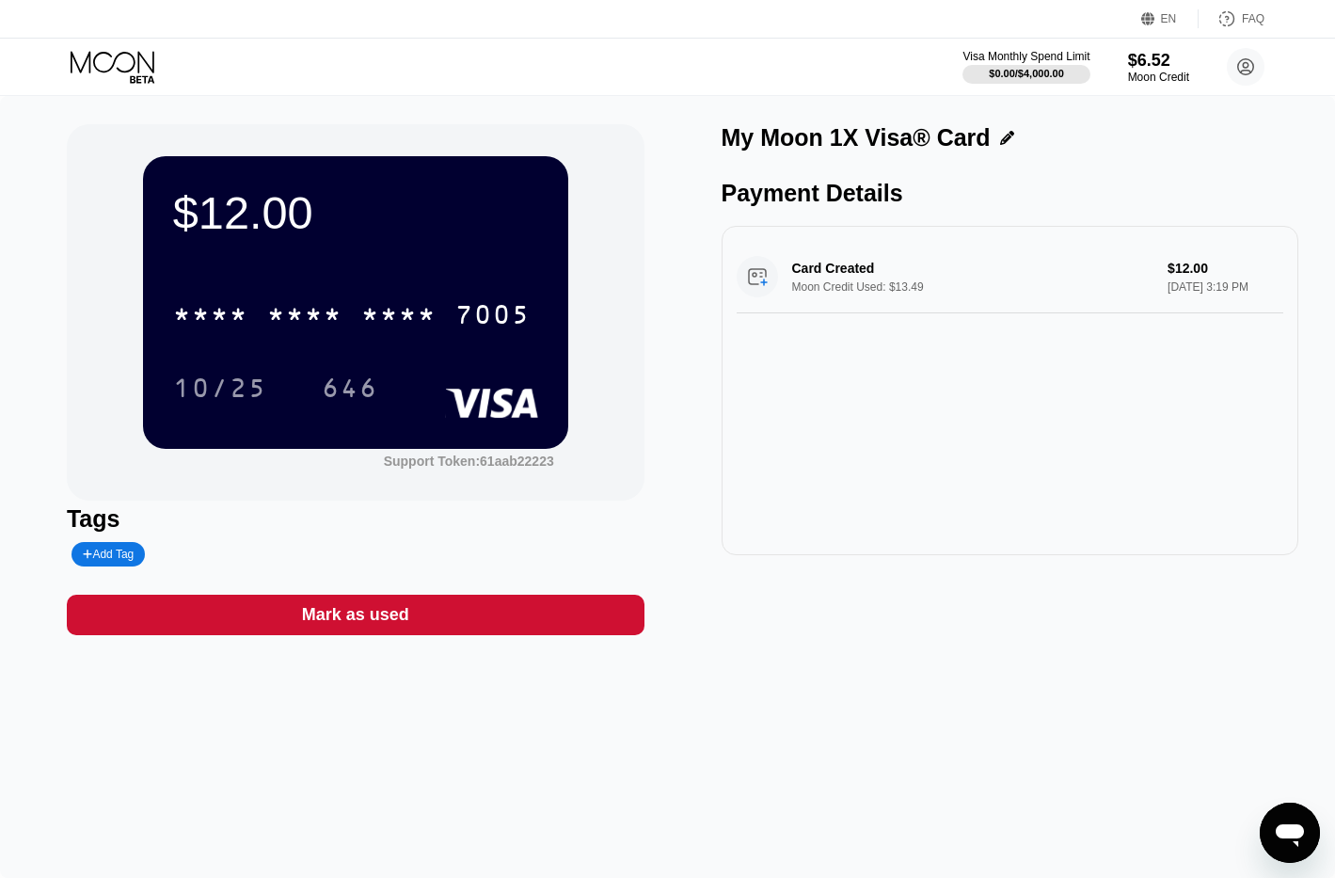
click at [914, 282] on div "Card Created Moon Credit Used: $13.49 $12.00 Aug 21, 2025 3:19 PM" at bounding box center [1011, 277] width 548 height 72
click at [1217, 309] on div "Card Created Moon Credit Used: $13.49 $12.00 Aug 21, 2025 3:19 PM" at bounding box center [1011, 277] width 548 height 72
click at [326, 332] on div "* * * *" at bounding box center [304, 317] width 75 height 30
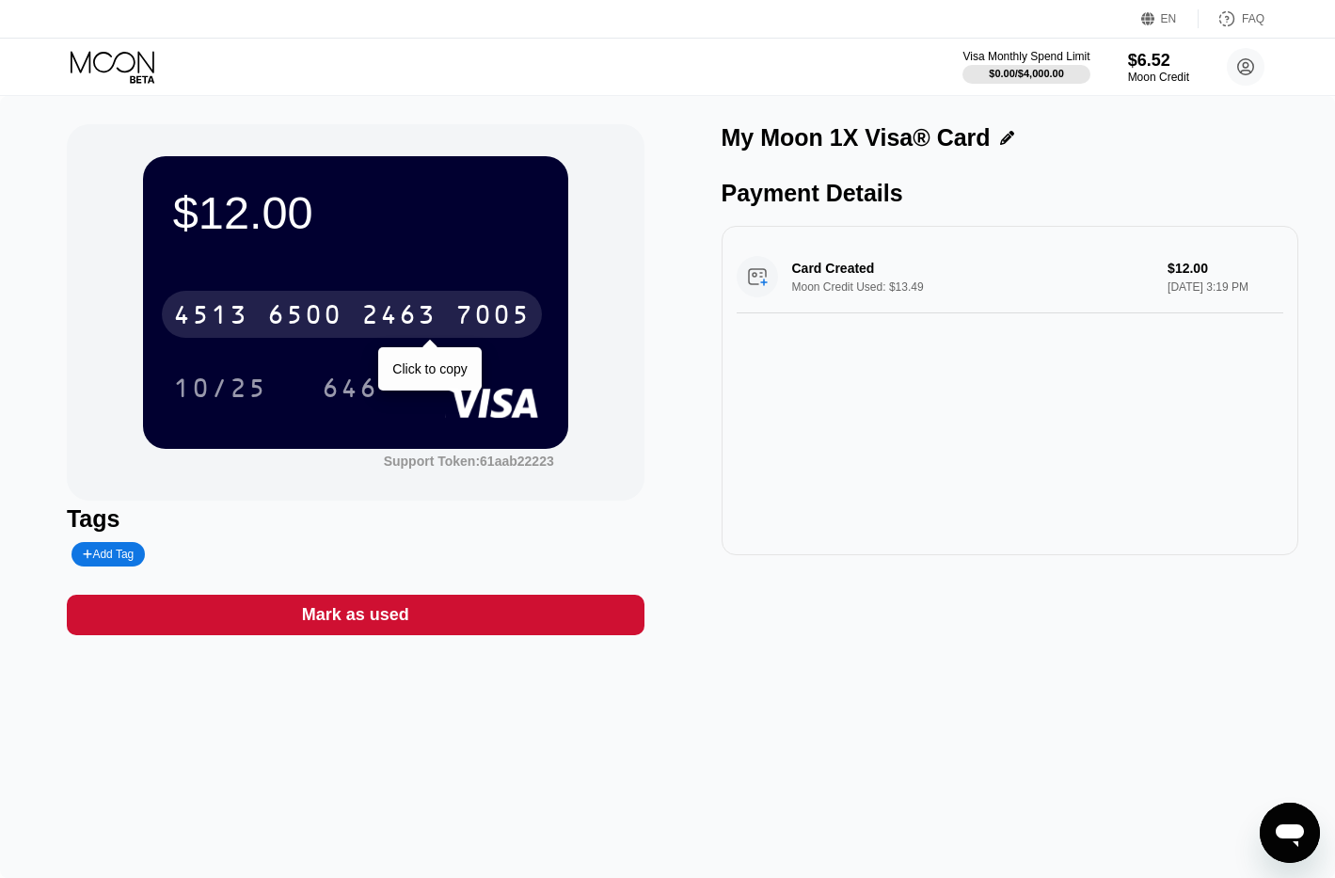
click at [322, 308] on div "6500" at bounding box center [304, 317] width 75 height 30
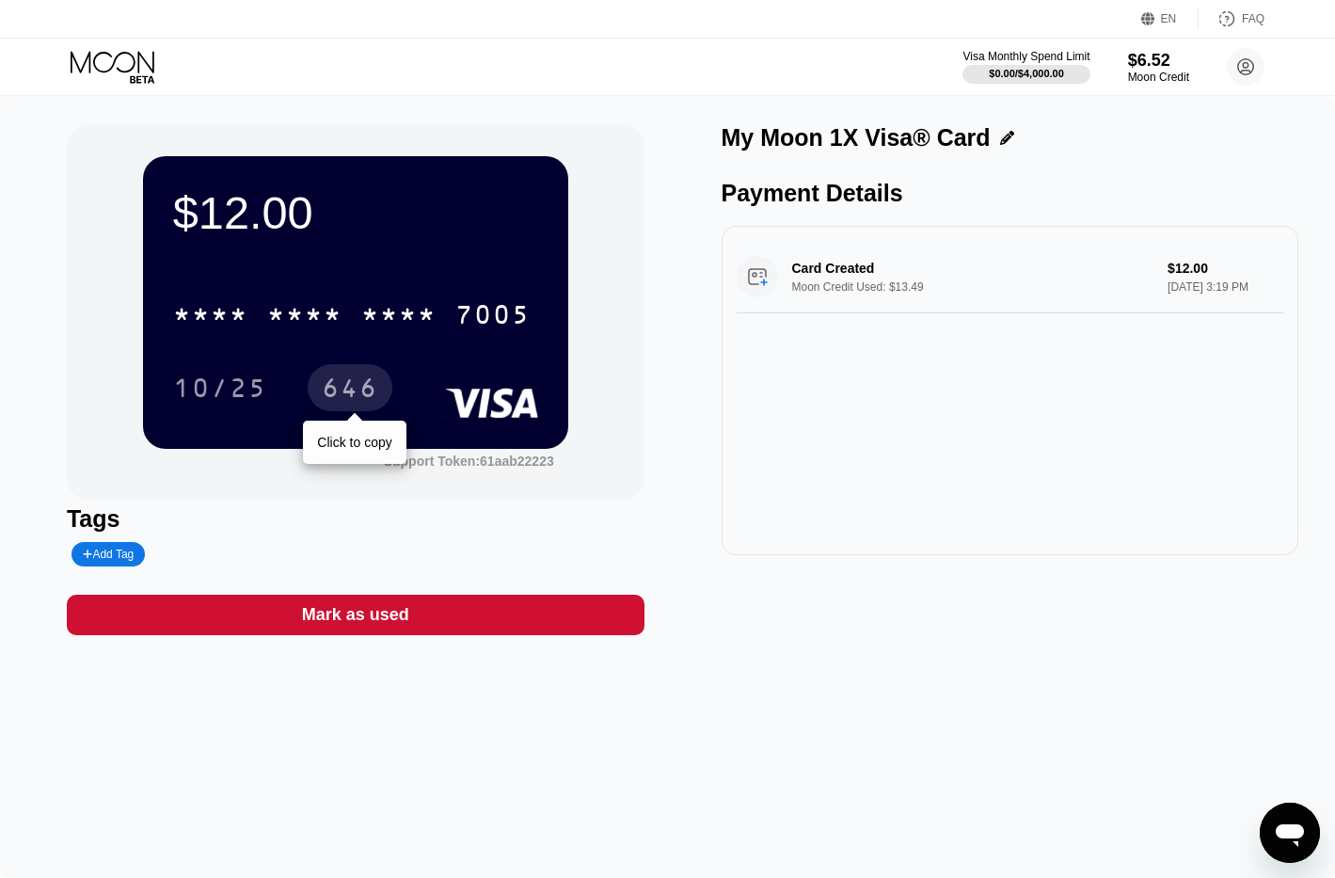
click at [358, 394] on div "646" at bounding box center [350, 390] width 56 height 30
click at [1284, 833] on icon "Open messaging window" at bounding box center [1290, 835] width 28 height 23
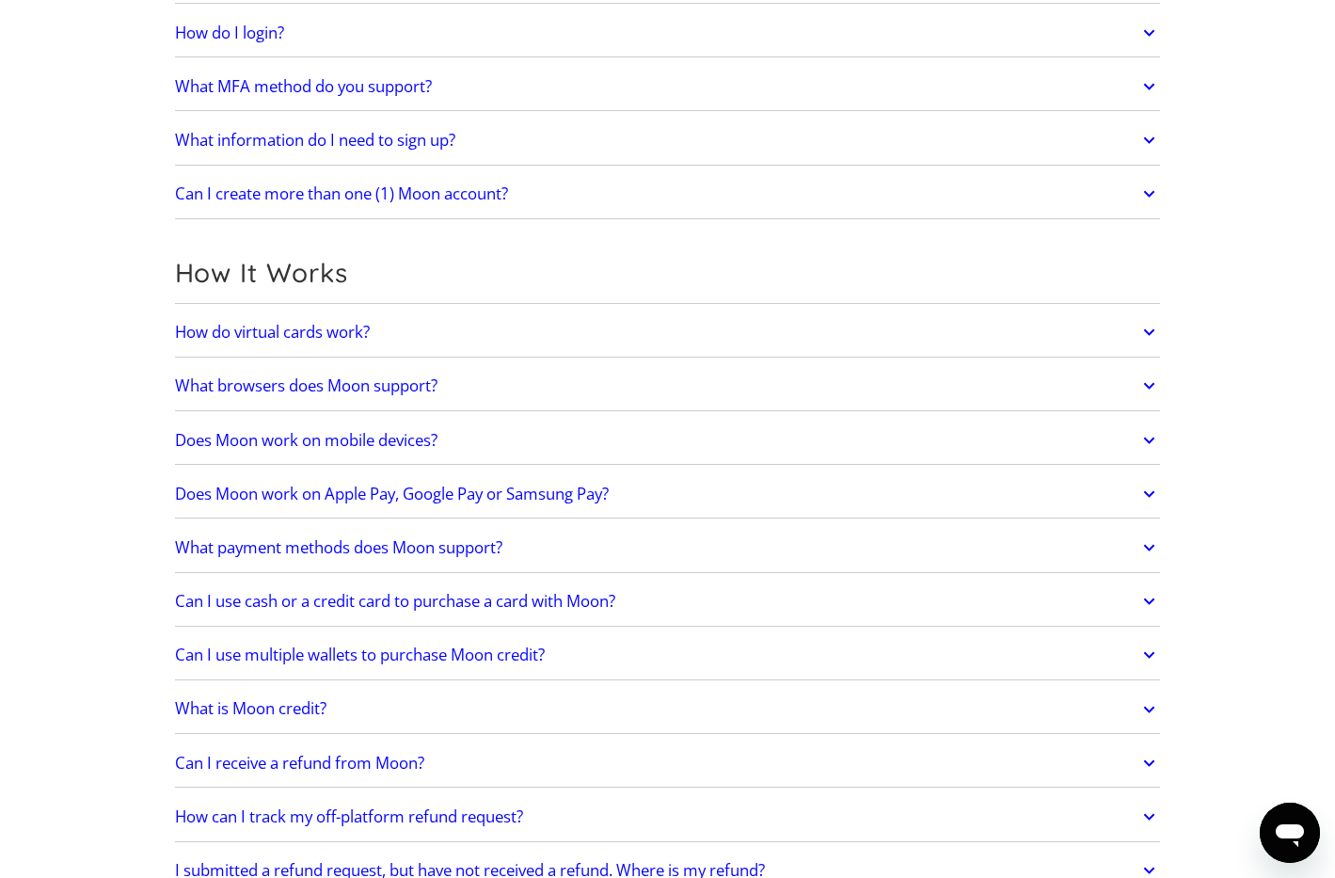
scroll to position [328, 0]
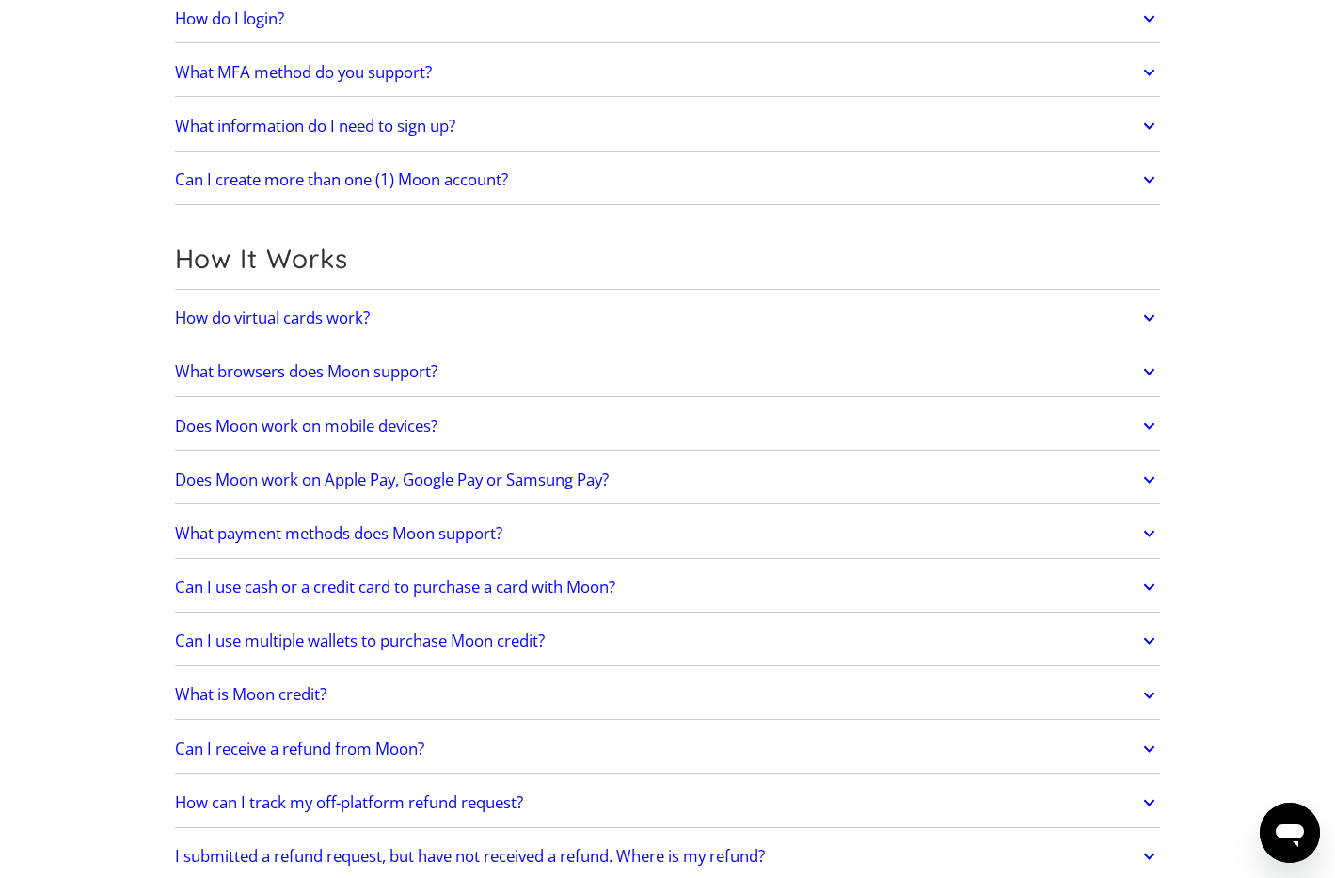
click at [315, 493] on link "Does Moon work on Apple Pay, Google Pay or Samsung Pay?" at bounding box center [668, 480] width 986 height 40
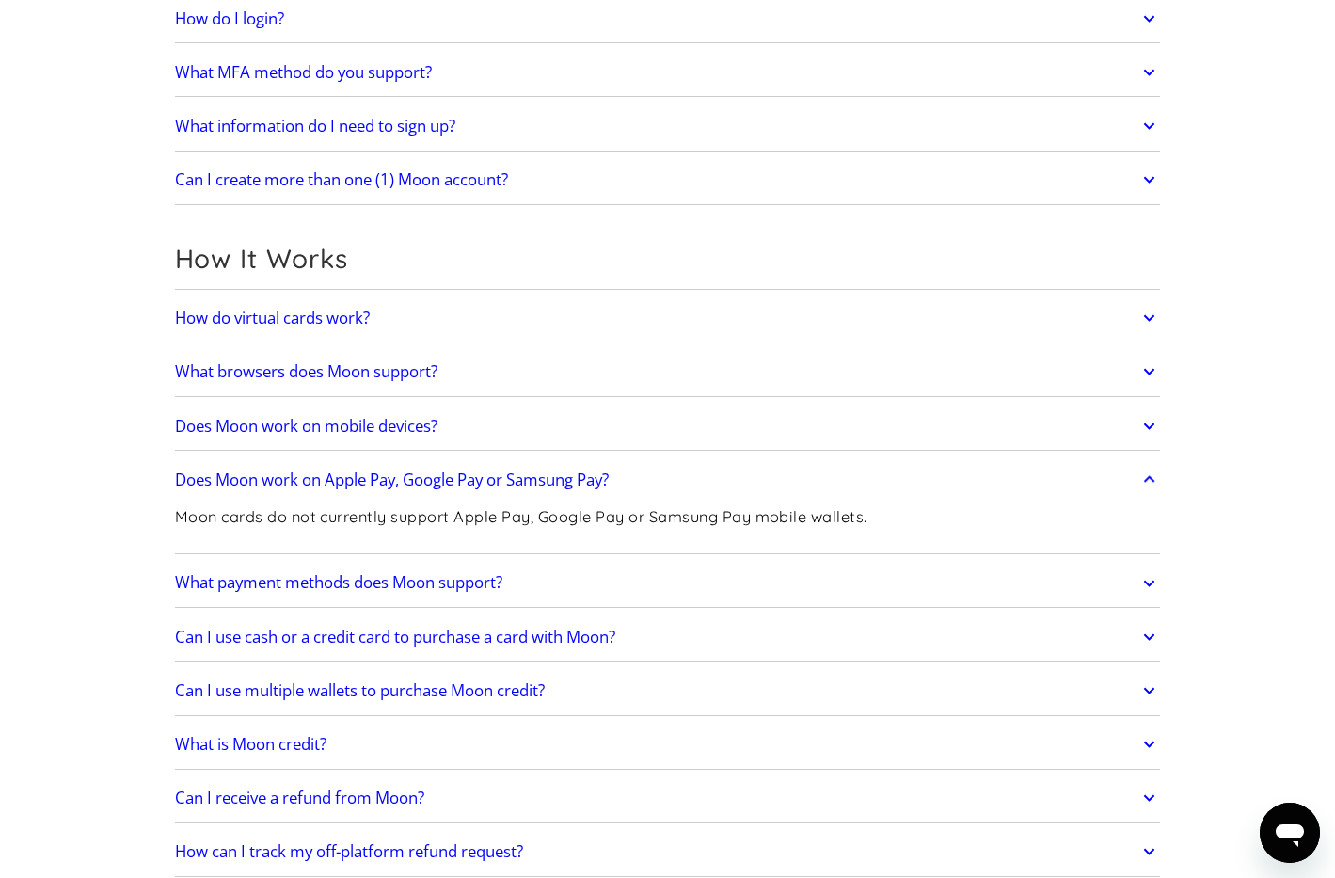
click at [244, 599] on link "What payment methods does Moon support?" at bounding box center [668, 584] width 986 height 40
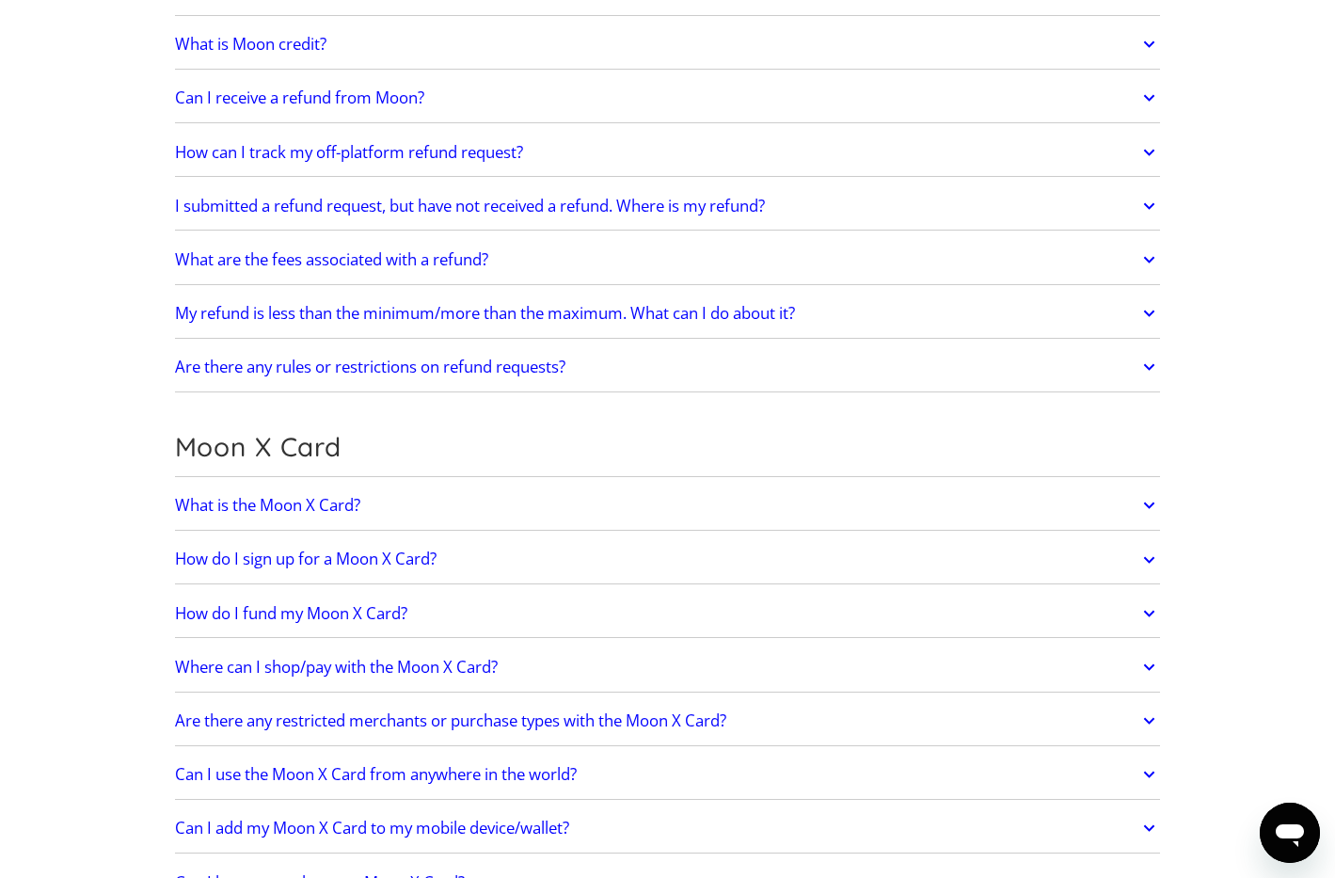
scroll to position [1102, 0]
click at [246, 520] on link "What is the Moon X Card?" at bounding box center [668, 505] width 986 height 40
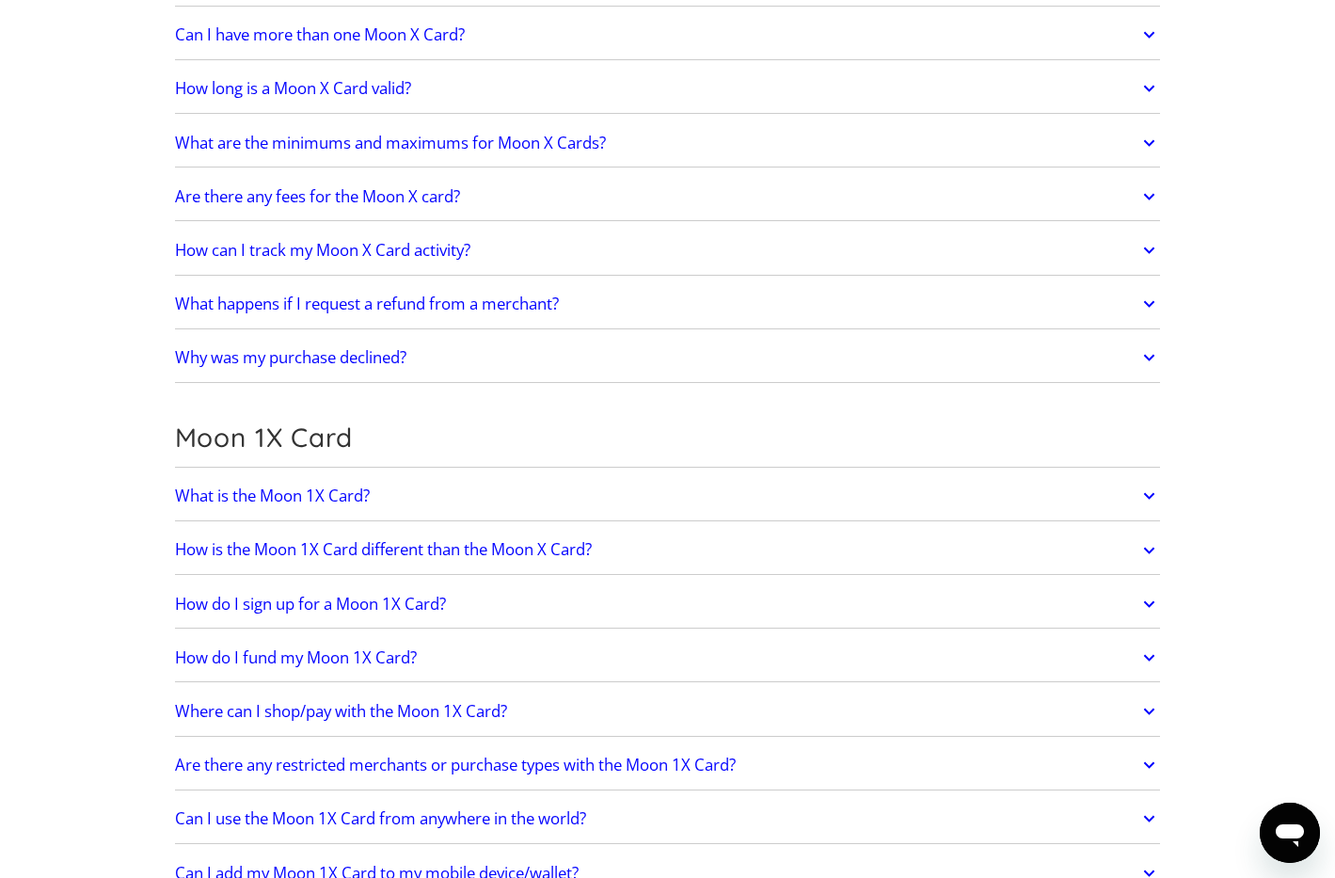
scroll to position [2002, 0]
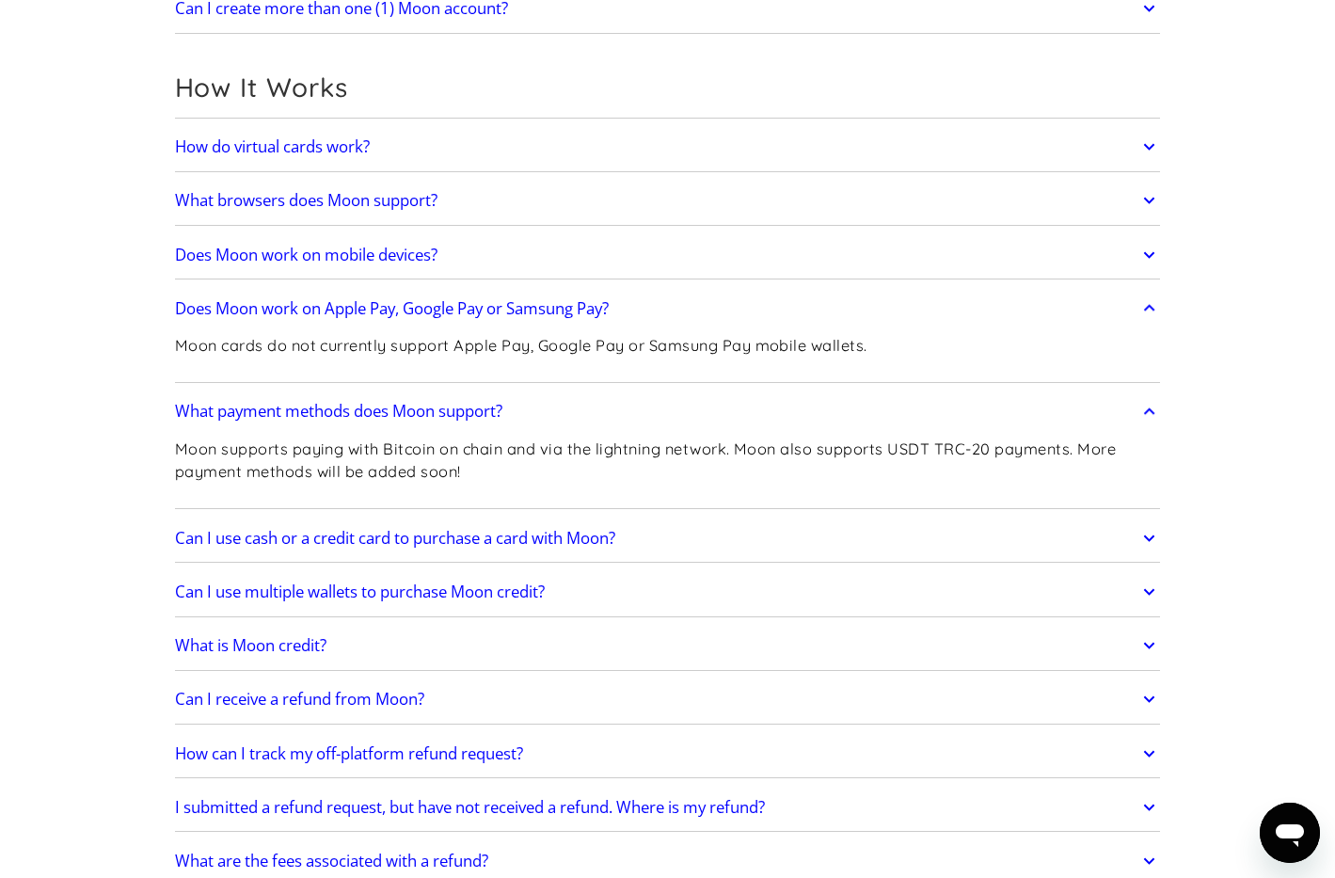
scroll to position [0, 0]
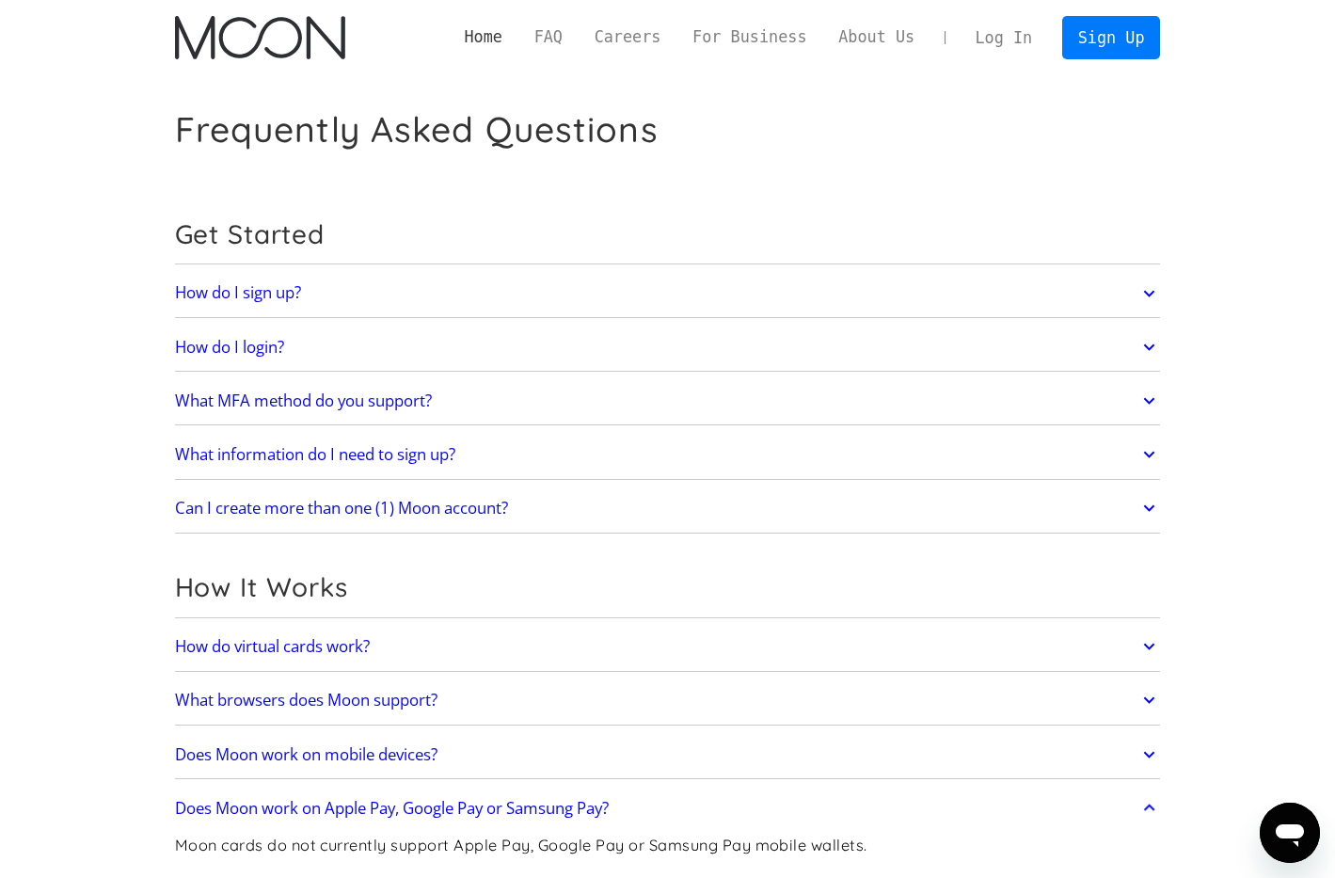
click at [518, 40] on link "Home" at bounding box center [484, 37] width 70 height 24
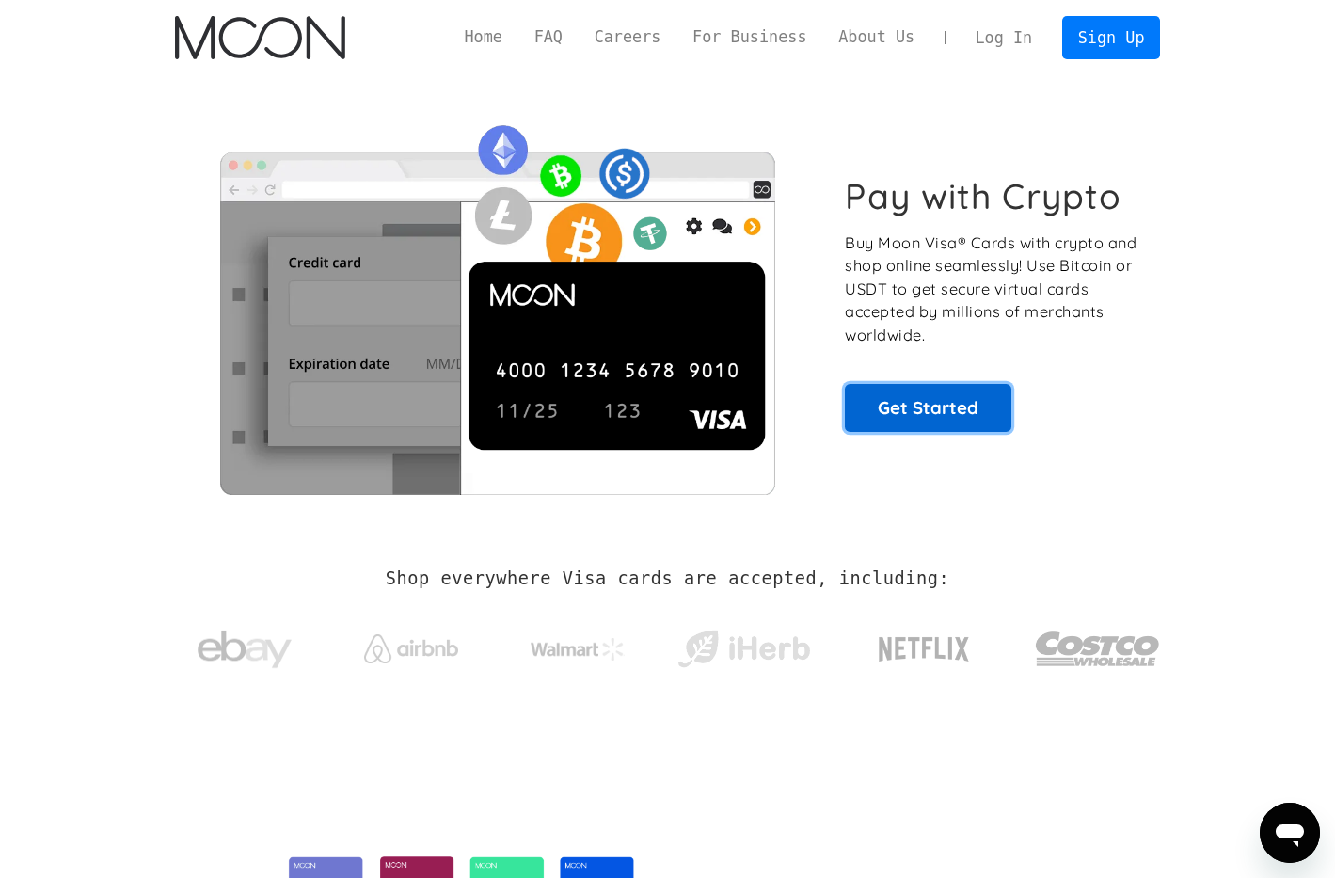
click at [968, 407] on link "Get Started" at bounding box center [928, 407] width 167 height 47
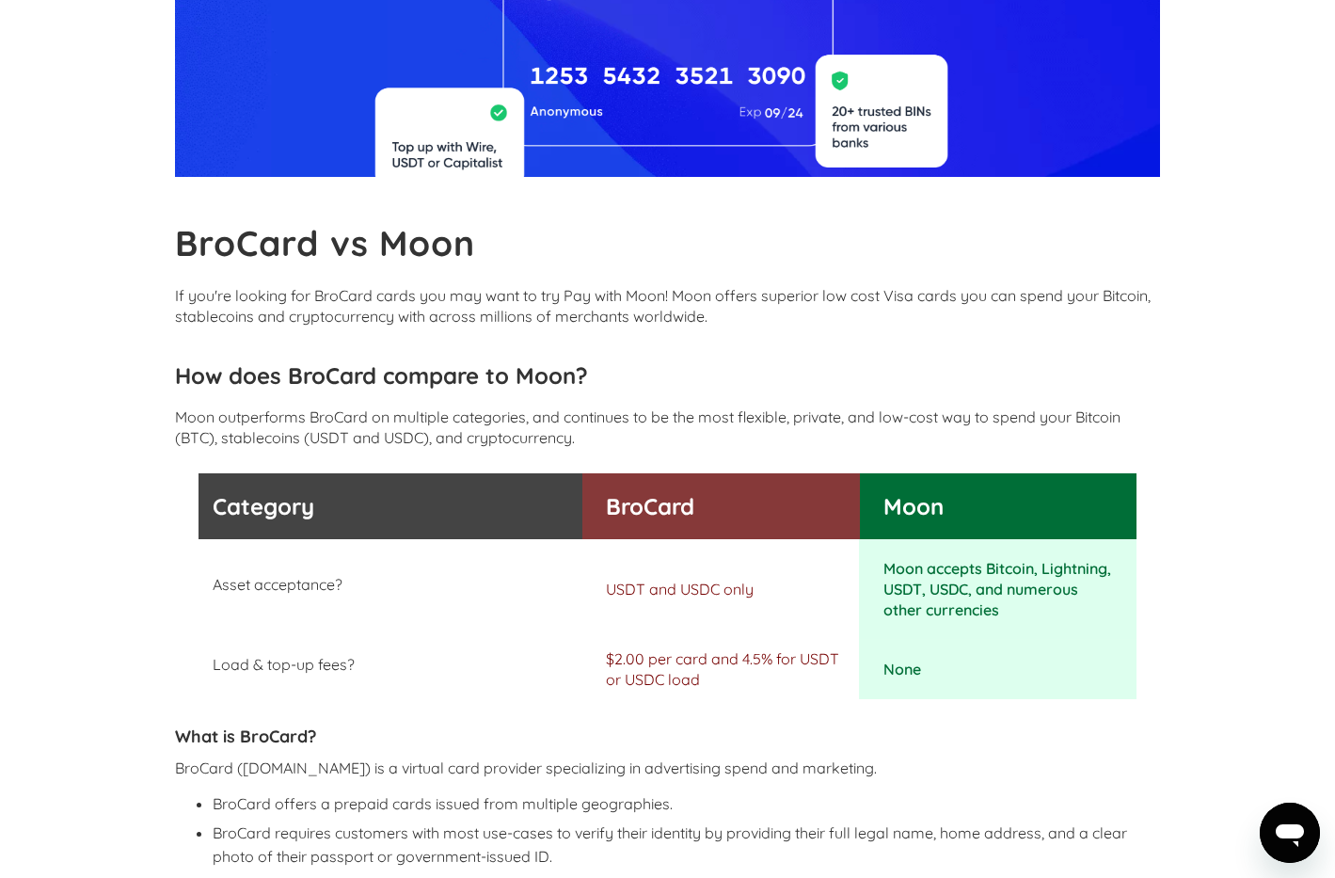
scroll to position [199, 0]
